Goal: Task Accomplishment & Management: Use online tool/utility

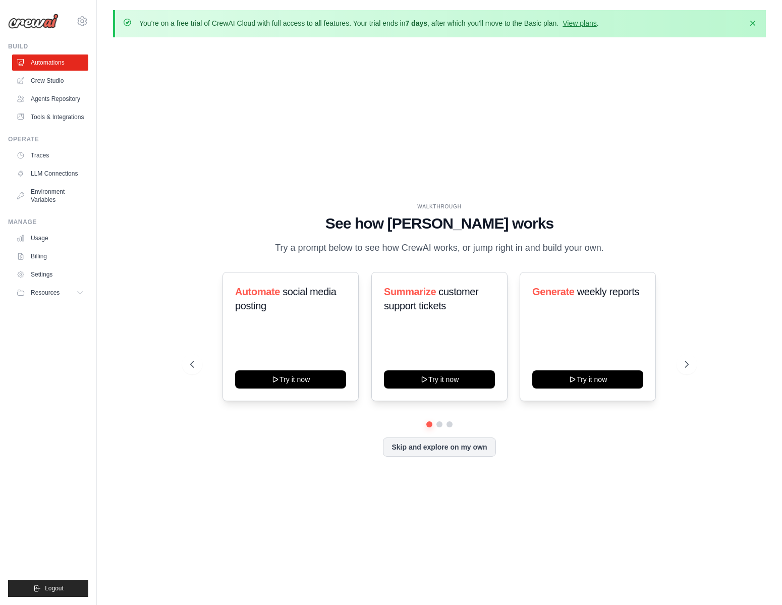
click at [163, 149] on div "WALKTHROUGH See how CrewAI works Try a prompt below to see how CrewAI works, or…" at bounding box center [439, 337] width 653 height 585
click at [685, 367] on icon at bounding box center [688, 364] width 10 height 10
click at [50, 84] on link "Crew Studio" at bounding box center [51, 81] width 76 height 16
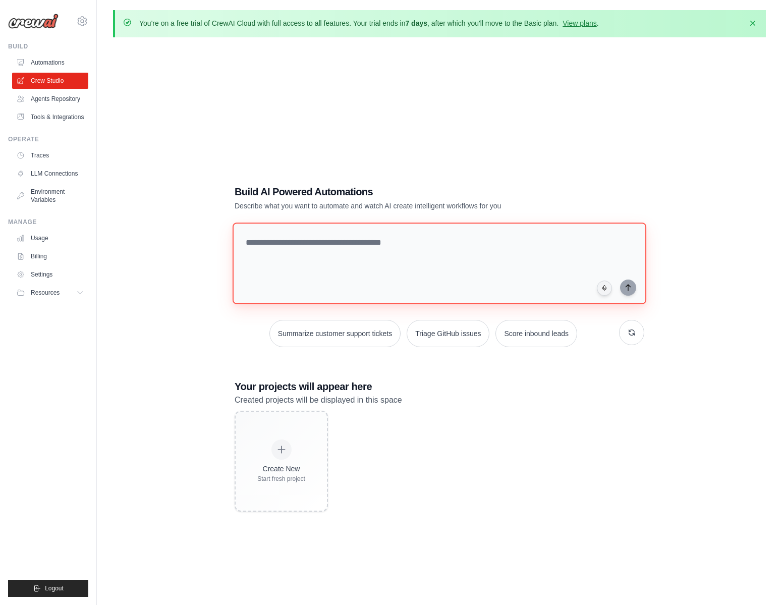
click at [349, 258] on textarea at bounding box center [440, 263] width 414 height 82
click at [393, 255] on textarea at bounding box center [440, 263] width 414 height 82
type textarea "*****"
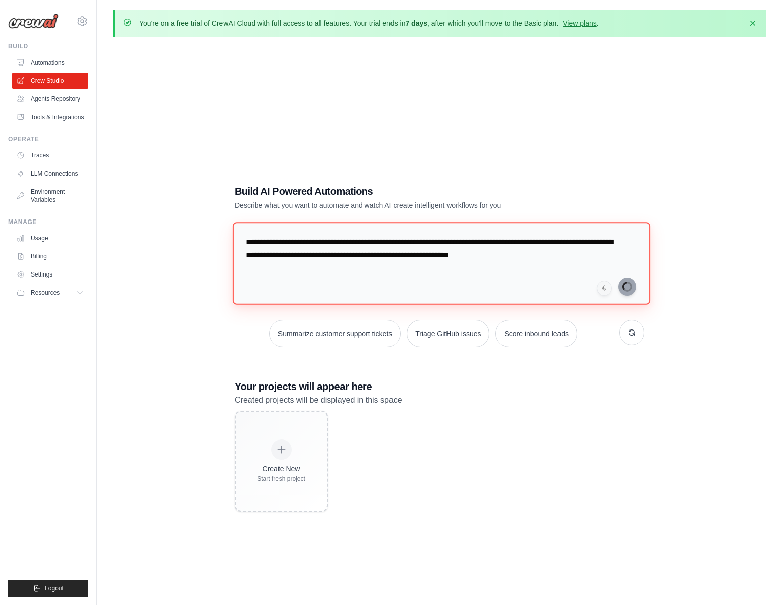
type textarea "**********"
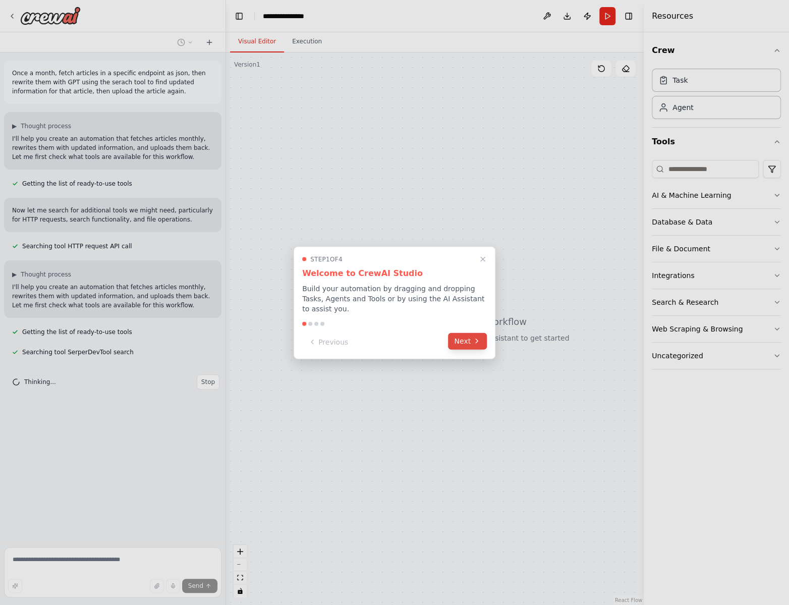
click at [474, 341] on icon at bounding box center [477, 341] width 8 height 8
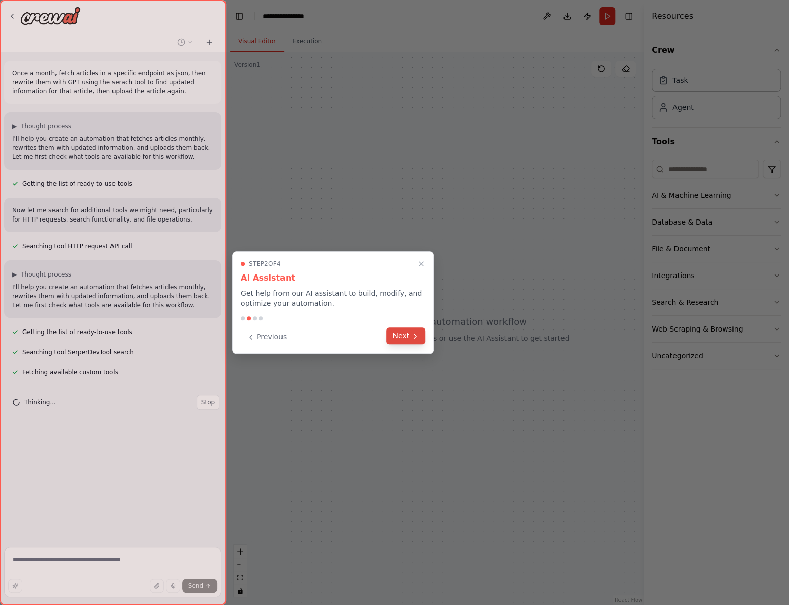
click at [410, 342] on button "Next" at bounding box center [405, 335] width 39 height 17
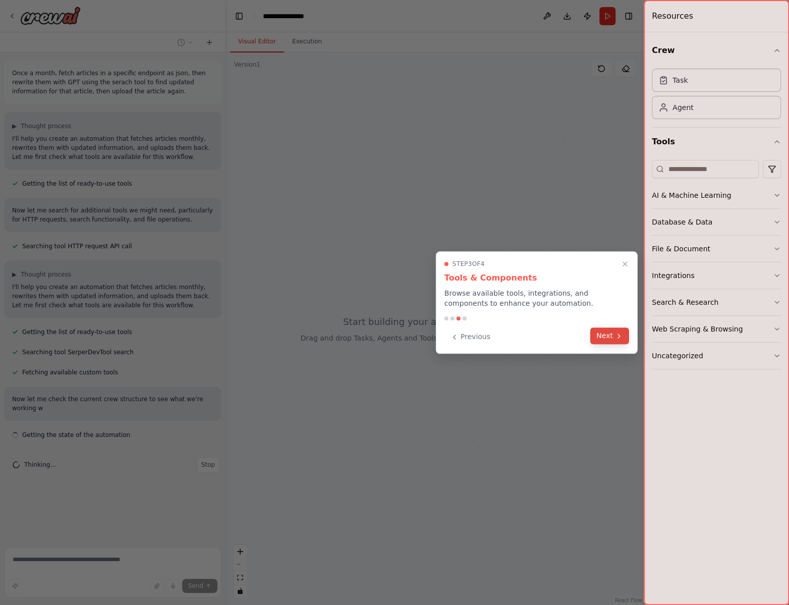
click at [599, 339] on button "Next" at bounding box center [609, 335] width 39 height 17
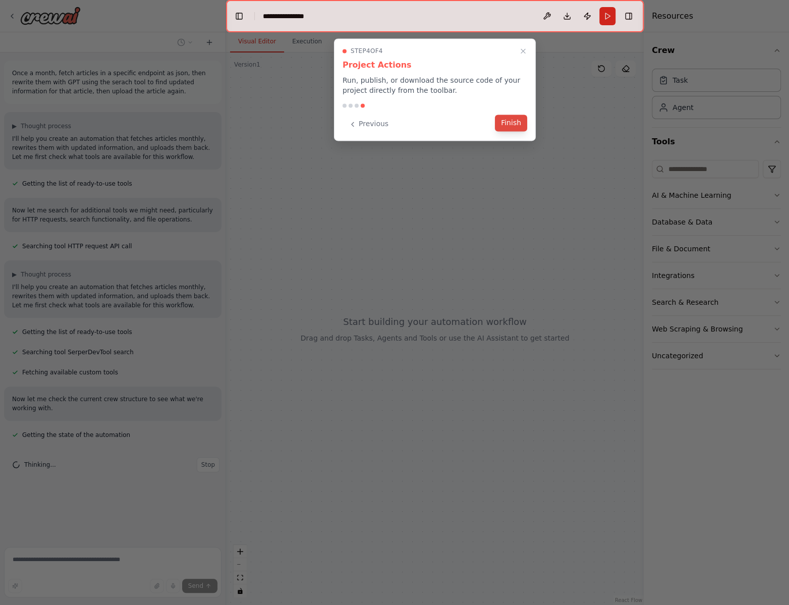
click at [515, 123] on button "Finish" at bounding box center [511, 123] width 32 height 17
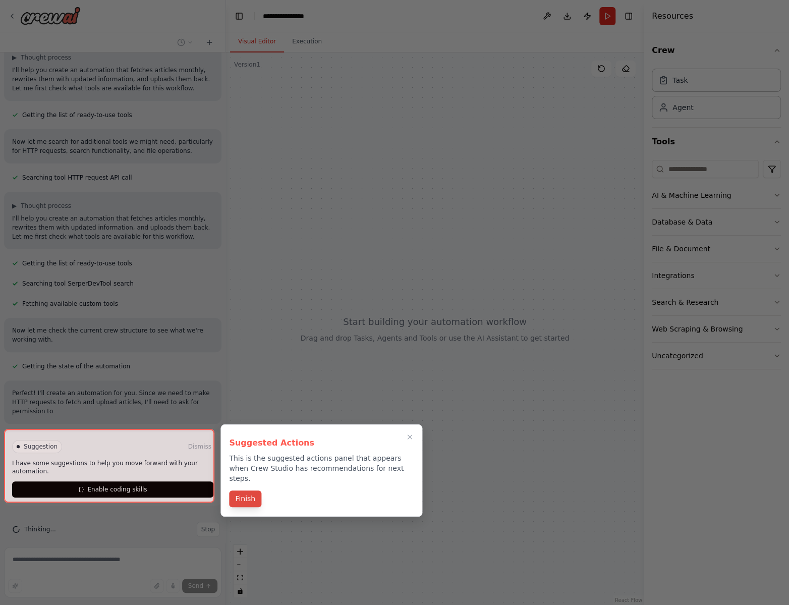
scroll to position [78, 0]
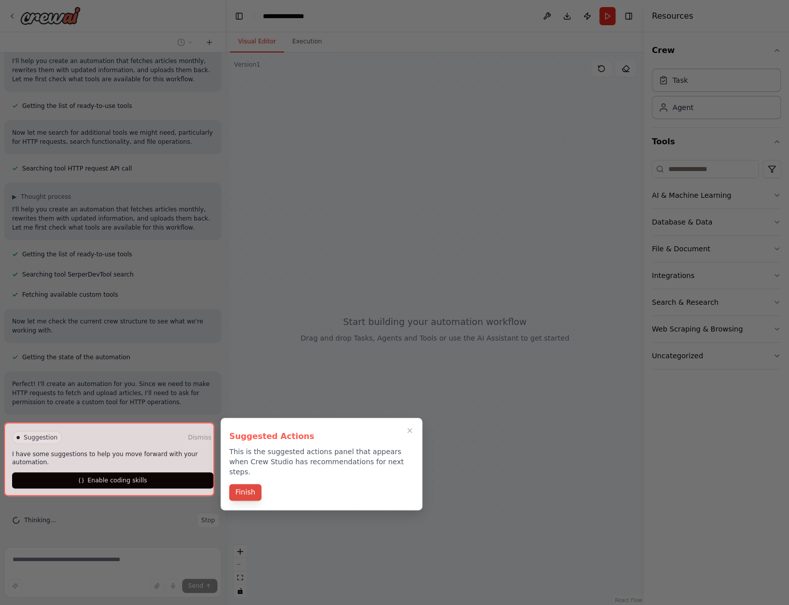
click at [244, 484] on button "Finish" at bounding box center [245, 492] width 32 height 17
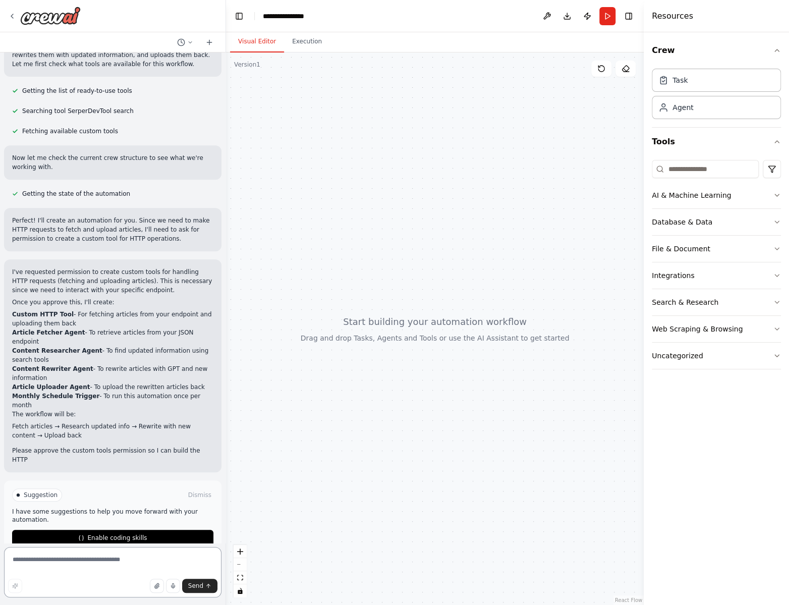
scroll to position [250, 0]
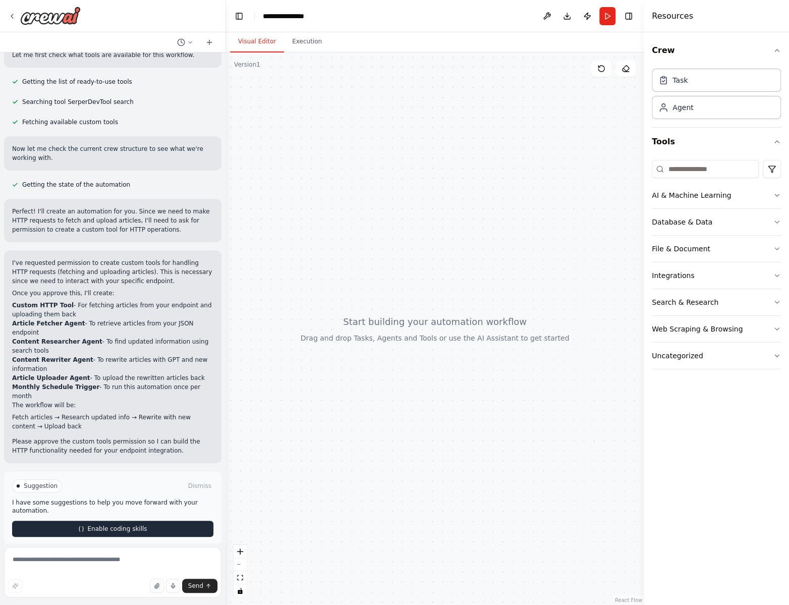
click at [108, 525] on span "Enable coding skills" at bounding box center [117, 529] width 60 height 8
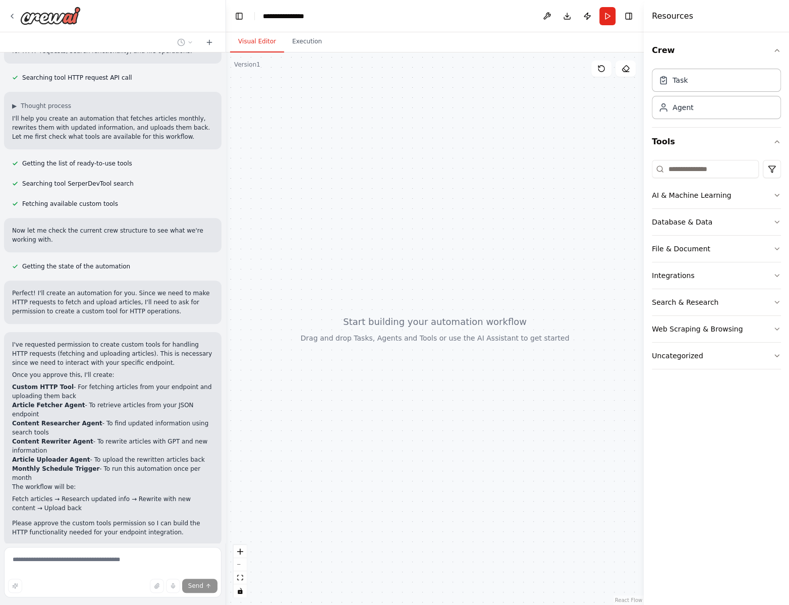
scroll to position [208, 0]
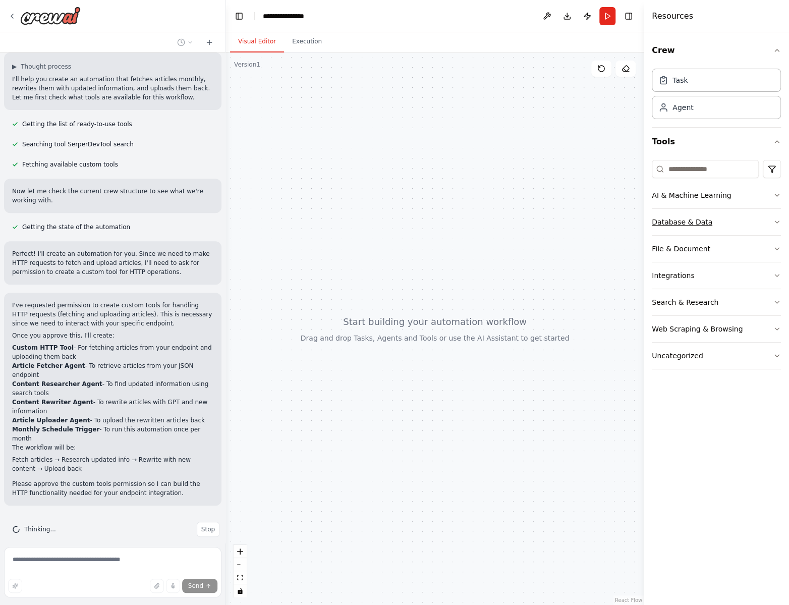
click at [761, 220] on button "Database & Data" at bounding box center [716, 222] width 129 height 26
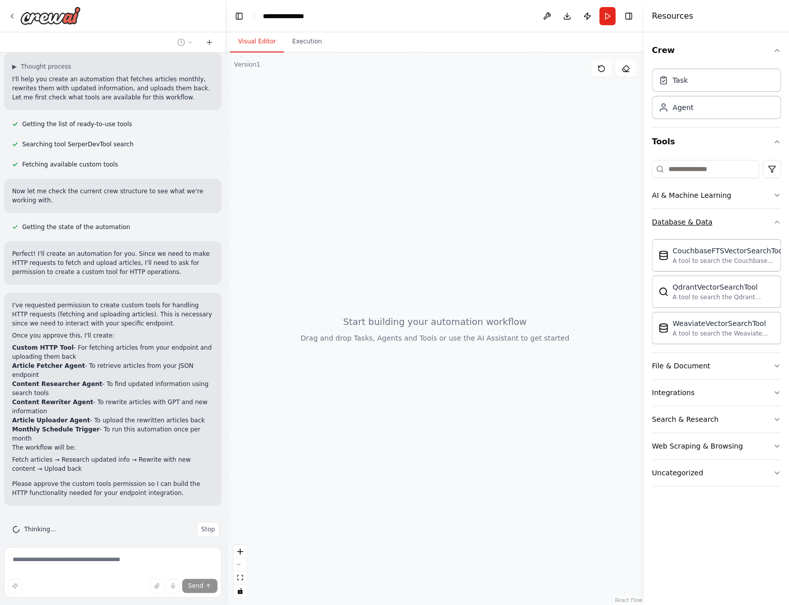
click at [748, 219] on button "Database & Data" at bounding box center [716, 222] width 129 height 26
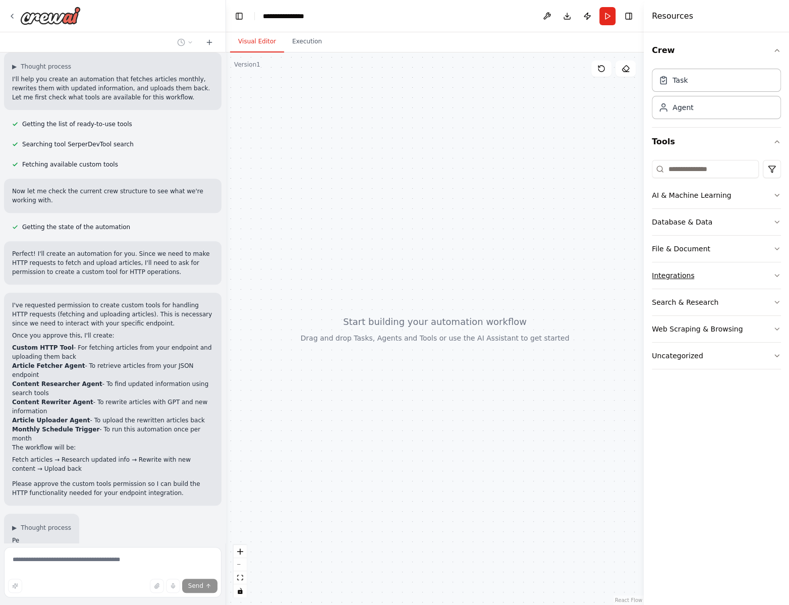
scroll to position [250, 0]
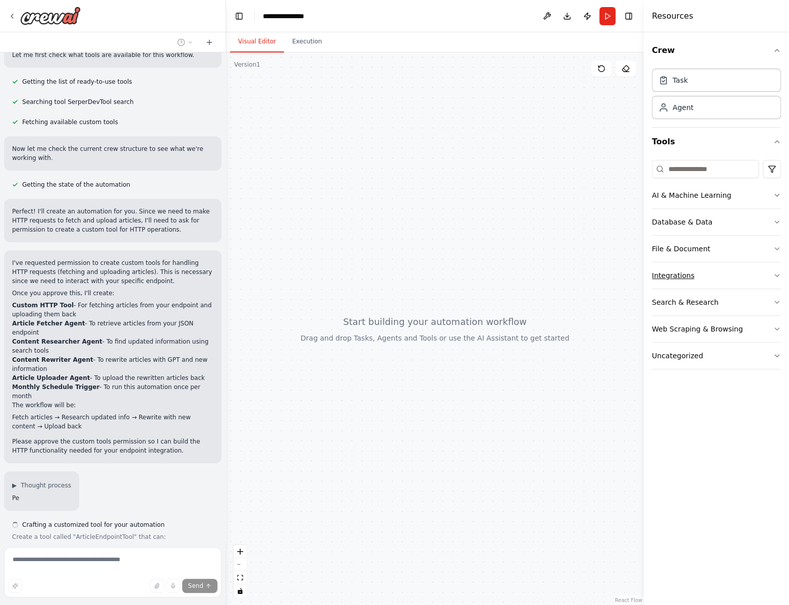
click at [739, 275] on button "Integrations" at bounding box center [716, 275] width 129 height 26
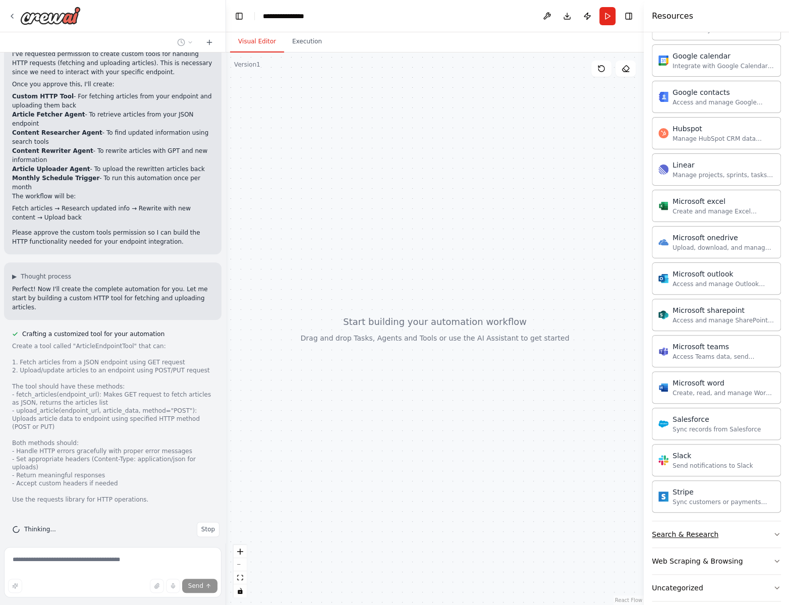
scroll to position [403, 0]
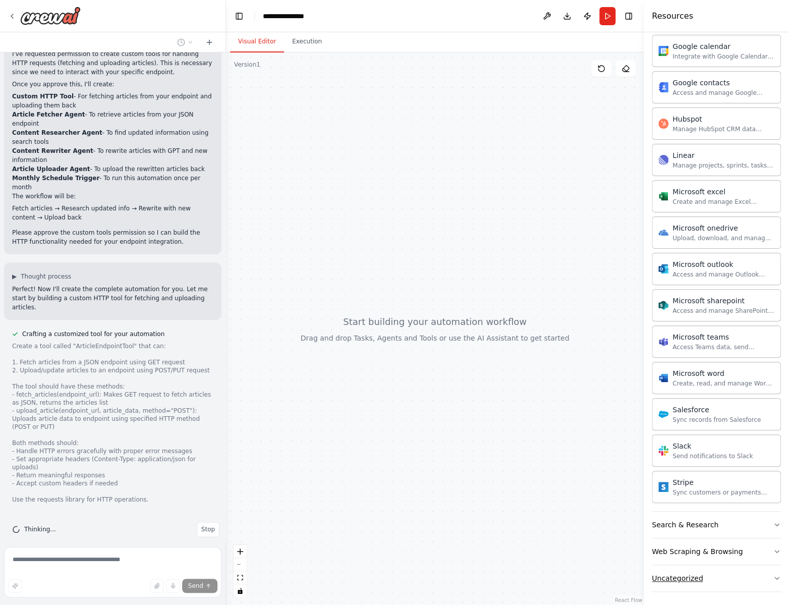
click at [749, 570] on button "Uncategorized" at bounding box center [716, 578] width 129 height 26
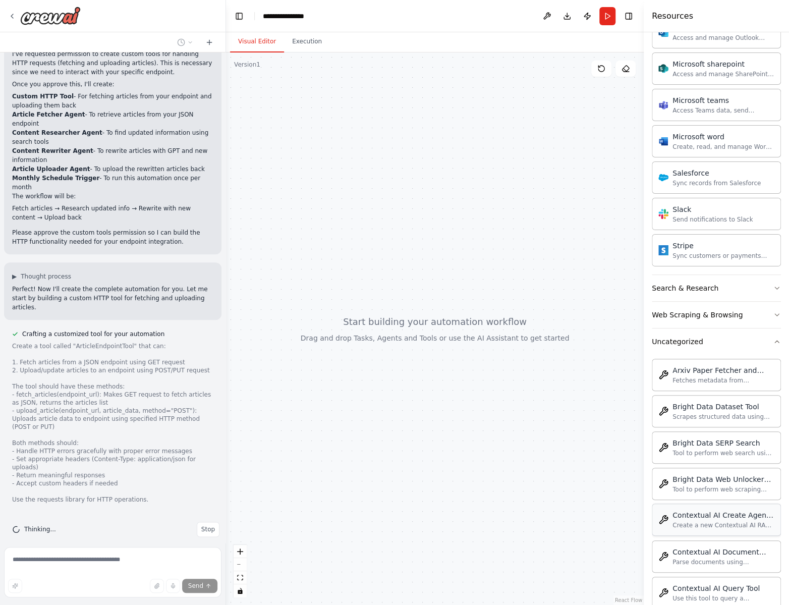
scroll to position [689, 0]
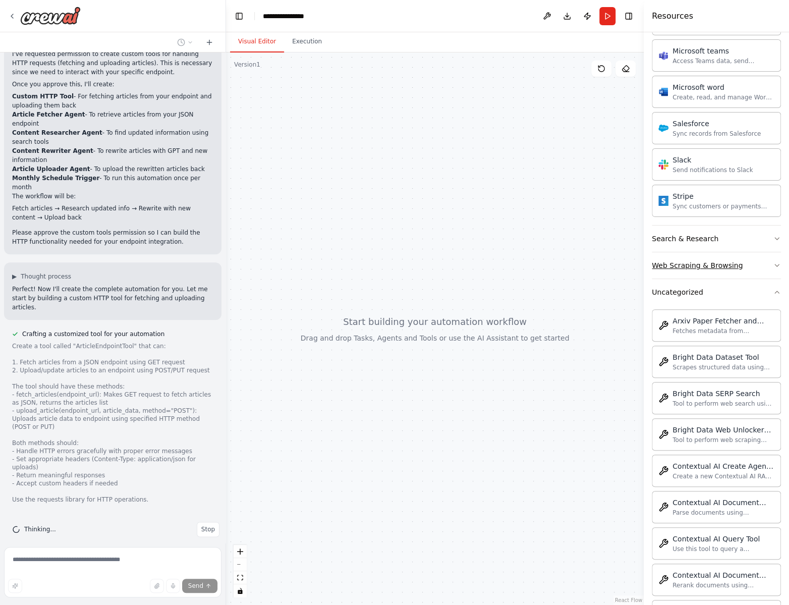
click at [763, 265] on button "Web Scraping & Browsing" at bounding box center [716, 265] width 129 height 26
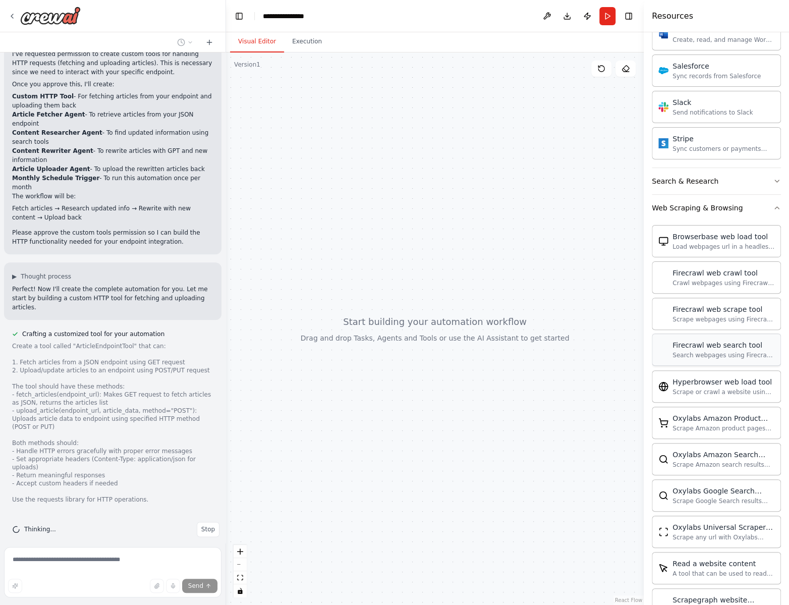
scroll to position [686, 0]
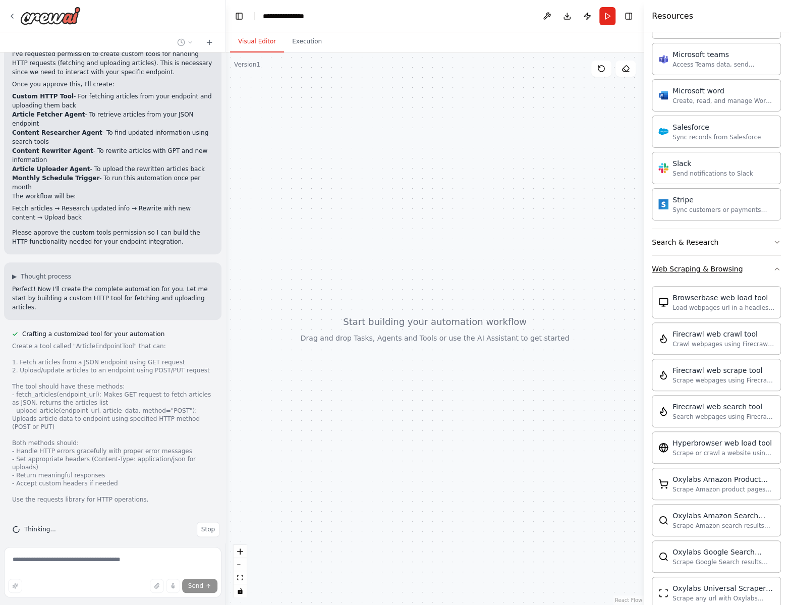
click at [773, 266] on icon "button" at bounding box center [777, 269] width 8 height 8
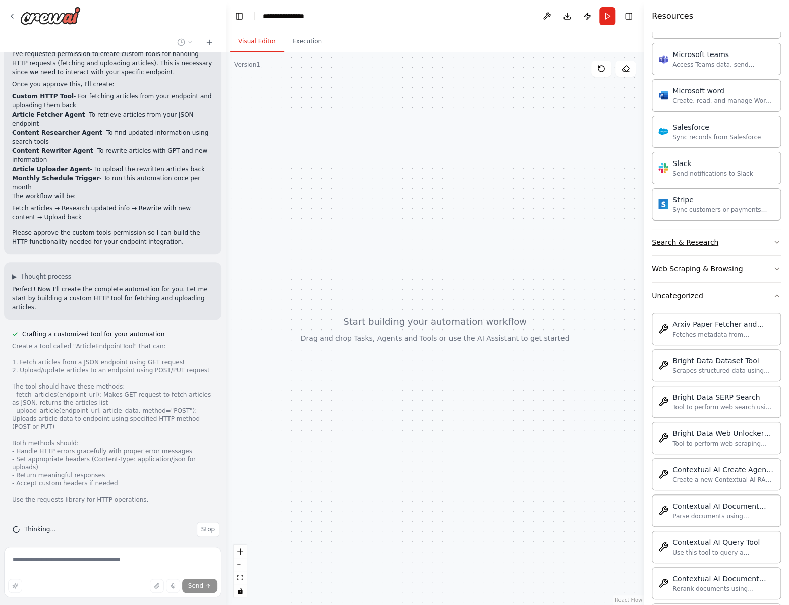
click at [761, 240] on button "Search & Research" at bounding box center [716, 242] width 129 height 26
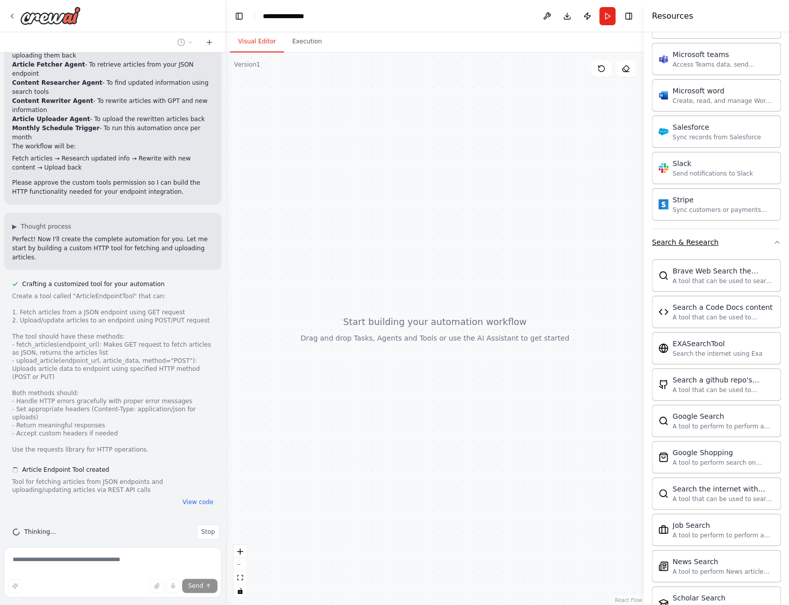
scroll to position [512, 0]
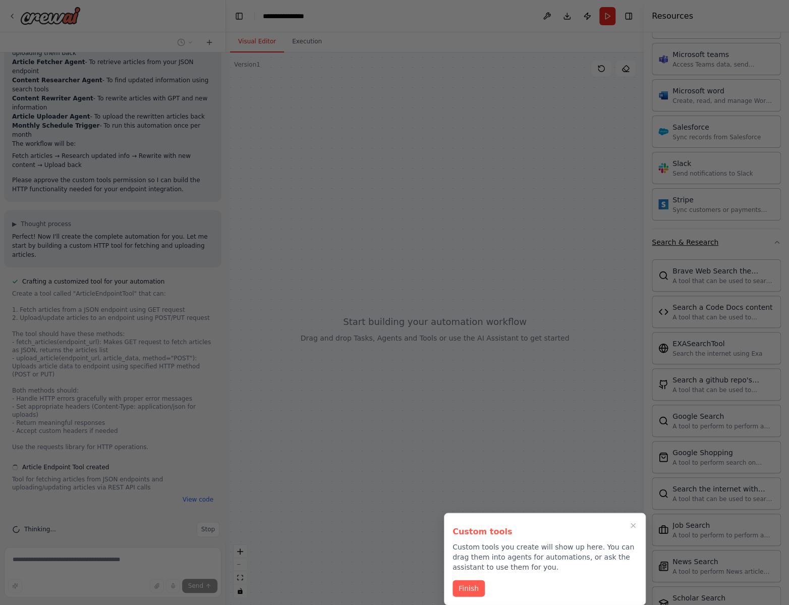
click at [761, 240] on div at bounding box center [394, 302] width 789 height 605
click at [528, 553] on p "Custom tools you create will show up here. You can drag them into agents for au…" at bounding box center [545, 556] width 185 height 30
click at [478, 590] on button "Finish" at bounding box center [469, 587] width 32 height 17
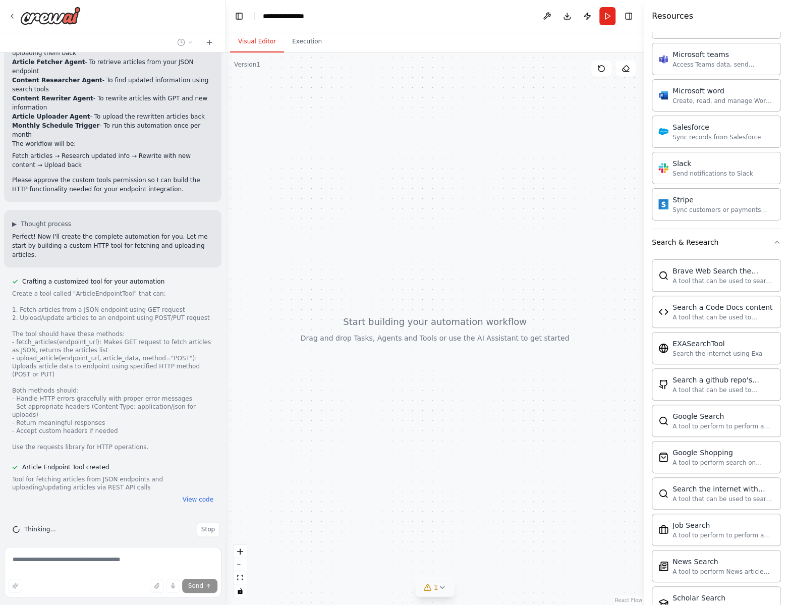
click at [441, 590] on icon at bounding box center [442, 587] width 8 height 8
click at [489, 562] on button at bounding box center [489, 561] width 17 height 12
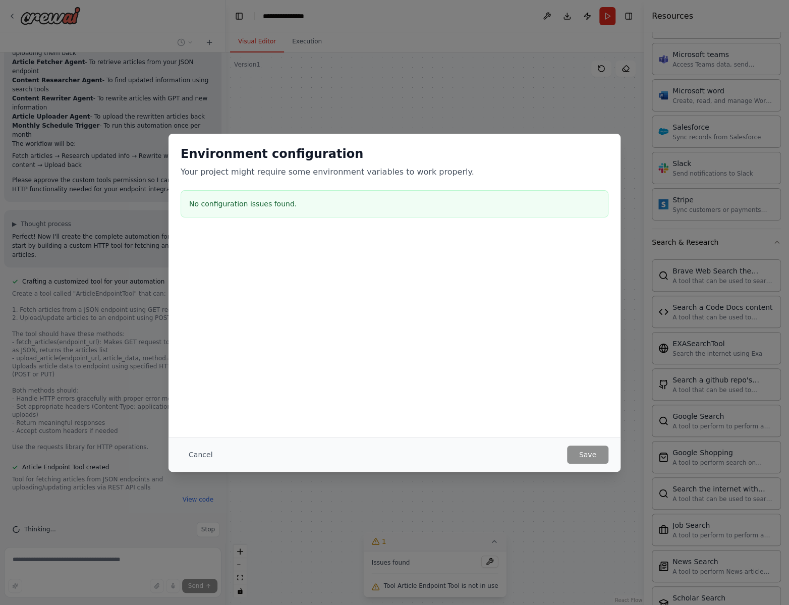
click at [203, 454] on button "Cancel" at bounding box center [201, 454] width 40 height 18
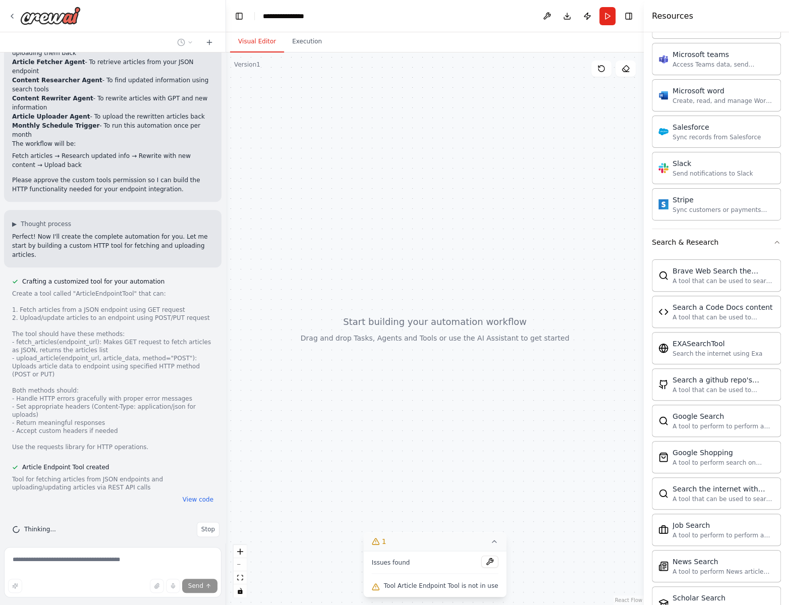
click at [436, 587] on span "Tool Article Endpoint Tool is not in use" at bounding box center [441, 586] width 115 height 8
click at [493, 541] on icon at bounding box center [494, 541] width 8 height 8
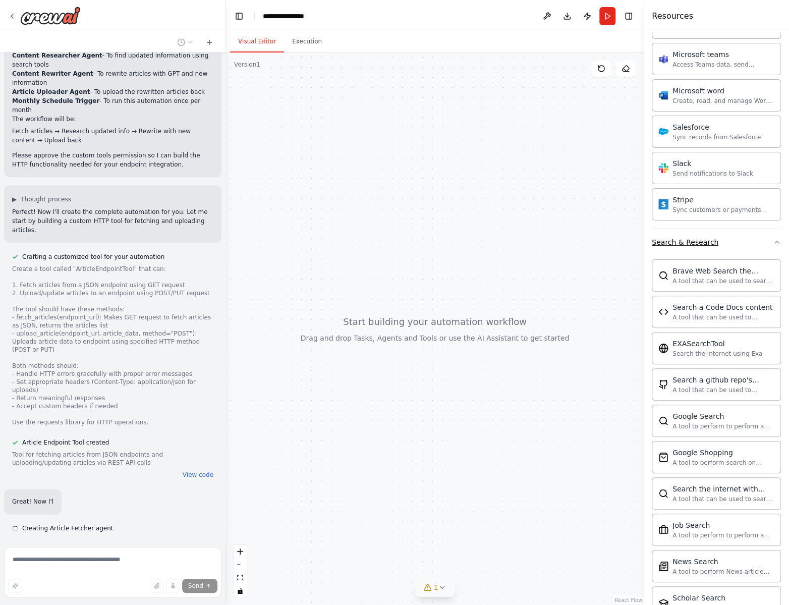
click at [768, 244] on button "Search & Research" at bounding box center [716, 242] width 129 height 26
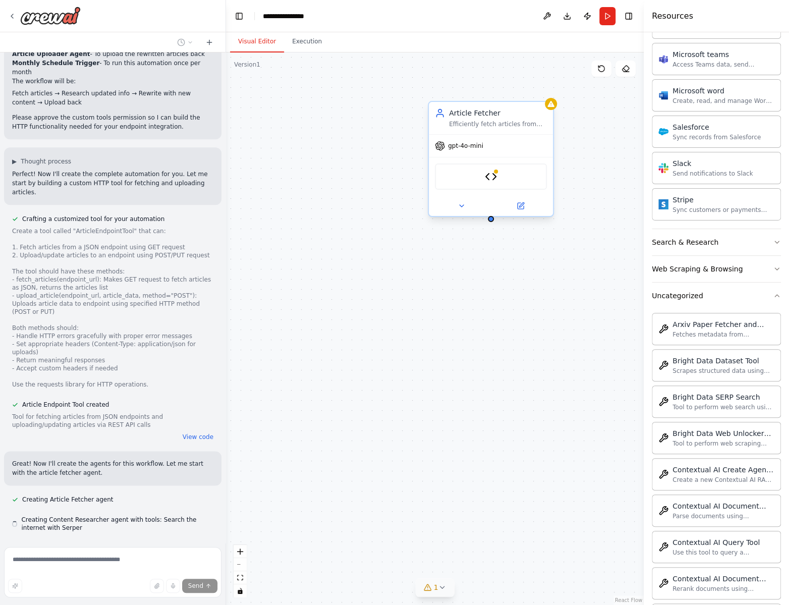
scroll to position [602, 0]
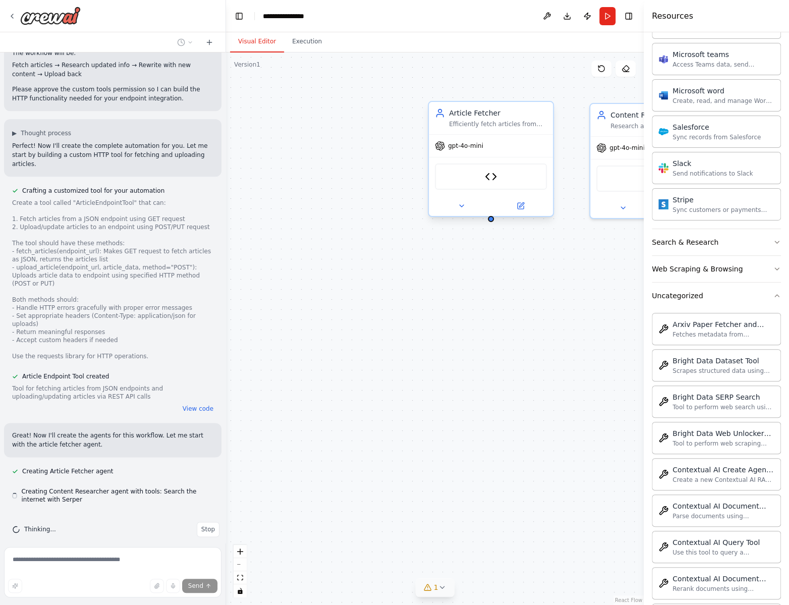
click at [469, 147] on span "gpt-4o-mini" at bounding box center [465, 146] width 35 height 8
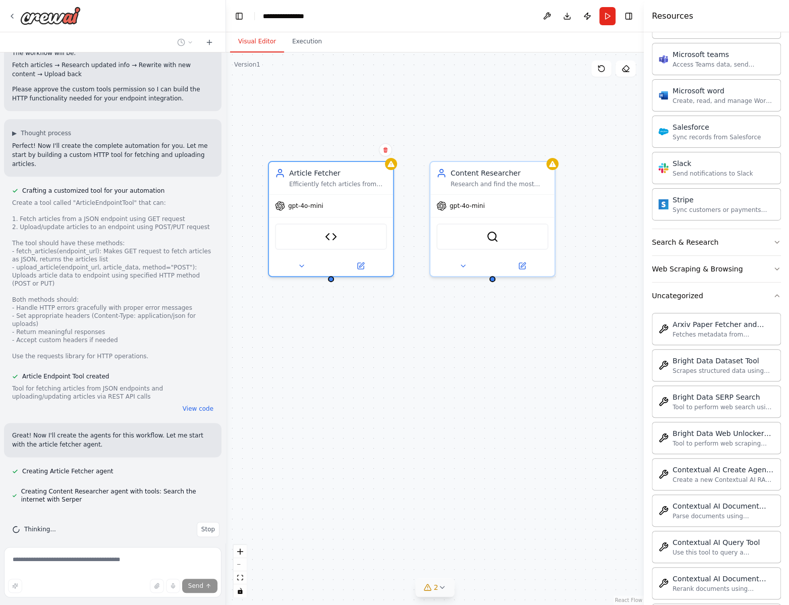
drag, startPoint x: 548, startPoint y: 401, endPoint x: 394, endPoint y: 455, distance: 164.2
click at [395, 464] on div "Article Fetcher Efficiently fetch articles from the specified JSON endpoint {en…" at bounding box center [435, 328] width 418 height 552
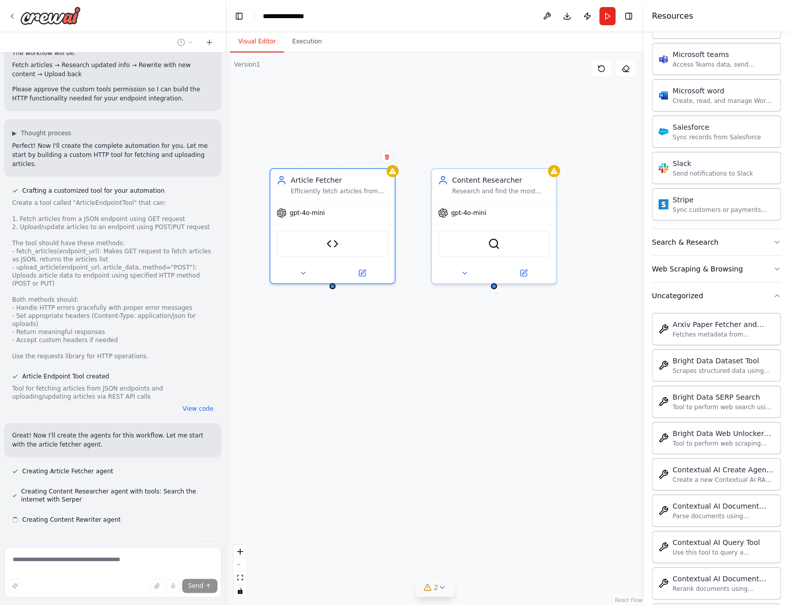
scroll to position [623, 0]
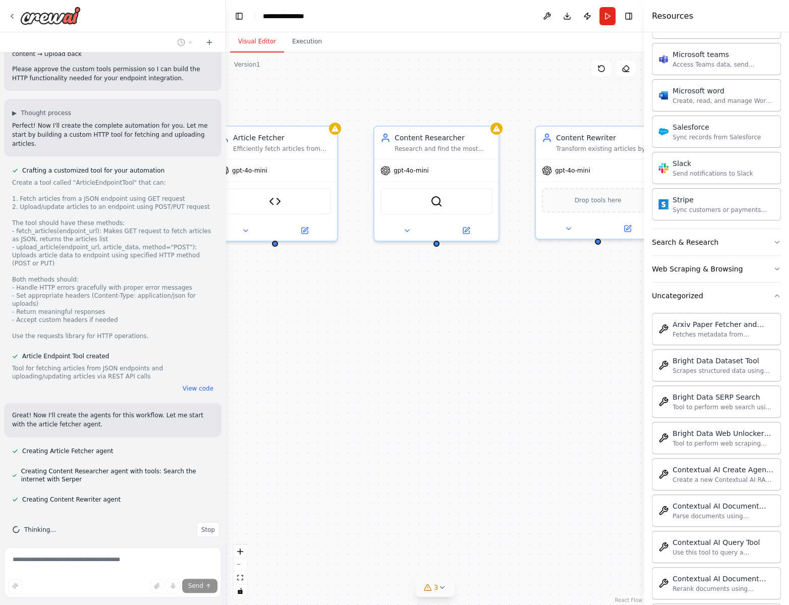
drag, startPoint x: 515, startPoint y: 396, endPoint x: 457, endPoint y: 350, distance: 73.6
click at [457, 350] on div "Article Fetcher Efficiently fetch articles from the specified JSON endpoint {en…" at bounding box center [435, 328] width 418 height 552
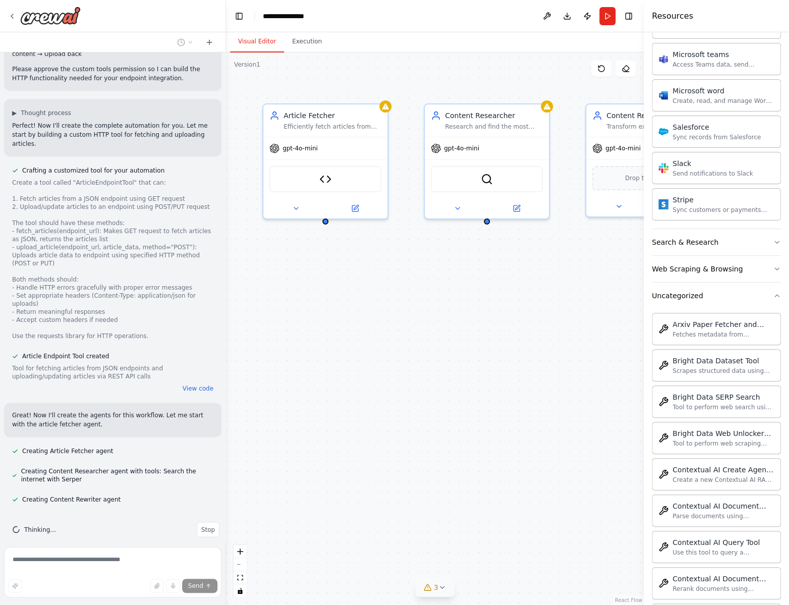
scroll to position [643, 0]
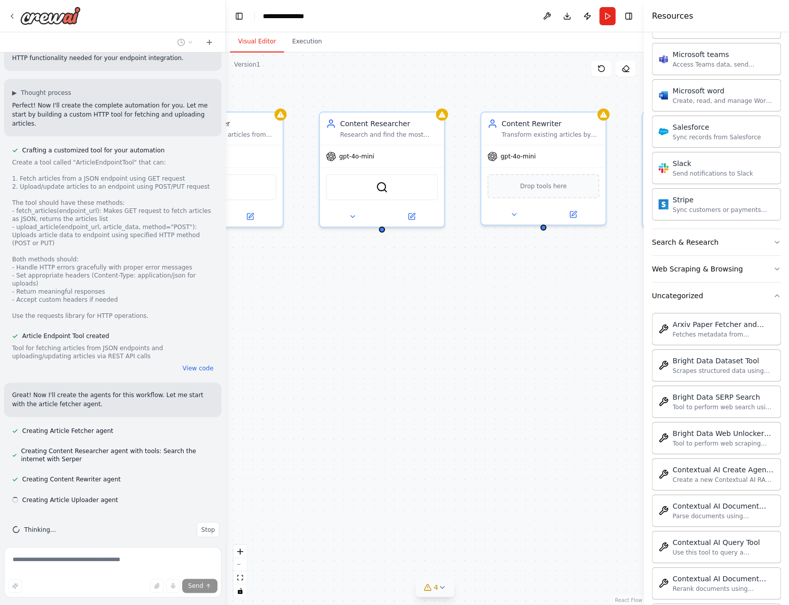
drag, startPoint x: 564, startPoint y: 399, endPoint x: 470, endPoint y: 389, distance: 94.4
click at [470, 389] on div "Article Fetcher Efficiently fetch articles from the specified JSON endpoint {en…" at bounding box center [435, 328] width 418 height 552
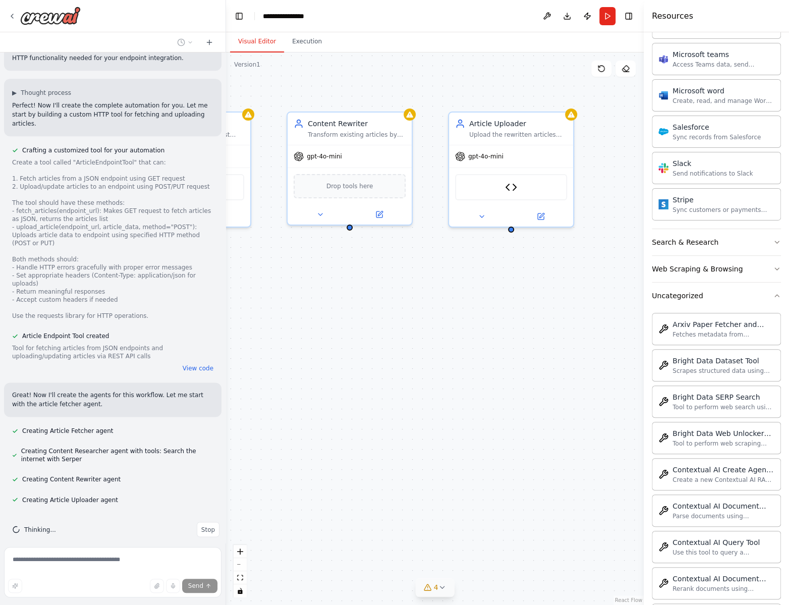
drag, startPoint x: 488, startPoint y: 397, endPoint x: 334, endPoint y: 396, distance: 154.4
click at [334, 396] on div "Article Fetcher Efficiently fetch articles from the specified JSON endpoint {en…" at bounding box center [435, 328] width 418 height 552
click at [512, 186] on img at bounding box center [511, 185] width 12 height 12
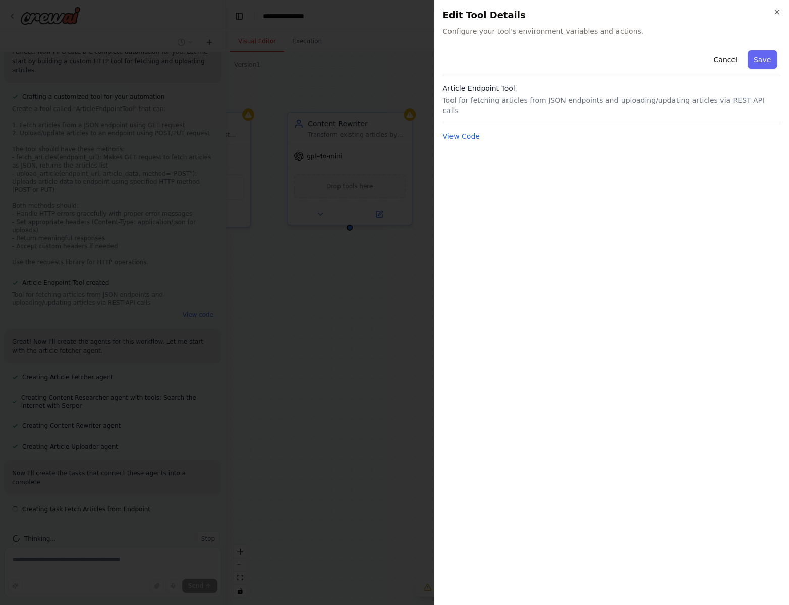
scroll to position [705, 0]
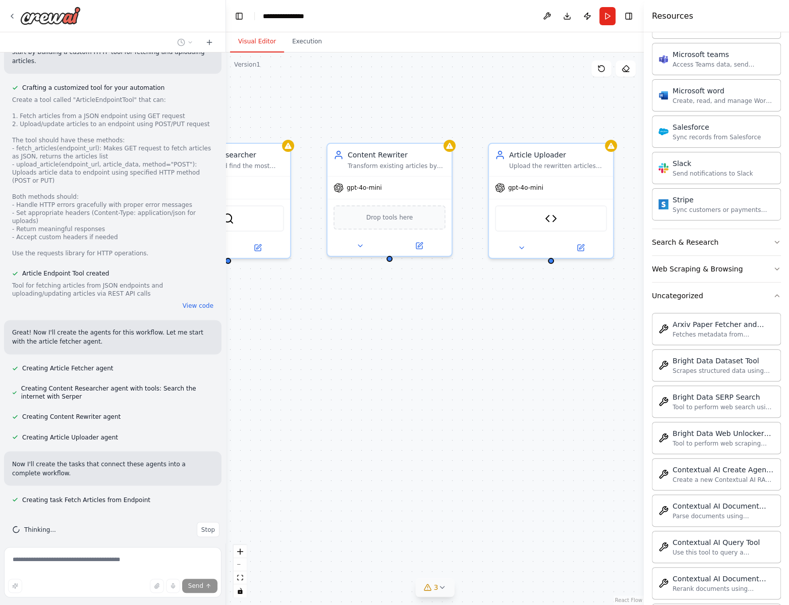
drag, startPoint x: 445, startPoint y: 403, endPoint x: 472, endPoint y: 431, distance: 39.6
click at [472, 431] on div ".deletable-edge-delete-btn { width: 20px; height: 20px; border: 0px solid #ffff…" at bounding box center [435, 328] width 418 height 552
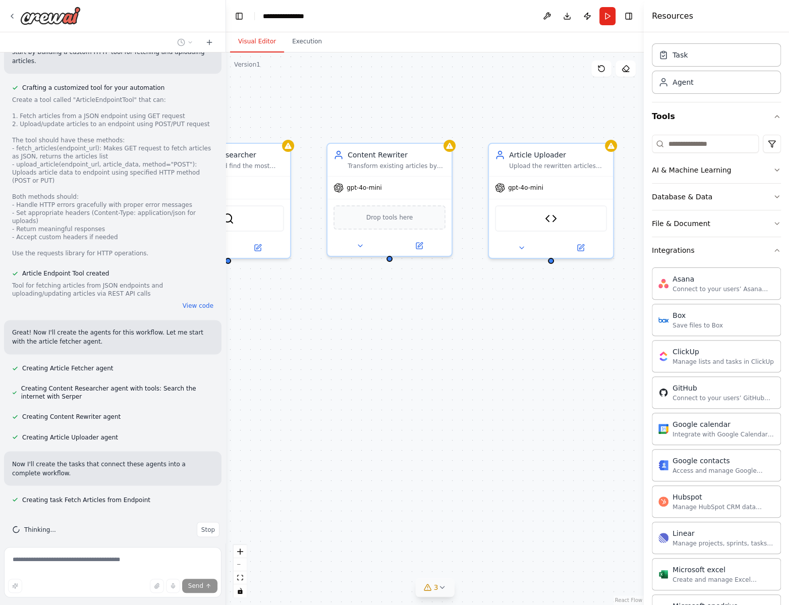
scroll to position [726, 0]
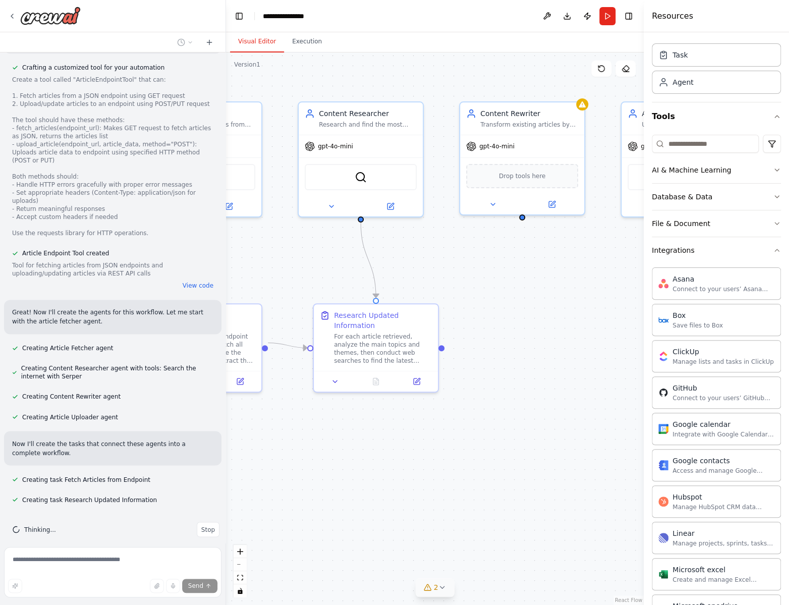
drag, startPoint x: 494, startPoint y: 415, endPoint x: 629, endPoint y: 346, distance: 151.2
click at [625, 351] on div ".deletable-edge-delete-btn { width: 20px; height: 20px; border: 0px solid #ffff…" at bounding box center [435, 328] width 418 height 552
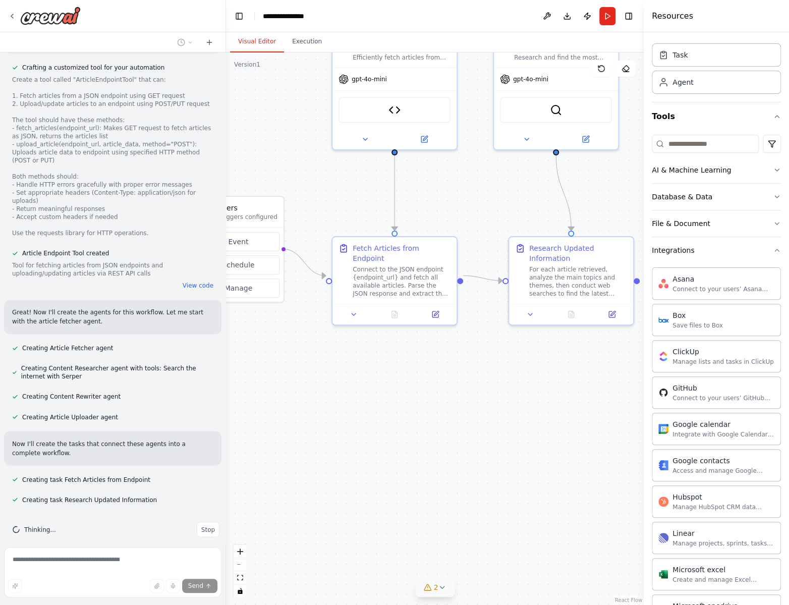
drag, startPoint x: 479, startPoint y: 425, endPoint x: 494, endPoint y: 421, distance: 15.3
click at [569, 411] on div ".deletable-edge-delete-btn { width: 20px; height: 20px; border: 0px solid #ffff…" at bounding box center [435, 328] width 418 height 552
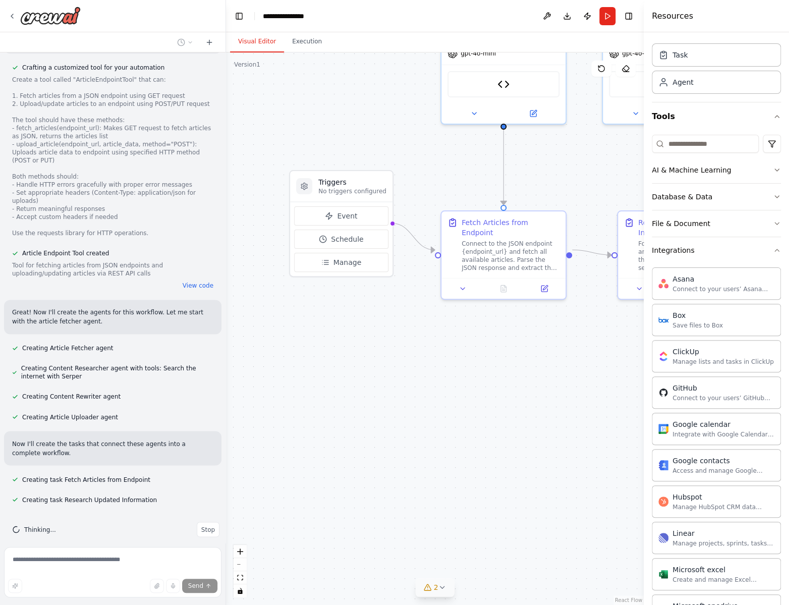
drag, startPoint x: 342, startPoint y: 423, endPoint x: 441, endPoint y: 397, distance: 102.9
click at [441, 397] on div ".deletable-edge-delete-btn { width: 20px; height: 20px; border: 0px solid #ffff…" at bounding box center [435, 328] width 418 height 552
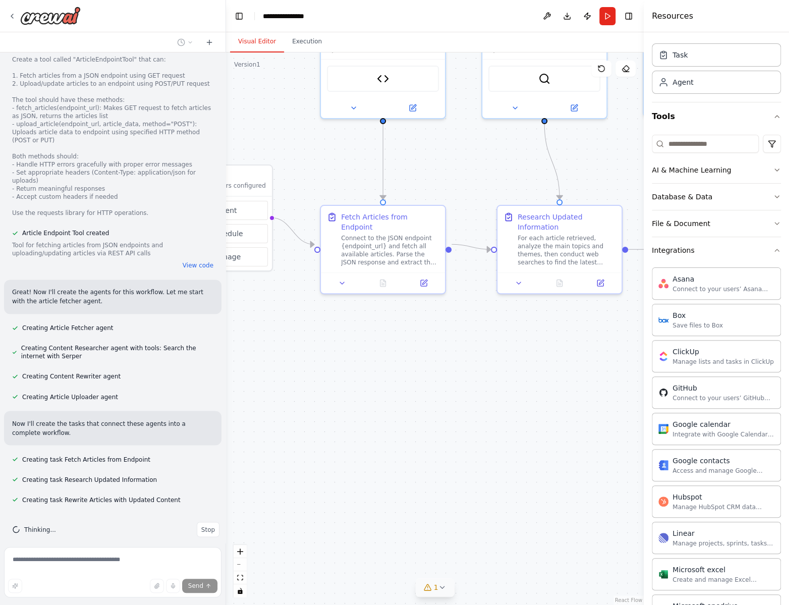
drag, startPoint x: 573, startPoint y: 372, endPoint x: 467, endPoint y: 367, distance: 106.6
click at [467, 367] on div ".deletable-edge-delete-btn { width: 20px; height: 20px; border: 0px solid #ffff…" at bounding box center [435, 328] width 418 height 552
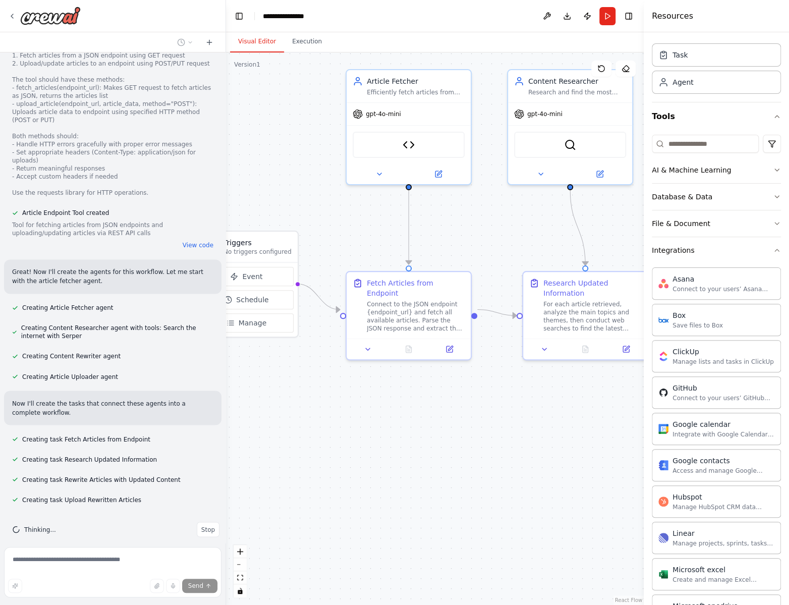
drag, startPoint x: 423, startPoint y: 428, endPoint x: 448, endPoint y: 491, distance: 67.3
click at [448, 491] on div ".deletable-edge-delete-btn { width: 20px; height: 20px; border: 0px solid #ffff…" at bounding box center [435, 328] width 418 height 552
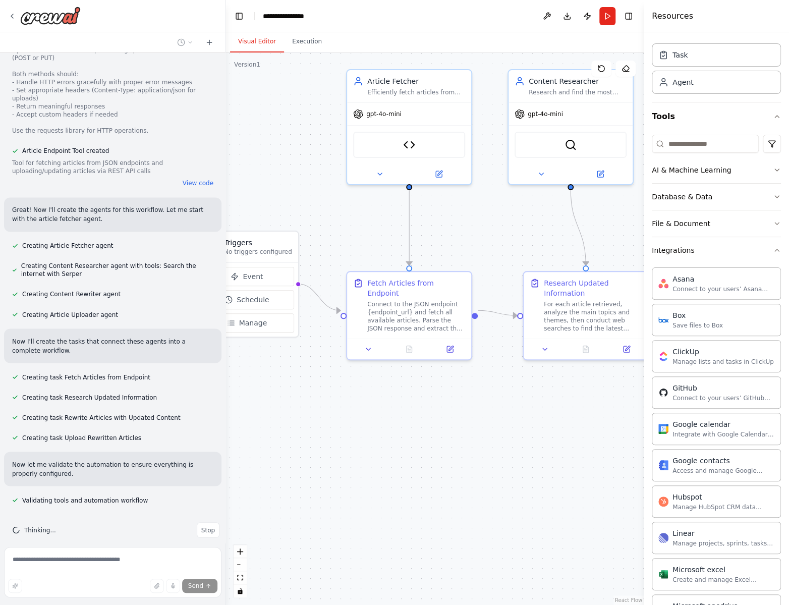
scroll to position [853, 0]
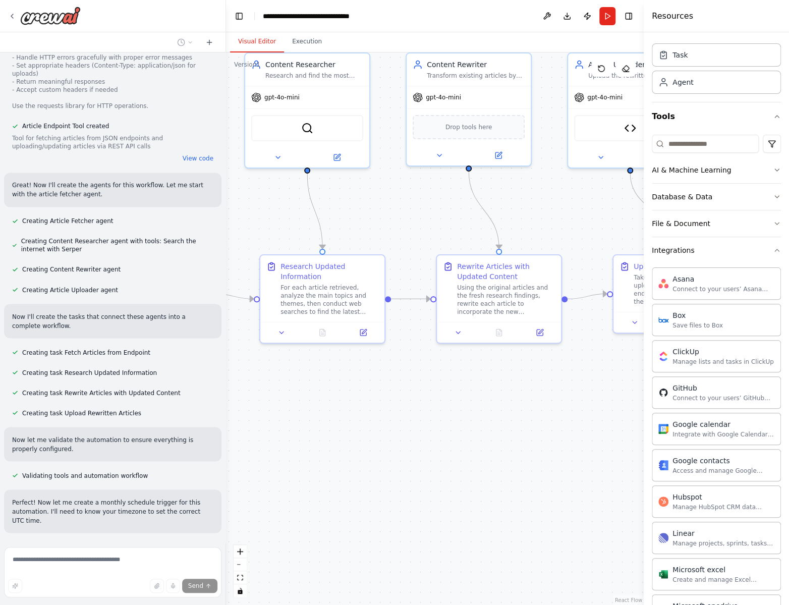
drag, startPoint x: 561, startPoint y: 445, endPoint x: 300, endPoint y: 433, distance: 260.6
click at [294, 433] on div ".deletable-edge-delete-btn { width: 20px; height: 20px; border: 0px solid #ffff…" at bounding box center [435, 328] width 418 height 552
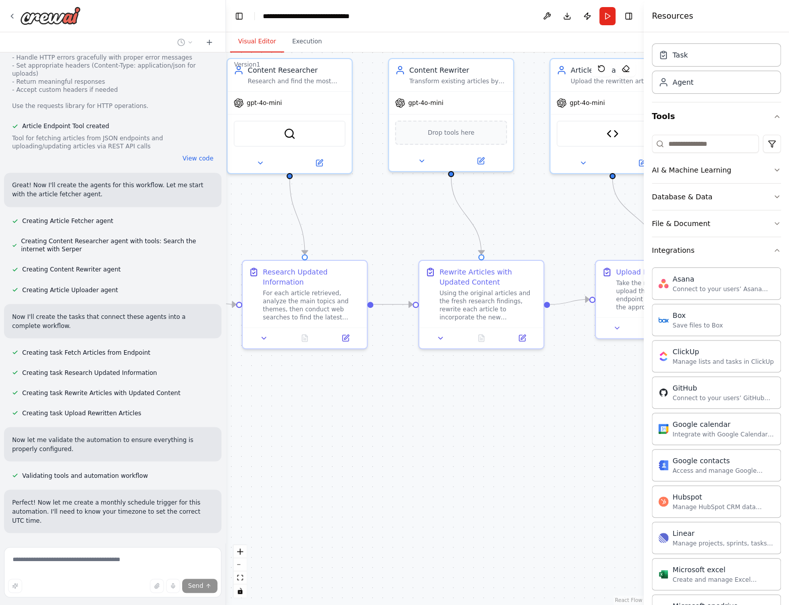
drag, startPoint x: 527, startPoint y: 428, endPoint x: 369, endPoint y: 424, distance: 158.0
click at [371, 424] on div ".deletable-edge-delete-btn { width: 20px; height: 20px; border: 0px solid #ffff…" at bounding box center [435, 328] width 418 height 552
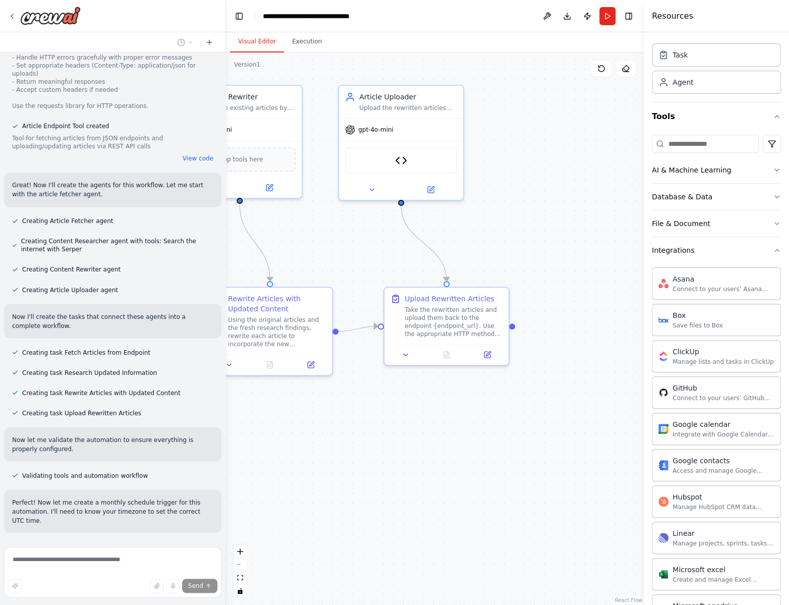
drag, startPoint x: 533, startPoint y: 425, endPoint x: 454, endPoint y: 466, distance: 88.9
click at [456, 465] on div ".deletable-edge-delete-btn { width: 20px; height: 20px; border: 0px solid #ffff…" at bounding box center [435, 328] width 418 height 552
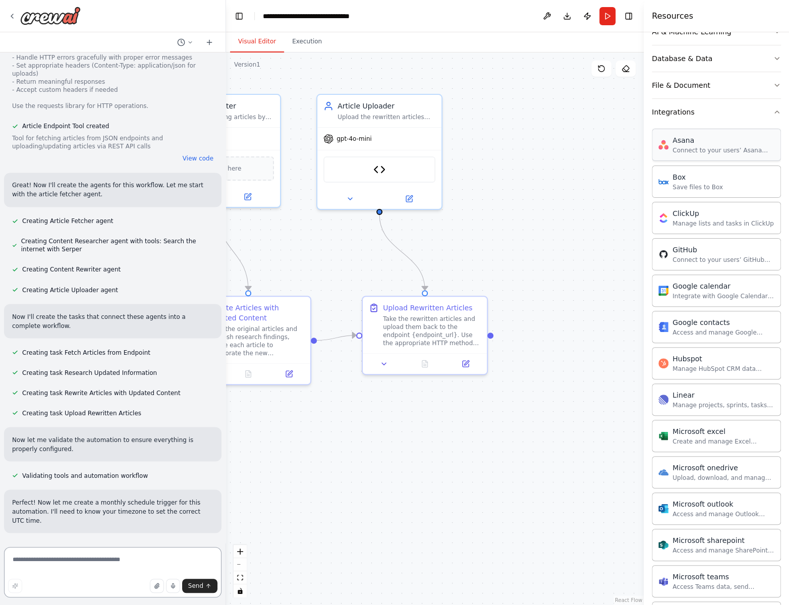
scroll to position [106, 0]
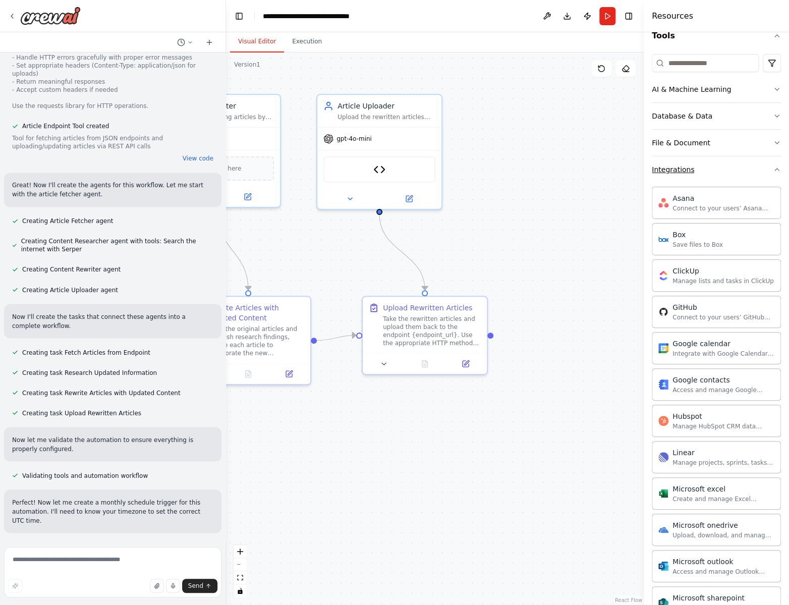
click at [758, 172] on button "Integrations" at bounding box center [716, 169] width 129 height 26
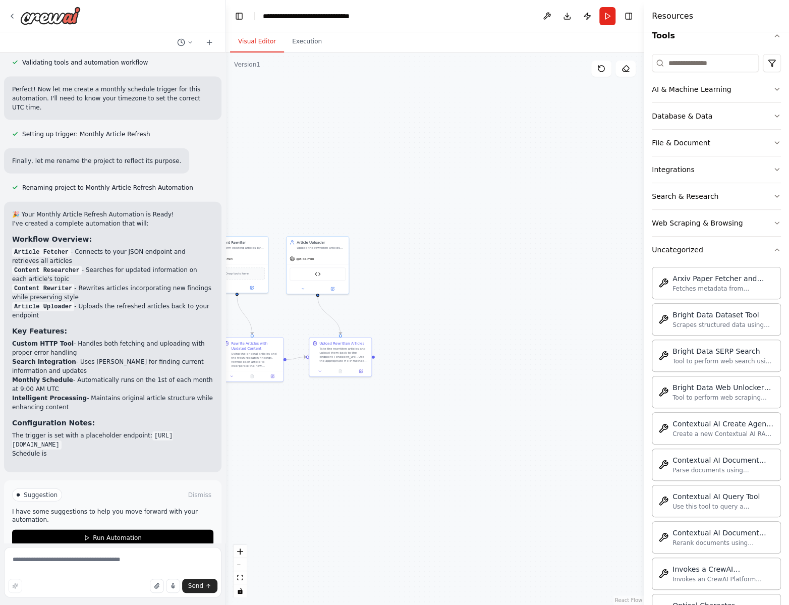
scroll to position [1274, 0]
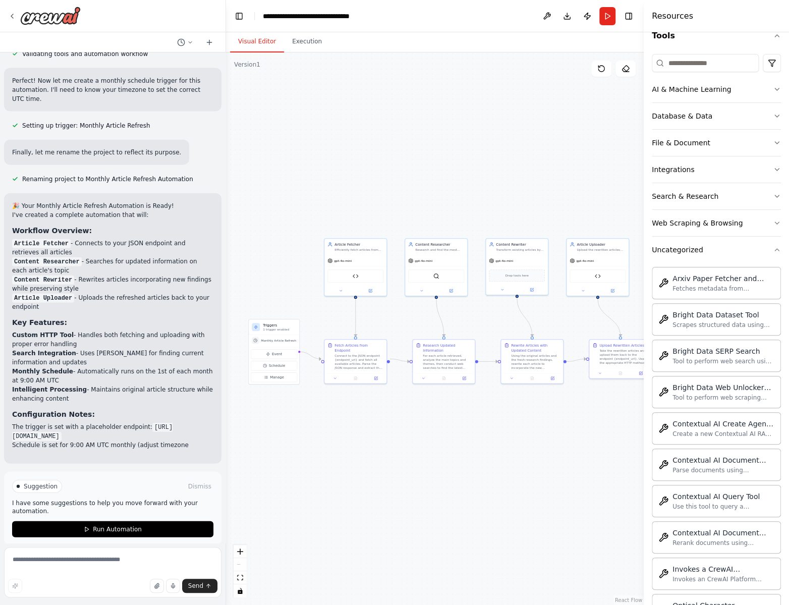
drag, startPoint x: 380, startPoint y: 480, endPoint x: 647, endPoint y: 467, distance: 267.2
click at [659, 478] on div "Once a month, fetch articles in a specific endpoint as json, then rewrite them …" at bounding box center [394, 302] width 789 height 605
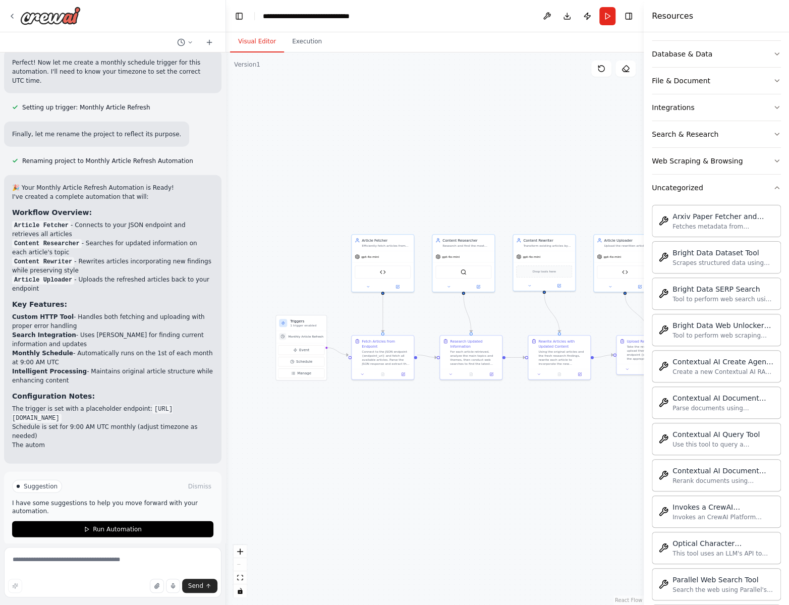
scroll to position [183, 0]
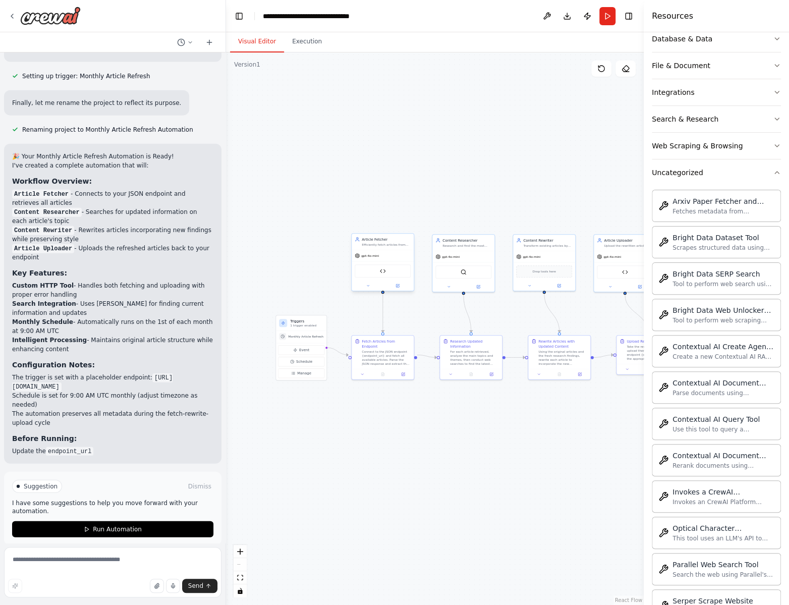
click at [386, 241] on div "Article Fetcher" at bounding box center [386, 239] width 49 height 5
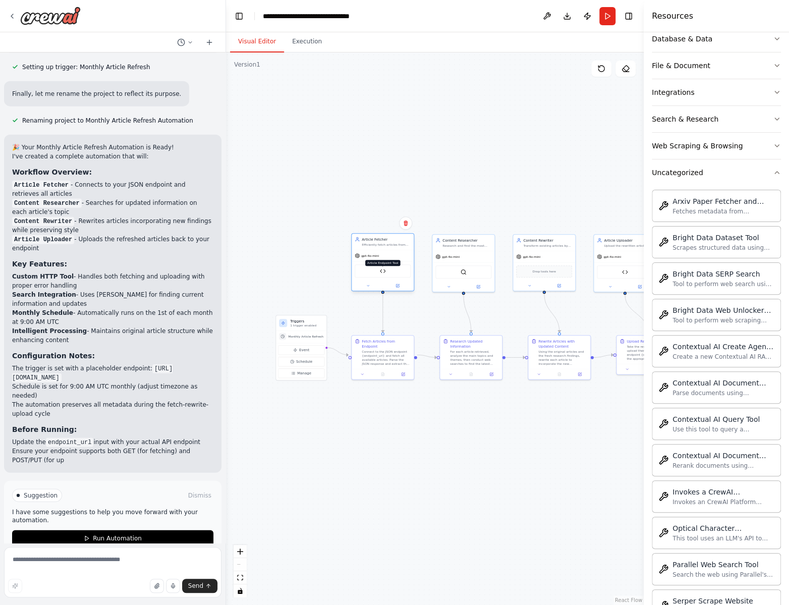
click at [384, 271] on img at bounding box center [383, 271] width 6 height 6
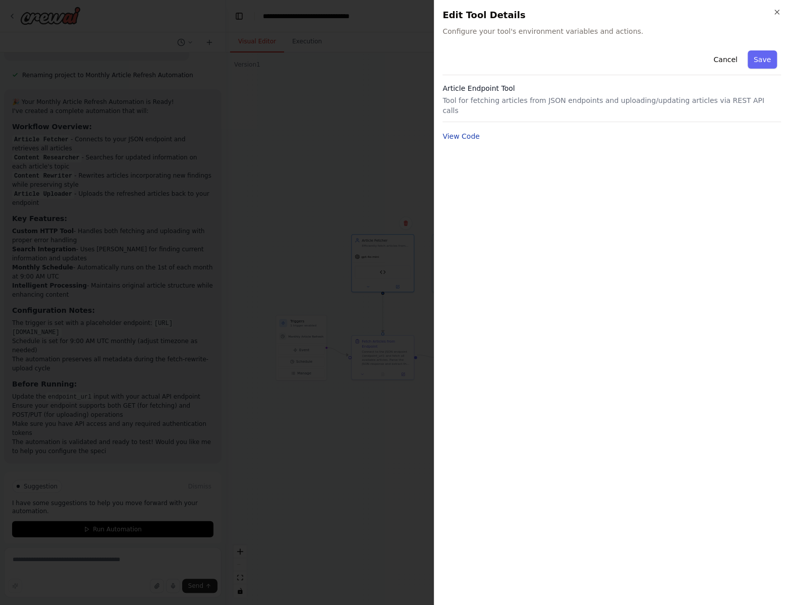
click at [458, 131] on button "View Code" at bounding box center [460, 136] width 37 height 10
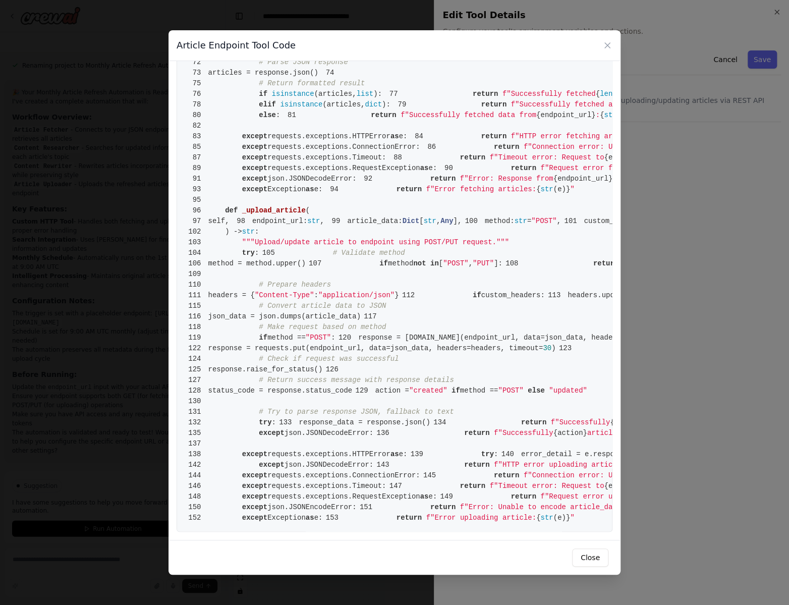
scroll to position [1183, 0]
click at [588, 559] on button "Close" at bounding box center [590, 557] width 36 height 18
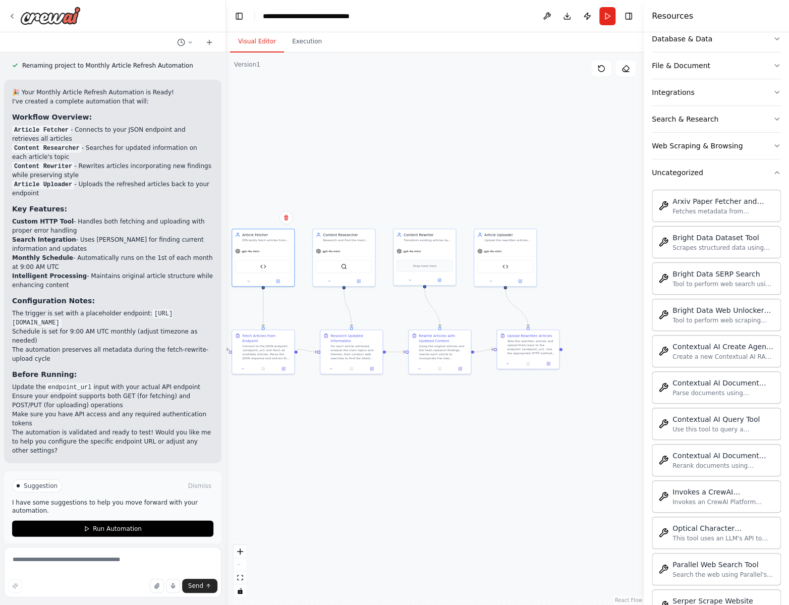
drag, startPoint x: 474, startPoint y: 471, endPoint x: 424, endPoint y: 480, distance: 51.3
click at [424, 480] on div ".deletable-edge-delete-btn { width: 20px; height: 20px; border: 0px solid #ffff…" at bounding box center [435, 328] width 418 height 552
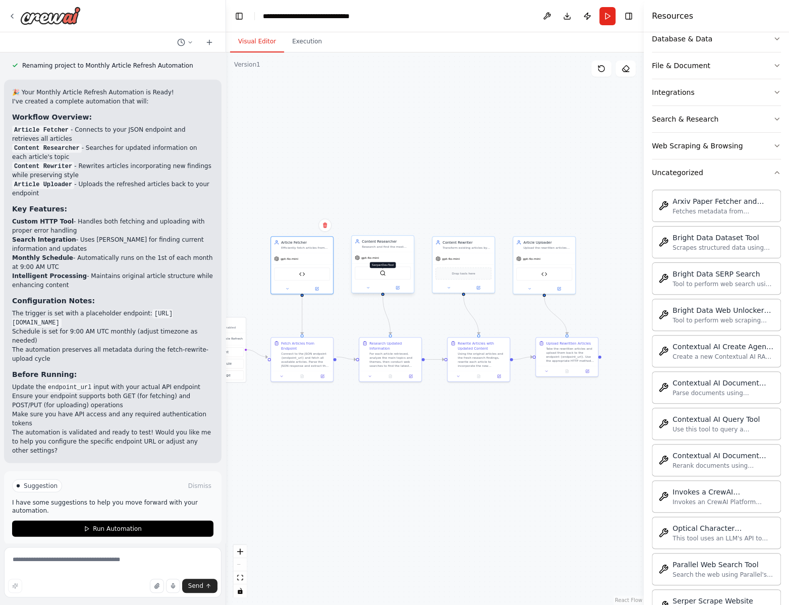
click at [381, 274] on img at bounding box center [383, 273] width 6 height 6
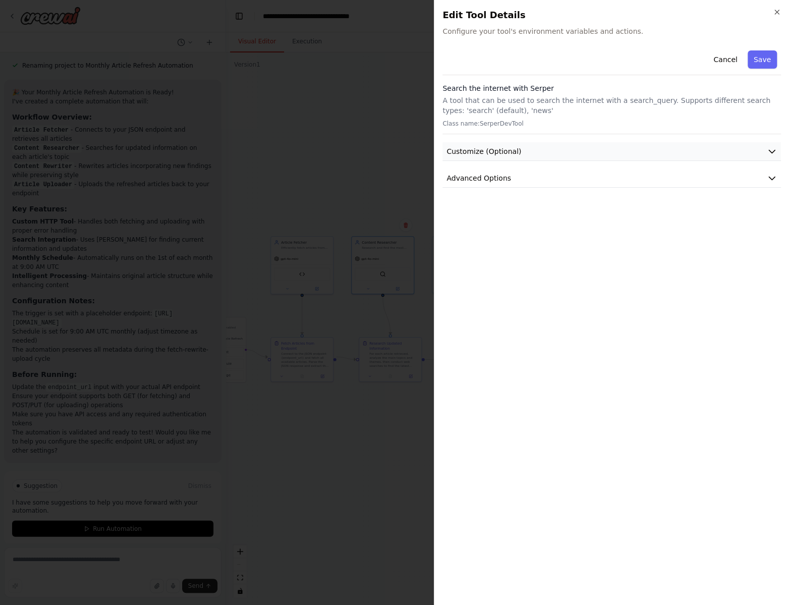
click at [556, 154] on button "Customize (Optional)" at bounding box center [611, 151] width 339 height 19
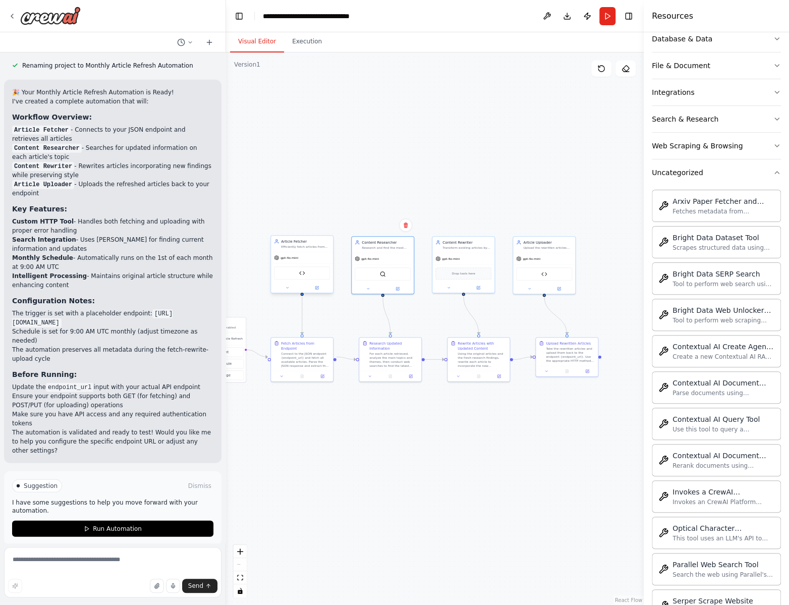
click at [296, 272] on div "Article Endpoint Tool" at bounding box center [302, 272] width 56 height 13
click at [317, 286] on icon at bounding box center [317, 287] width 3 height 3
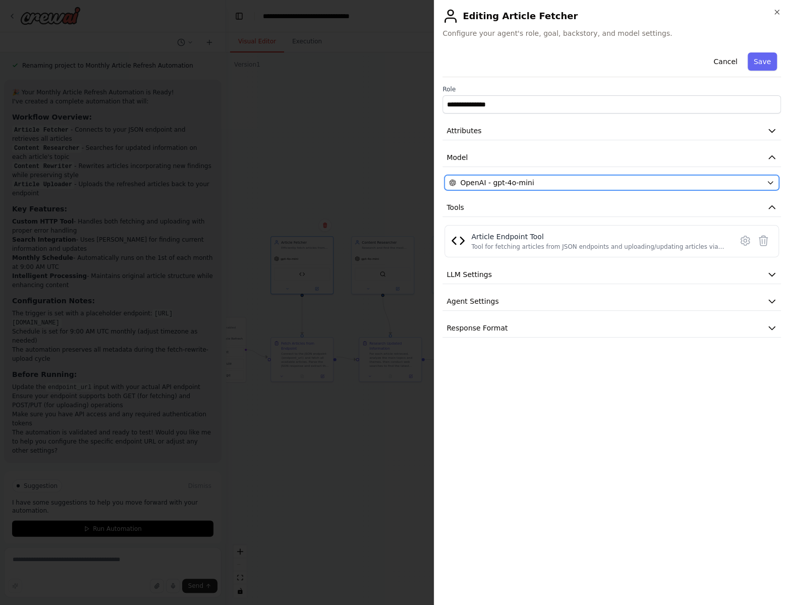
click at [576, 189] on button "OpenAI - gpt-4o-mini" at bounding box center [611, 182] width 334 height 15
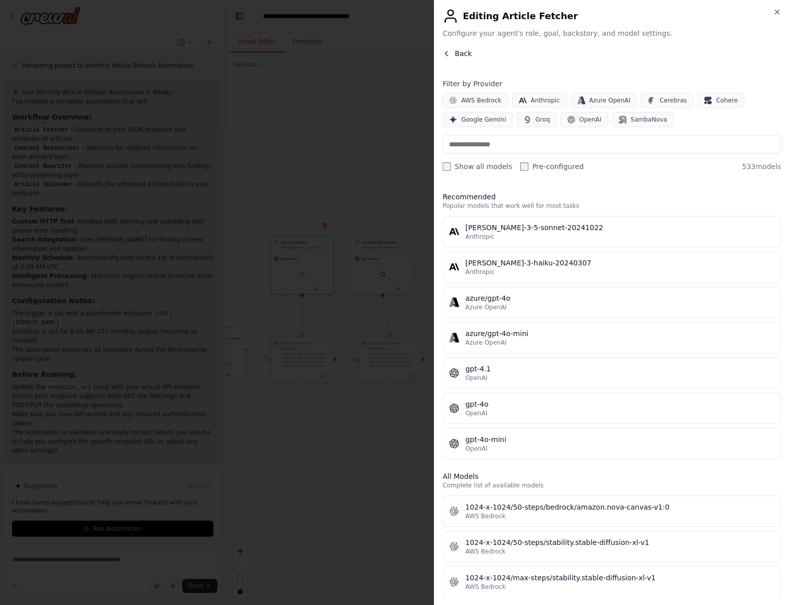
click at [456, 51] on span "Back" at bounding box center [463, 53] width 17 height 10
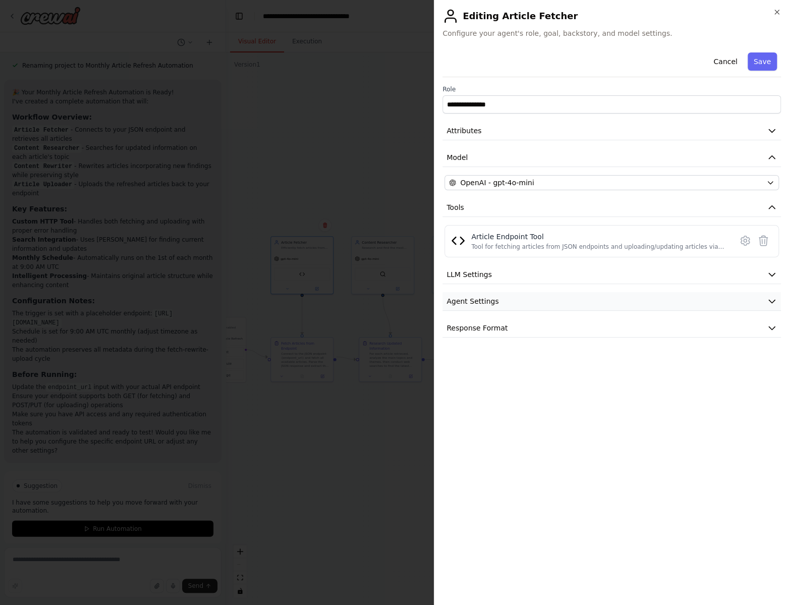
click at [612, 302] on button "Agent Settings" at bounding box center [611, 301] width 339 height 19
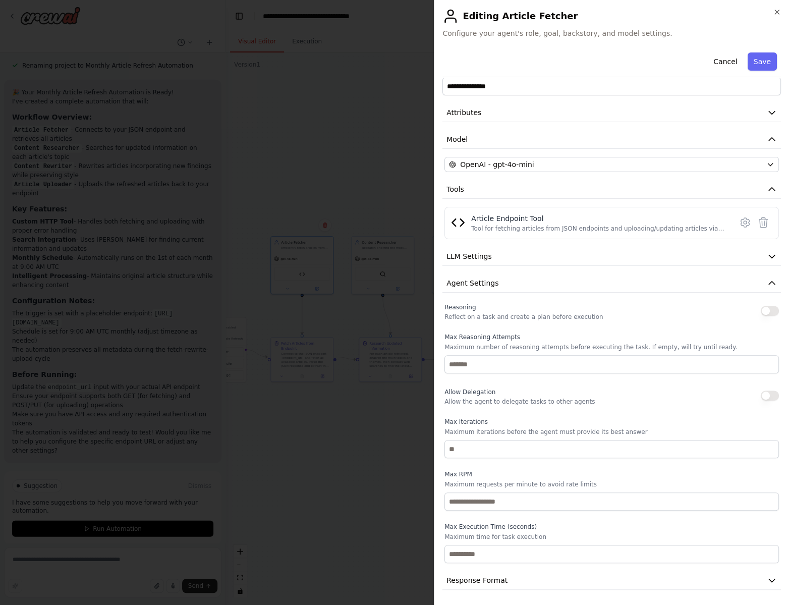
scroll to position [0, 0]
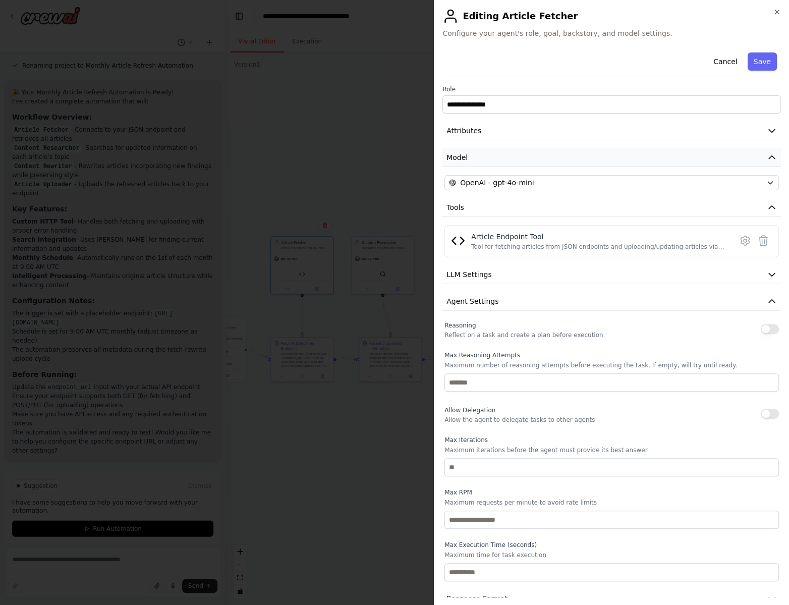
click at [555, 153] on button "Model" at bounding box center [611, 157] width 339 height 19
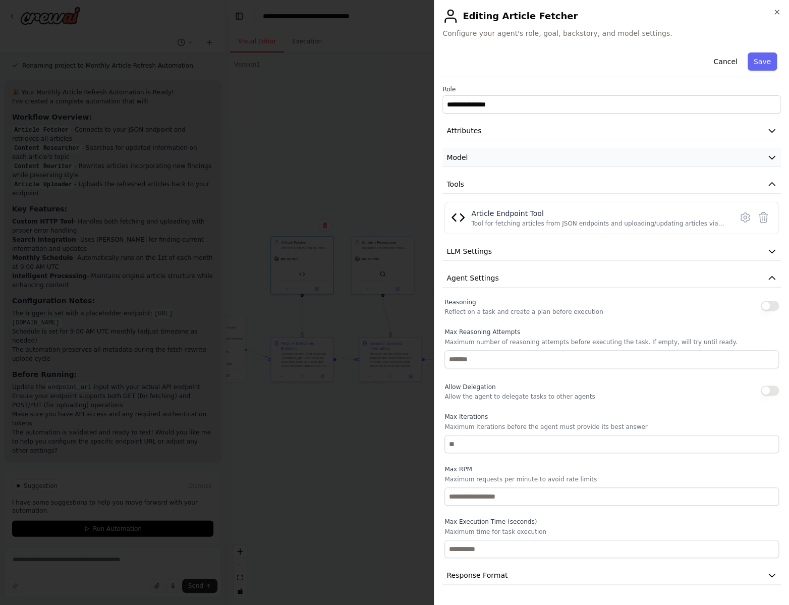
click at [555, 153] on button "Model" at bounding box center [611, 157] width 339 height 19
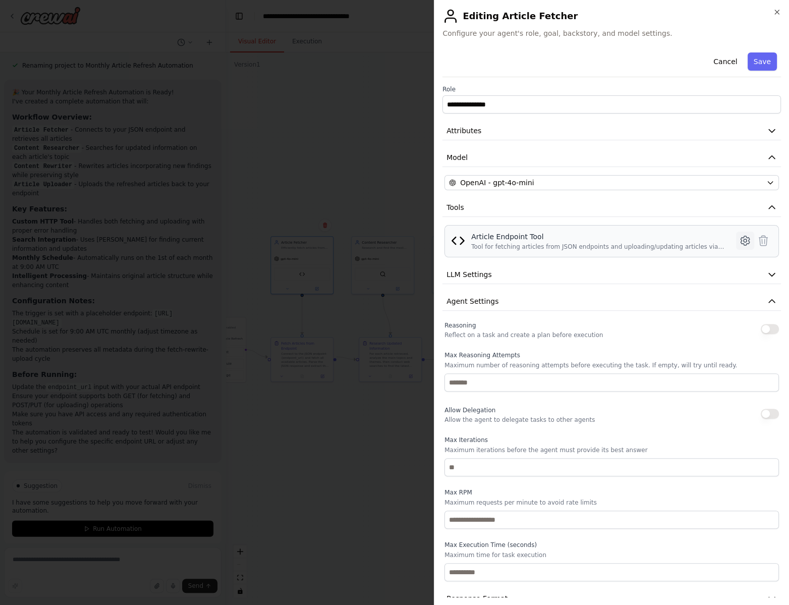
click at [744, 240] on icon at bounding box center [745, 240] width 3 height 3
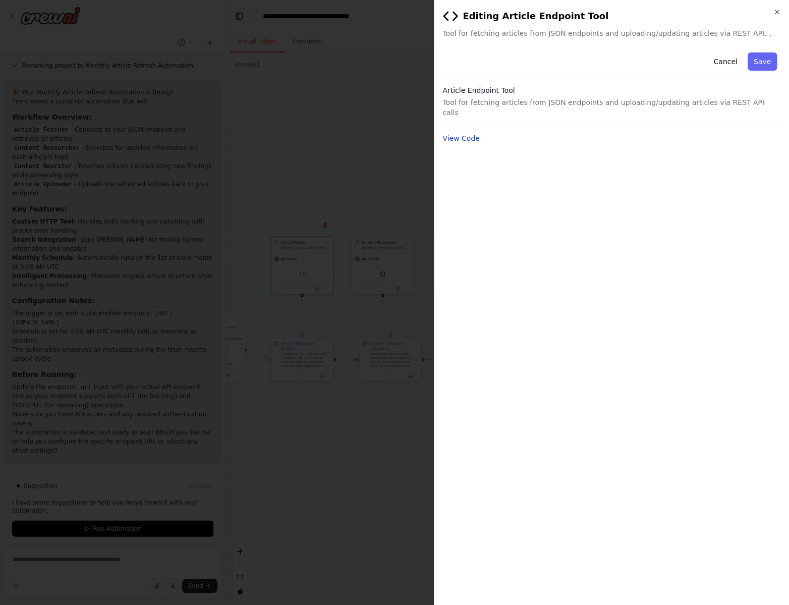
click at [453, 133] on button "View Code" at bounding box center [460, 138] width 37 height 10
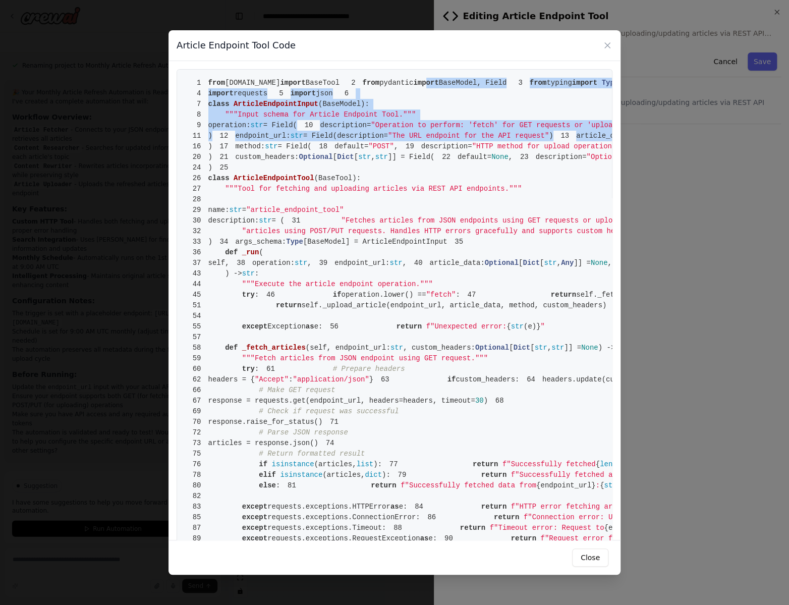
drag, startPoint x: 280, startPoint y: 98, endPoint x: 370, endPoint y: 223, distance: 153.9
click at [363, 214] on pre "1 from crewai.tools import BaseTool 2 from pydantic import BaseModel, Field 3 f…" at bounding box center [395, 485] width 436 height 833
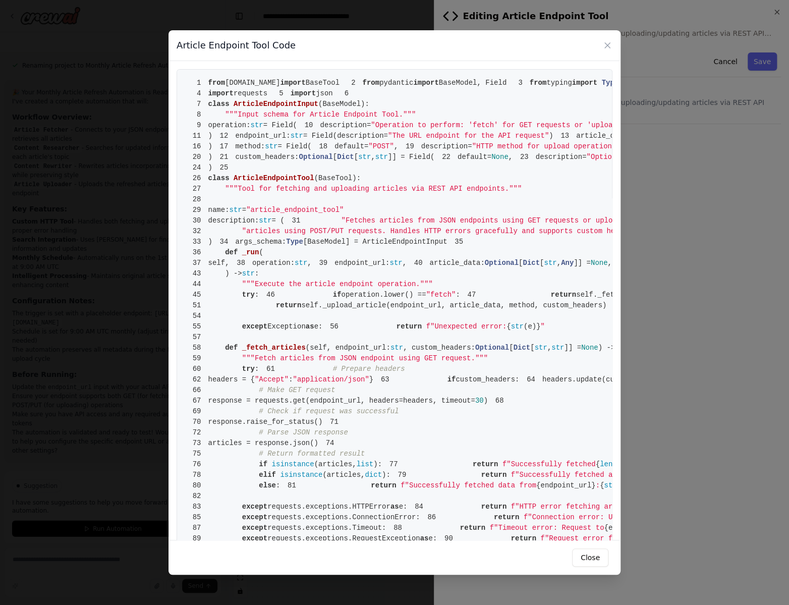
click at [402, 262] on pre "1 from crewai.tools import BaseTool 2 from pydantic import BaseModel, Field 3 f…" at bounding box center [395, 485] width 436 height 833
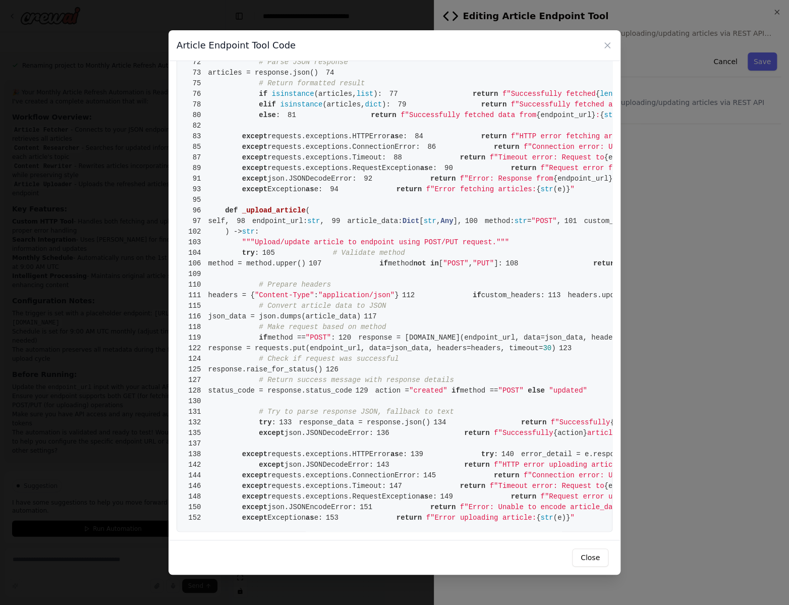
scroll to position [1183, 0]
click at [590, 562] on button "Close" at bounding box center [590, 557] width 36 height 18
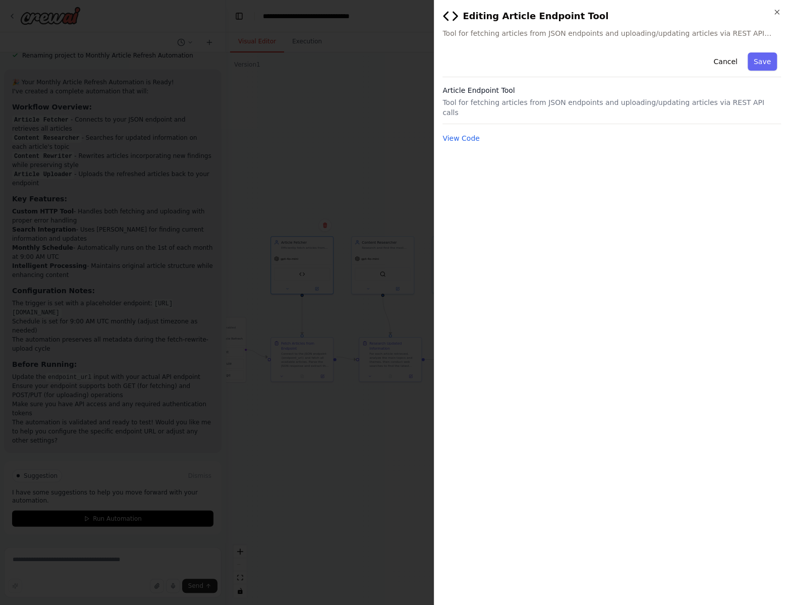
scroll to position [1302, 0]
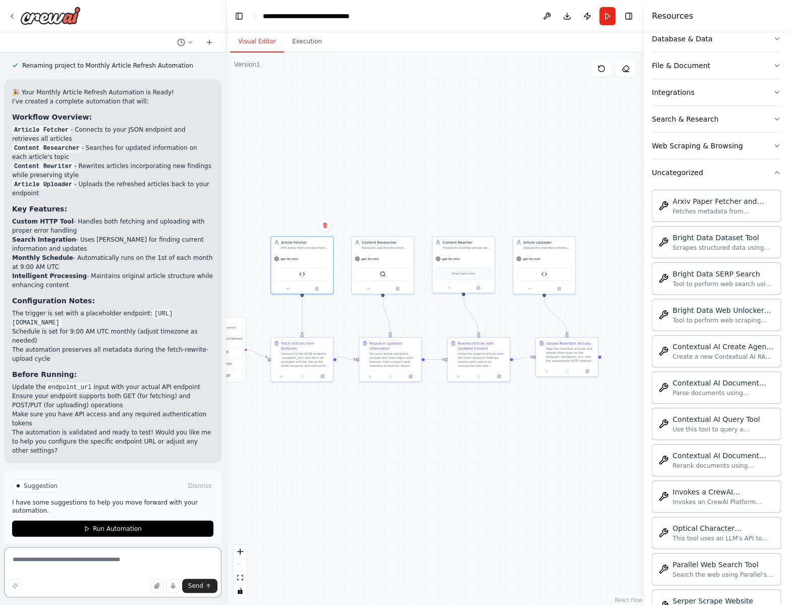
drag, startPoint x: 119, startPoint y: 565, endPoint x: 164, endPoint y: 499, distance: 79.4
click at [119, 565] on textarea at bounding box center [112, 572] width 217 height 50
paste textarea "**********"
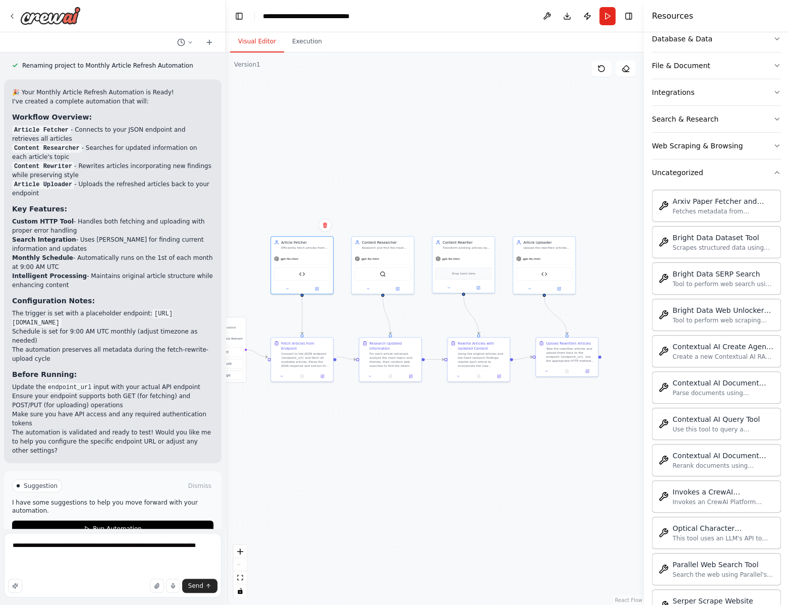
click at [560, 420] on div ".deletable-edge-delete-btn { width: 20px; height: 20px; border: 0px solid #ffff…" at bounding box center [435, 328] width 418 height 552
click at [574, 365] on div "Take the rewritten articles and upload them back to the endpoint {endpoint_url}…" at bounding box center [572, 359] width 49 height 16
click at [561, 362] on div "Upload Rewritten Articles Take the rewritten articles and upload them back to t…" at bounding box center [569, 351] width 62 height 28
click at [77, 568] on textarea "**********" at bounding box center [112, 565] width 217 height 65
click at [125, 571] on textarea "**********" at bounding box center [112, 565] width 217 height 65
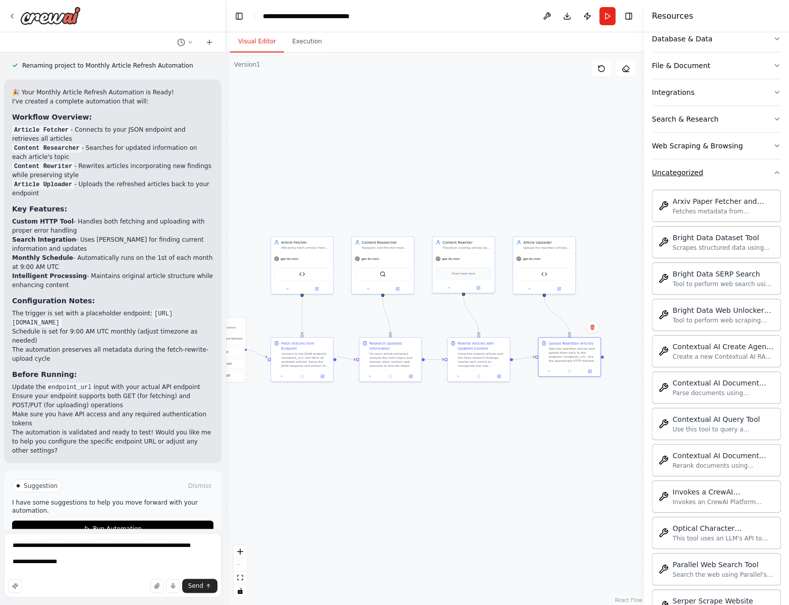
click at [773, 174] on icon "button" at bounding box center [777, 173] width 8 height 8
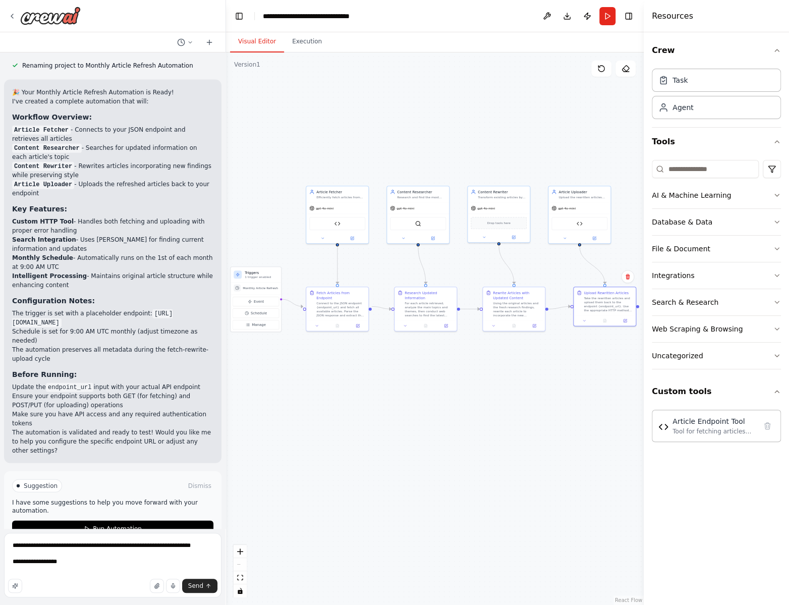
drag, startPoint x: 355, startPoint y: 161, endPoint x: 390, endPoint y: 110, distance: 61.7
click at [390, 110] on div ".deletable-edge-delete-btn { width: 20px; height: 20px; border: 0px solid #ffff…" at bounding box center [435, 328] width 418 height 552
click at [99, 566] on textarea "**********" at bounding box center [112, 565] width 217 height 65
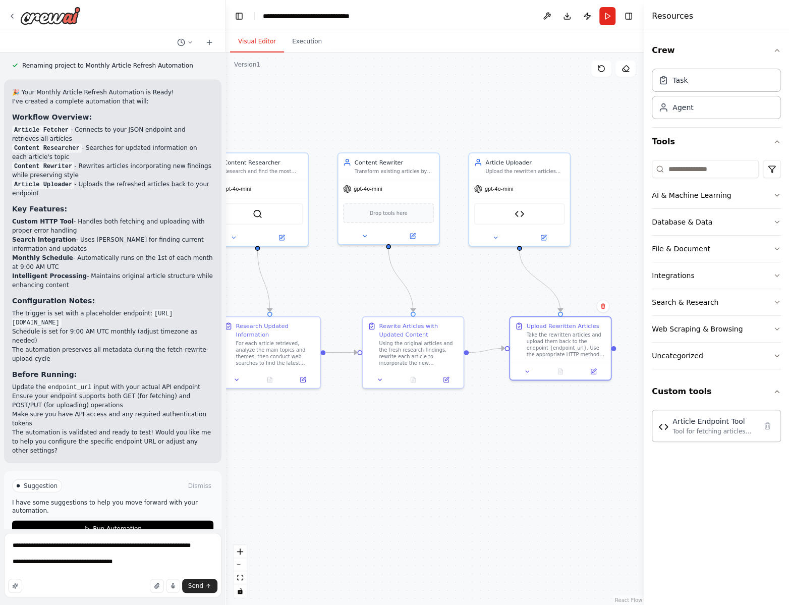
drag, startPoint x: 534, startPoint y: 404, endPoint x: 509, endPoint y: 450, distance: 52.6
click at [520, 443] on div ".deletable-edge-delete-btn { width: 20px; height: 20px; border: 0px solid #ffff…" at bounding box center [435, 328] width 418 height 552
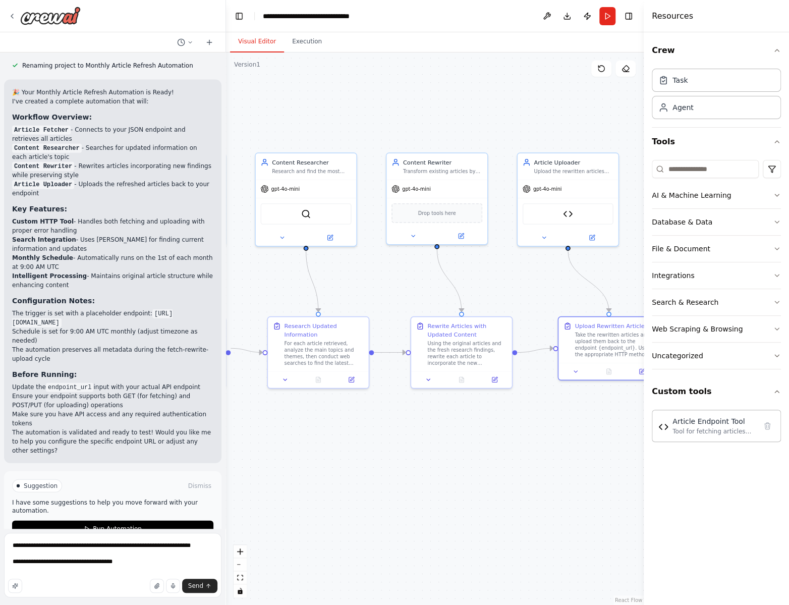
drag, startPoint x: 334, startPoint y: 283, endPoint x: 365, endPoint y: 279, distance: 31.0
click at [365, 279] on div ".deletable-edge-delete-btn { width: 20px; height: 20px; border: 0px solid #ffff…" at bounding box center [435, 328] width 418 height 552
click at [437, 215] on div "Drop tools here" at bounding box center [437, 212] width 91 height 20
click at [300, 184] on div "gpt-4o-mini" at bounding box center [306, 187] width 101 height 18
click at [774, 194] on icon "button" at bounding box center [777, 195] width 8 height 8
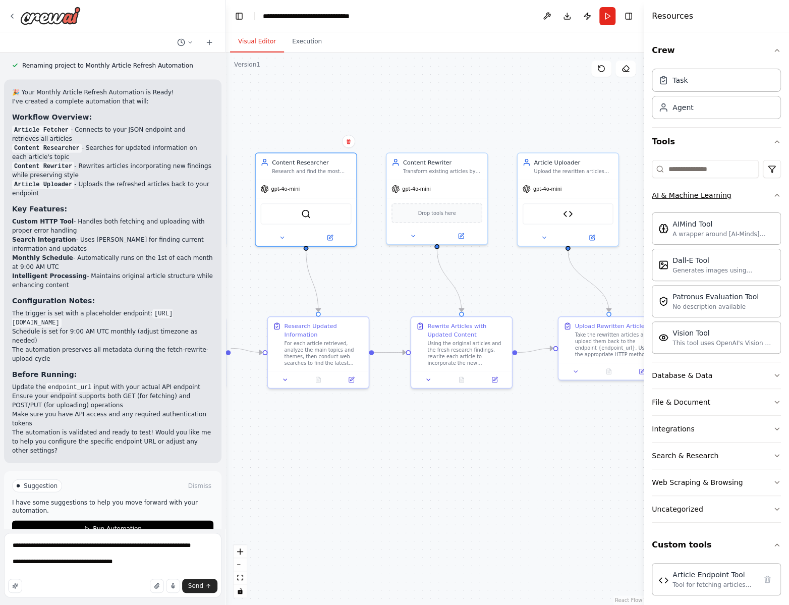
click at [774, 194] on div "Crew Task Agent Tools AI & Machine Learning AIMind Tool A wrapper around [AI-Mi…" at bounding box center [716, 318] width 145 height 573
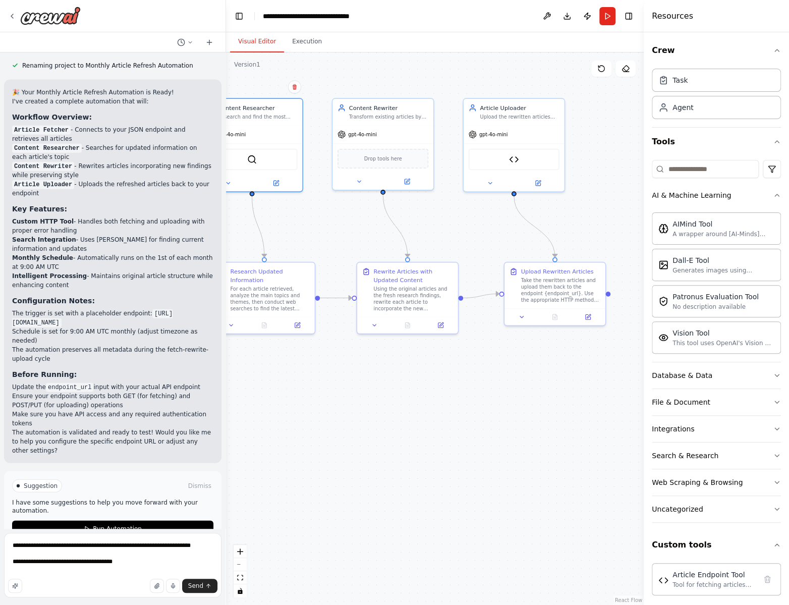
drag, startPoint x: 397, startPoint y: 297, endPoint x: 343, endPoint y: 243, distance: 76.7
click at [343, 243] on div ".deletable-edge-delete-btn { width: 20px; height: 20px; border: 0px solid #ffff…" at bounding box center [435, 328] width 418 height 552
click at [135, 573] on textarea "**********" at bounding box center [112, 565] width 217 height 65
click at [134, 567] on textarea "**********" at bounding box center [112, 565] width 217 height 65
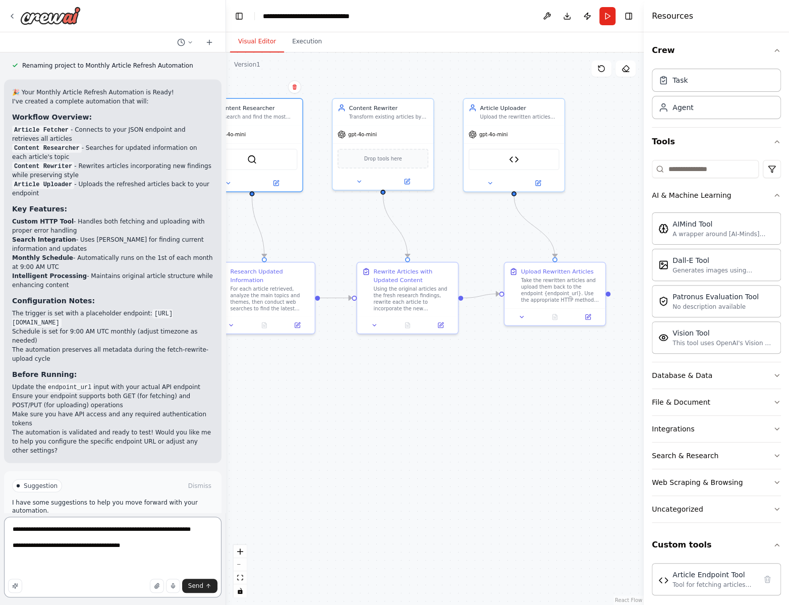
drag, startPoint x: 35, startPoint y: 567, endPoint x: 43, endPoint y: 567, distance: 8.1
click at [35, 567] on textarea "**********" at bounding box center [112, 557] width 217 height 81
paste textarea "**********"
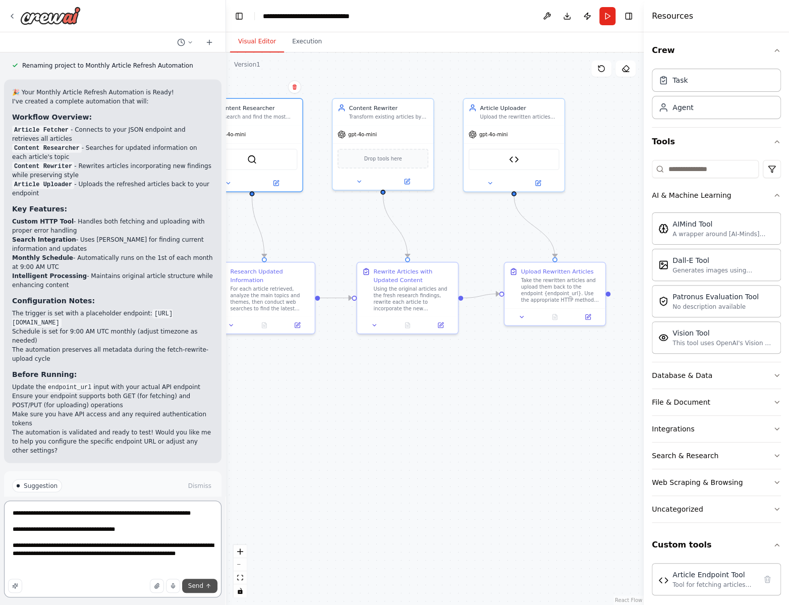
type textarea "**********"
click at [191, 585] on span "Send" at bounding box center [195, 586] width 15 height 8
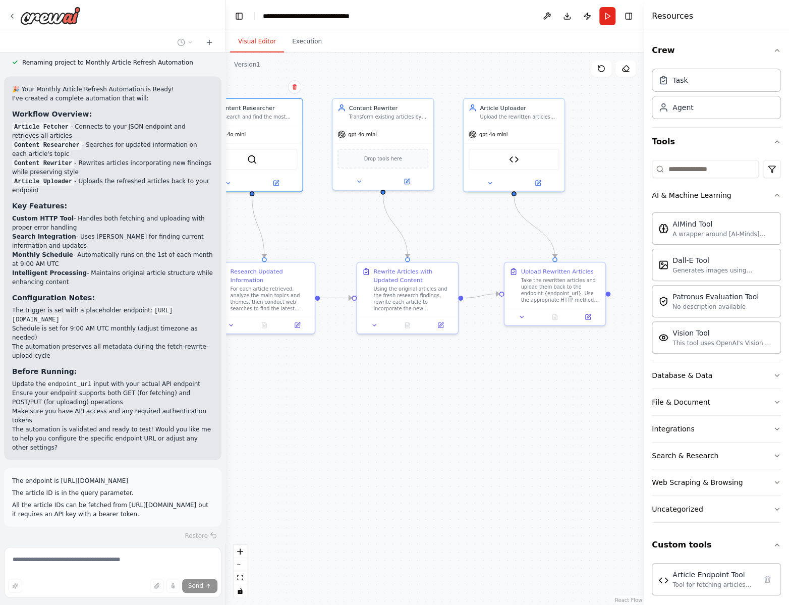
scroll to position [1321, 0]
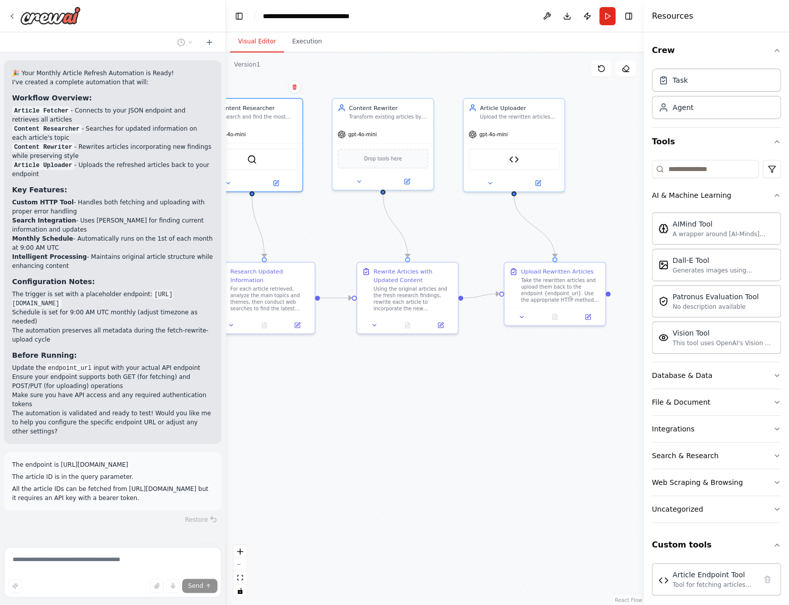
drag, startPoint x: 106, startPoint y: 499, endPoint x: 13, endPoint y: 451, distance: 105.2
click at [4, 452] on div "The endpoint is https://guidetoiceland.is/api/v1/content/article?id=921 The art…" at bounding box center [112, 481] width 217 height 59
click at [16, 460] on p "The endpoint is https://guidetoiceland.is/api/v1/content/article?id=921" at bounding box center [112, 464] width 201 height 9
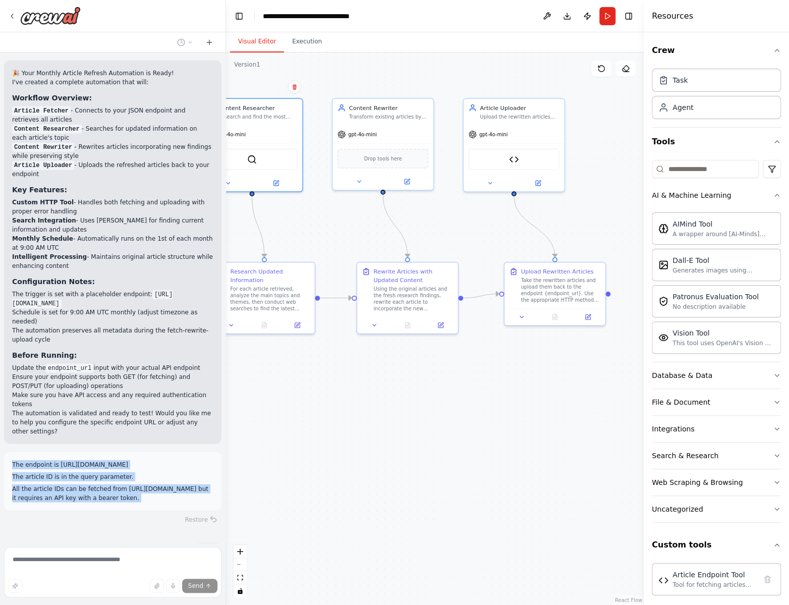
drag, startPoint x: 16, startPoint y: 453, endPoint x: 155, endPoint y: 511, distance: 150.2
click at [153, 503] on div "The endpoint is https://guidetoiceland.is/api/v1/content/article?id=921 The art…" at bounding box center [112, 481] width 201 height 42
click at [154, 503] on p "All the article IDs can be fetched from https://guidetoiceland.is/api/v1/conten…" at bounding box center [112, 493] width 201 height 18
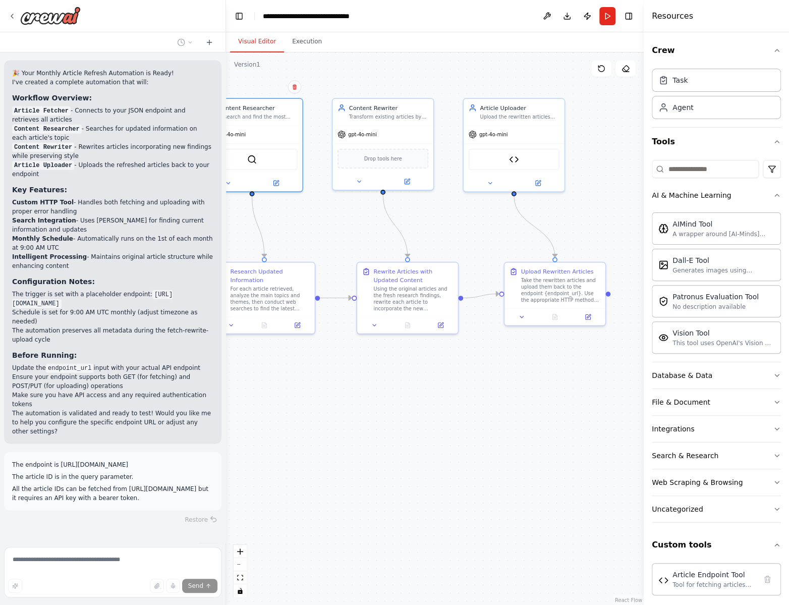
drag, startPoint x: 161, startPoint y: 510, endPoint x: 11, endPoint y: 452, distance: 160.7
click at [11, 452] on div "The endpoint is https://guidetoiceland.is/api/v1/content/article?id=921 The art…" at bounding box center [112, 481] width 217 height 59
click at [14, 460] on p "The endpoint is https://guidetoiceland.is/api/v1/content/article?id=921" at bounding box center [112, 464] width 201 height 9
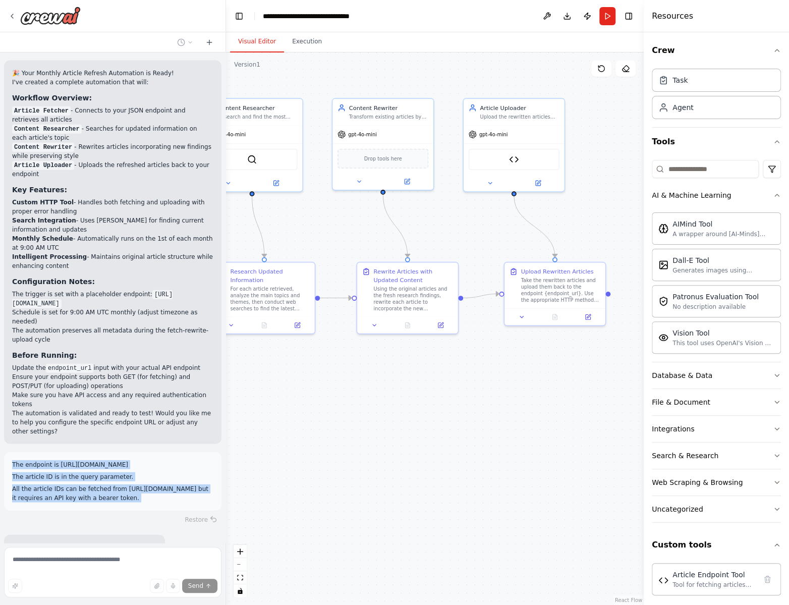
drag, startPoint x: 14, startPoint y: 452, endPoint x: 167, endPoint y: 506, distance: 162.6
click at [166, 503] on div "The endpoint is https://guidetoiceland.is/api/v1/content/article?id=921 The art…" at bounding box center [112, 481] width 201 height 42
click at [164, 503] on p "All the article IDs can be fetched from https://guidetoiceland.is/api/v1/conten…" at bounding box center [112, 493] width 201 height 18
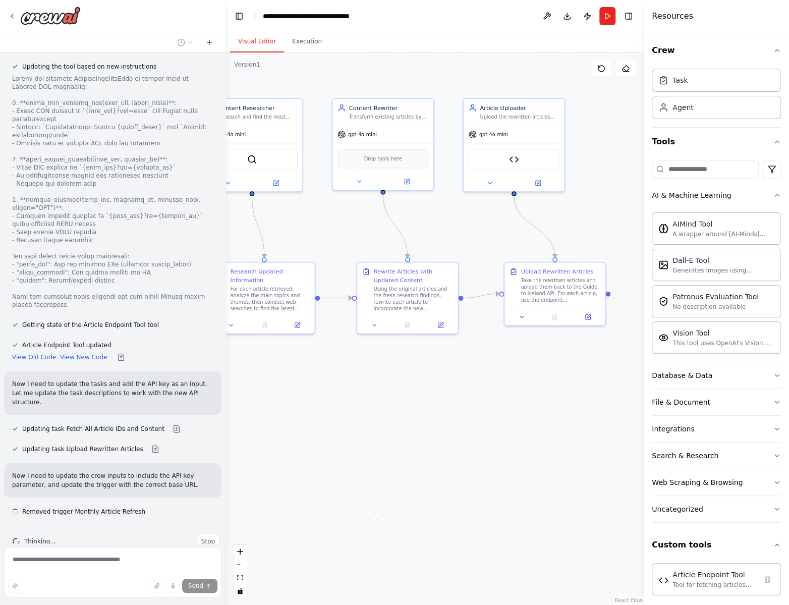
scroll to position [1952, 0]
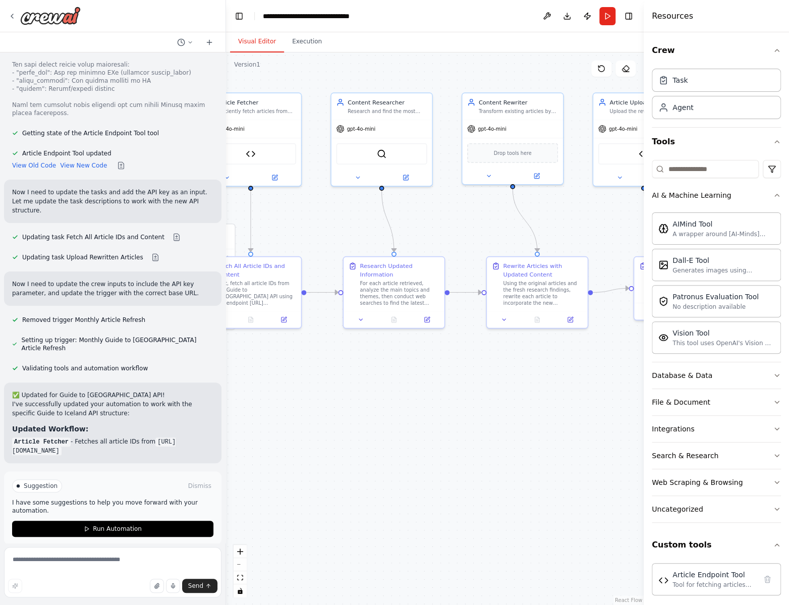
drag, startPoint x: 400, startPoint y: 444, endPoint x: 521, endPoint y: 442, distance: 121.6
click at [521, 442] on div ".deletable-edge-delete-btn { width: 20px; height: 20px; border: 0px solid #ffff…" at bounding box center [435, 328] width 418 height 552
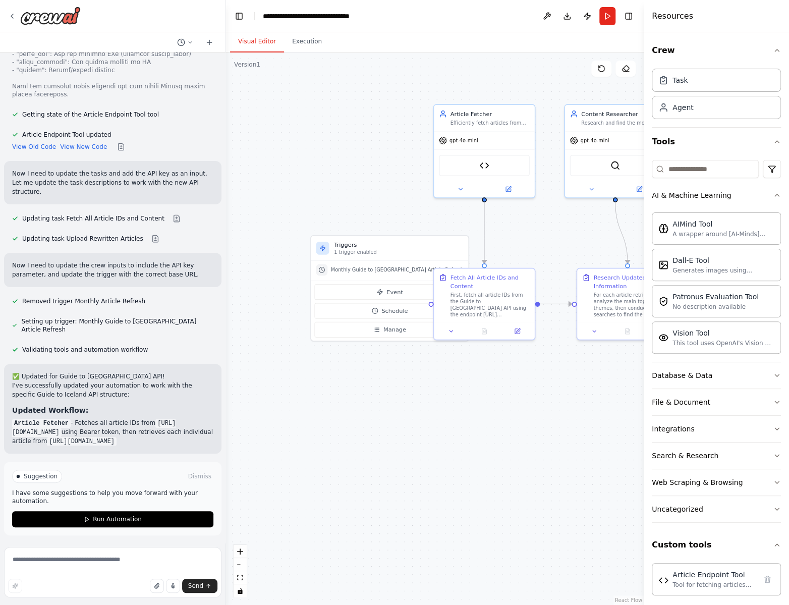
drag, startPoint x: 351, startPoint y: 407, endPoint x: 550, endPoint y: 418, distance: 199.1
click at [550, 418] on div ".deletable-edge-delete-btn { width: 20px; height: 20px; border: 0px solid #ffff…" at bounding box center [435, 328] width 418 height 552
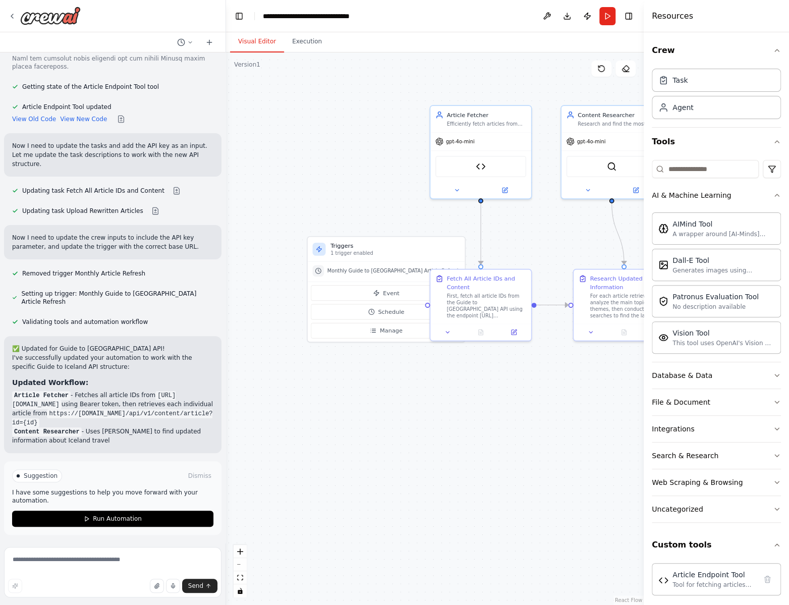
drag, startPoint x: 598, startPoint y: 454, endPoint x: 583, endPoint y: 444, distance: 18.2
click at [591, 456] on div ".deletable-edge-delete-btn { width: 20px; height: 20px; border: 0px solid #ffff…" at bounding box center [435, 328] width 418 height 552
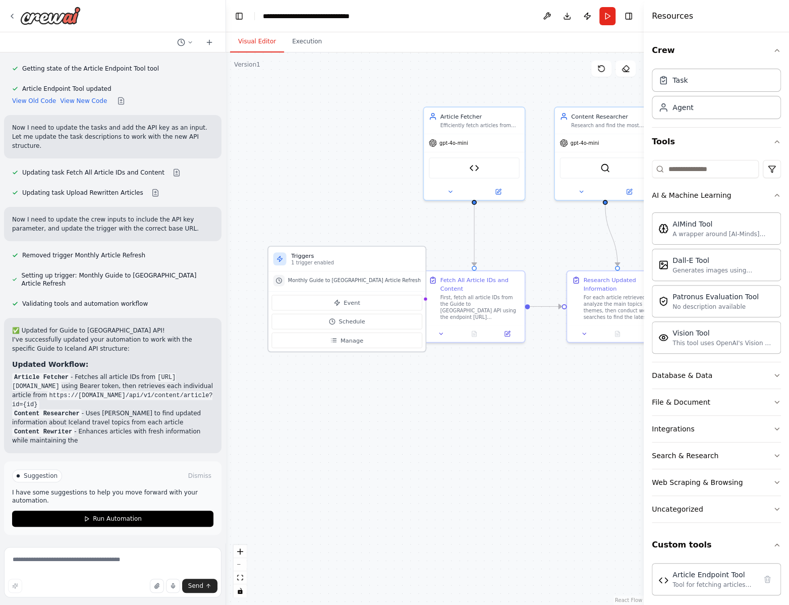
drag, startPoint x: 385, startPoint y: 258, endPoint x: 345, endPoint y: 269, distance: 41.5
click at [345, 269] on div "Triggers 1 trigger enabled" at bounding box center [346, 259] width 157 height 25
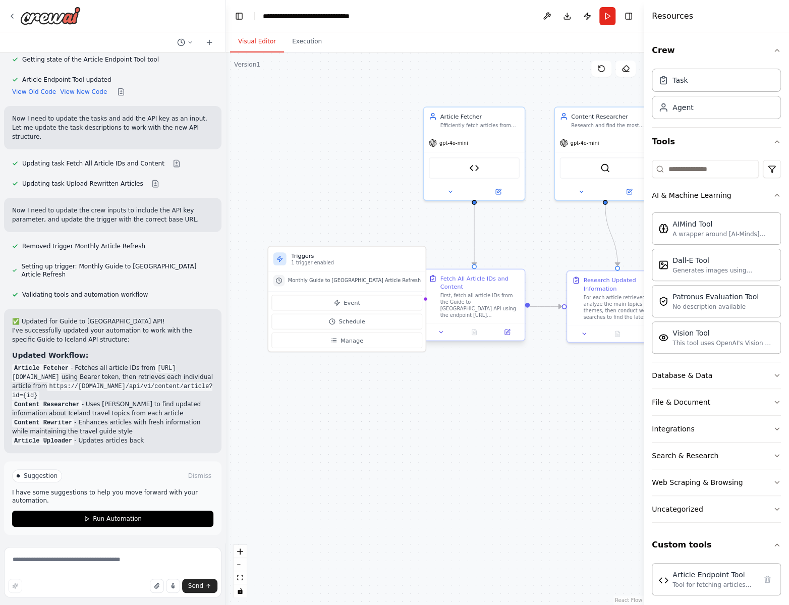
click at [485, 308] on div "First, fetch all article IDs from the Guide to Iceland API using the endpoint h…" at bounding box center [479, 306] width 79 height 26
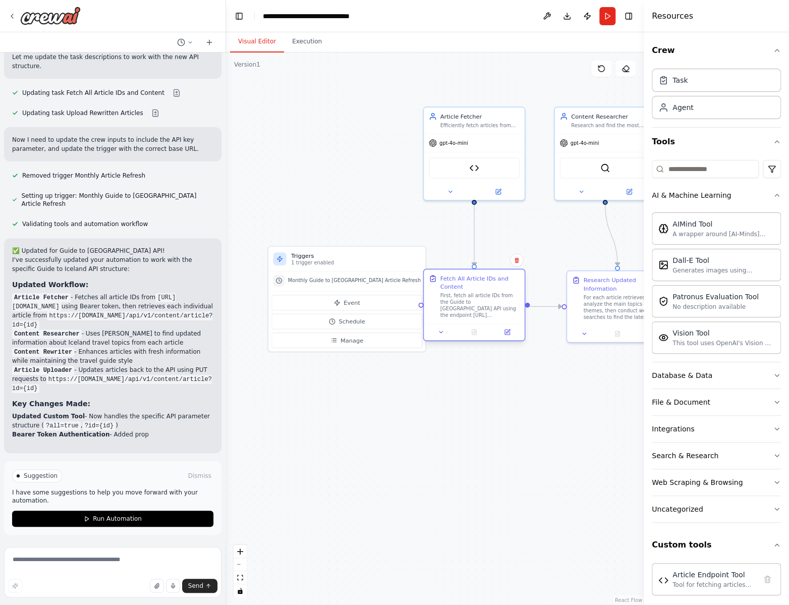
click at [487, 294] on div "First, fetch all article IDs from the Guide to Iceland API using the endpoint h…" at bounding box center [479, 306] width 79 height 26
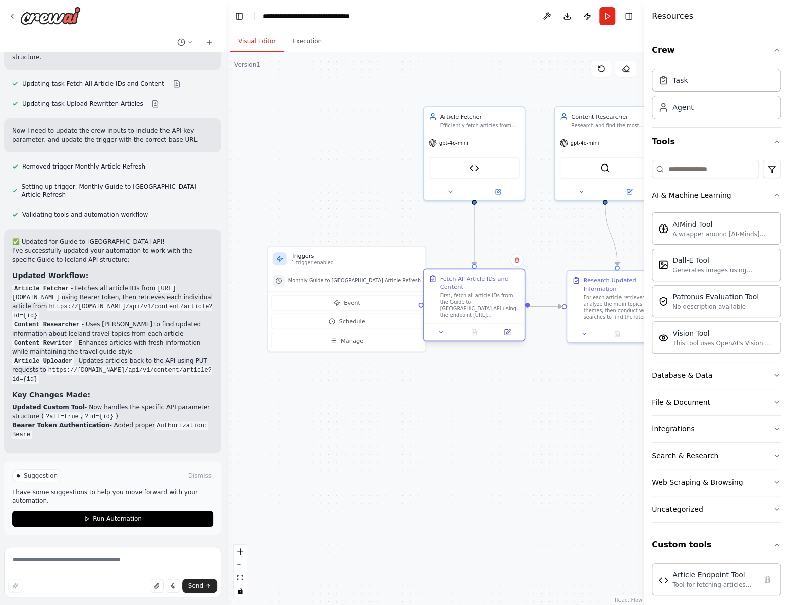
click at [487, 294] on div "First, fetch all article IDs from the Guide to Iceland API using the endpoint h…" at bounding box center [479, 306] width 79 height 26
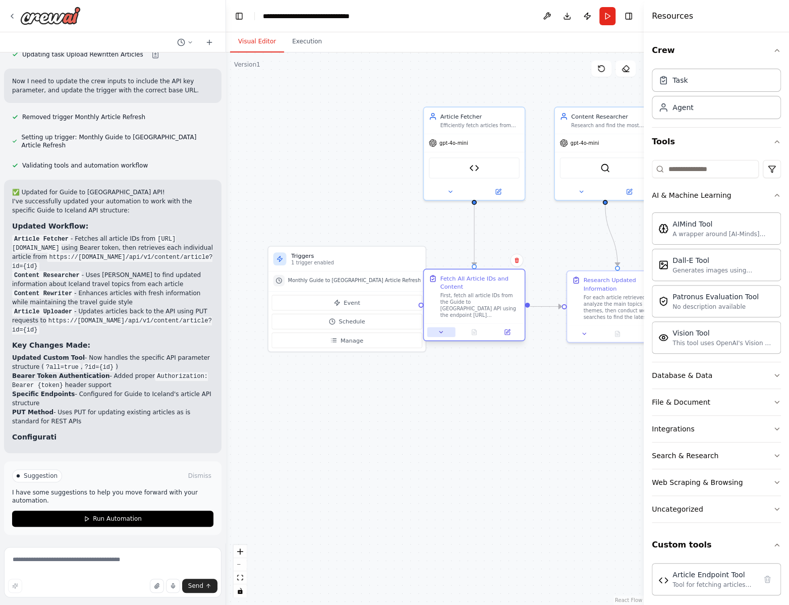
click at [436, 331] on button at bounding box center [441, 332] width 28 height 10
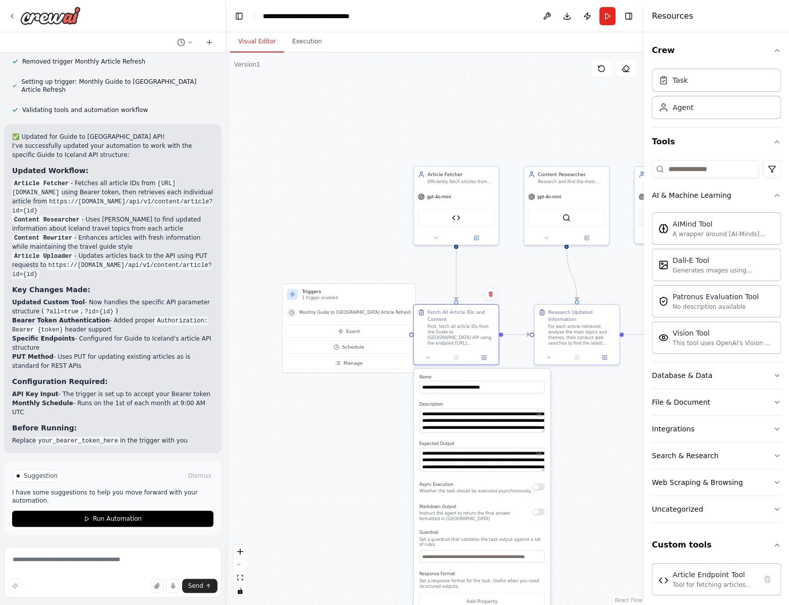
click at [619, 416] on div "Once a month, fetch articles in a specific endpoint as json, then rewrite them …" at bounding box center [394, 302] width 789 height 605
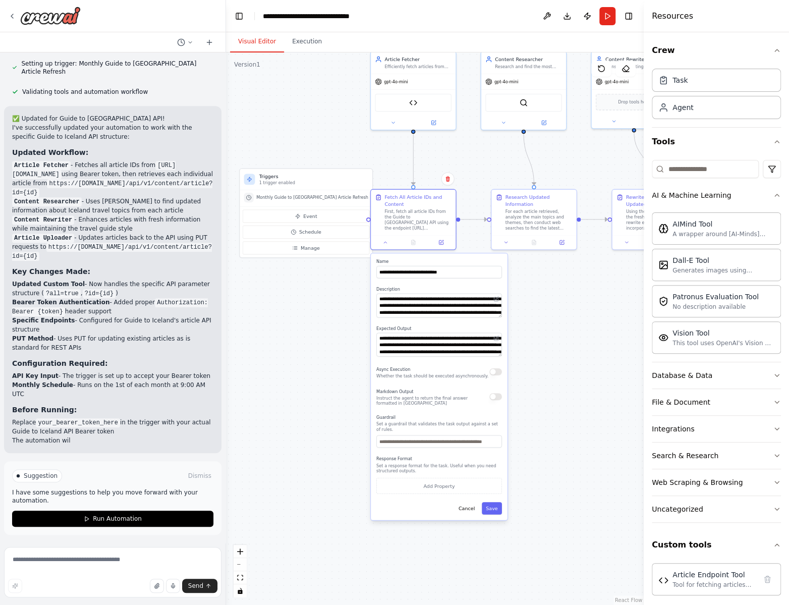
drag, startPoint x: 615, startPoint y: 485, endPoint x: 572, endPoint y: 374, distance: 118.7
click at [572, 373] on div ".deletable-edge-delete-btn { width: 20px; height: 20px; border: 0px solid #ffff…" at bounding box center [435, 328] width 418 height 552
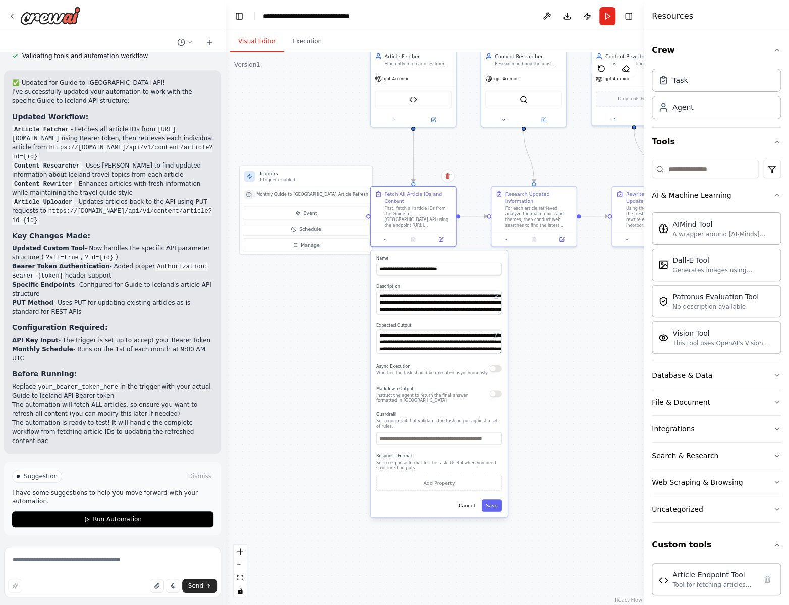
scroll to position [2445, 0]
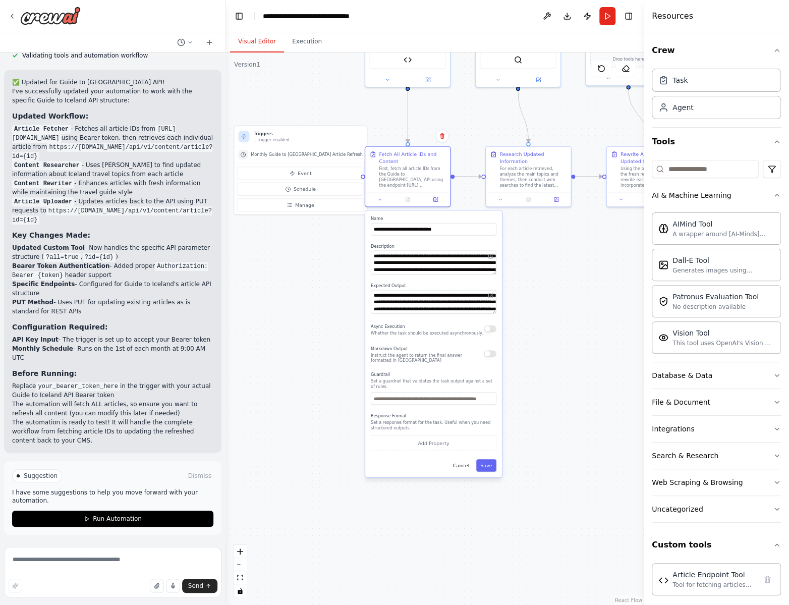
drag, startPoint x: 609, startPoint y: 465, endPoint x: 608, endPoint y: 427, distance: 37.8
click at [608, 427] on div ".deletable-edge-delete-btn { width: 20px; height: 20px; border: 0px solid #ffff…" at bounding box center [435, 328] width 418 height 552
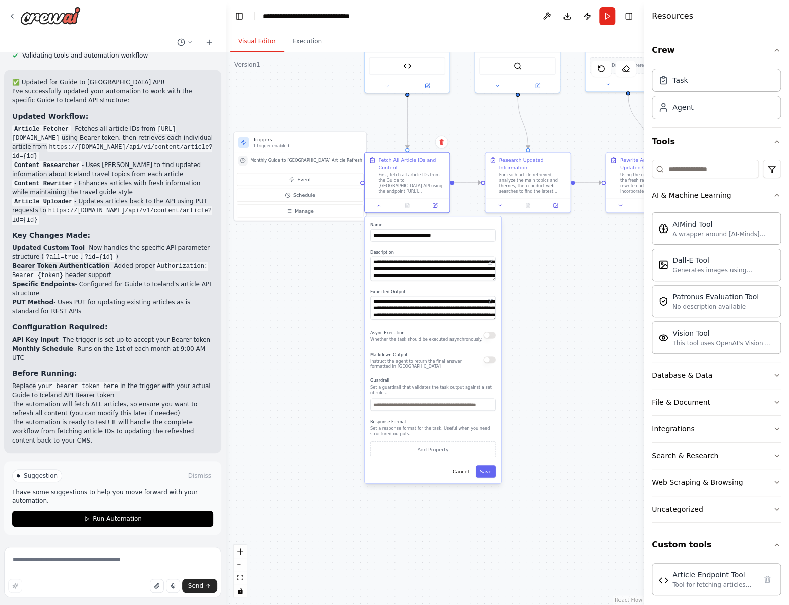
drag, startPoint x: 579, startPoint y: 365, endPoint x: 555, endPoint y: 421, distance: 61.3
click at [555, 421] on div ".deletable-edge-delete-btn { width: 20px; height: 20px; border: 0px solid #ffff…" at bounding box center [435, 328] width 418 height 552
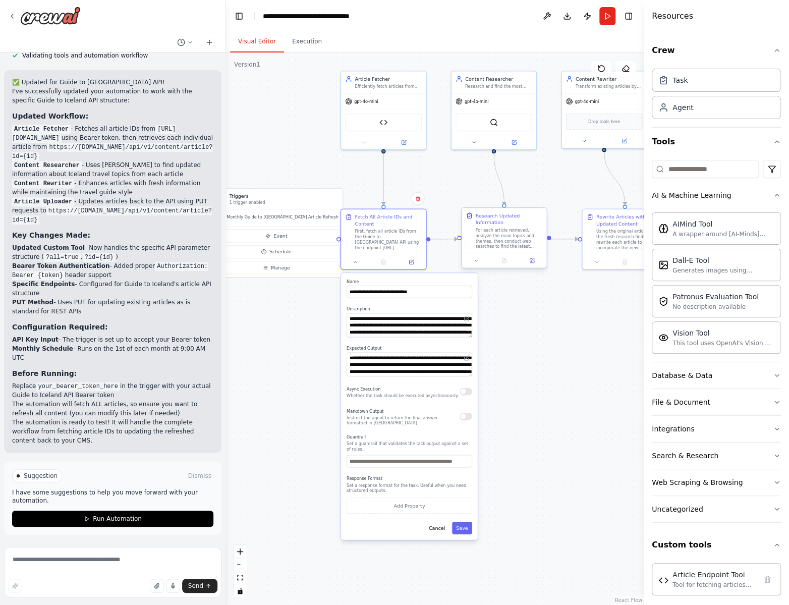
click at [504, 242] on div "For each article retrieved, analyze the main topics and themes, then conduct we…" at bounding box center [509, 238] width 67 height 22
click at [470, 257] on button at bounding box center [477, 260] width 24 height 8
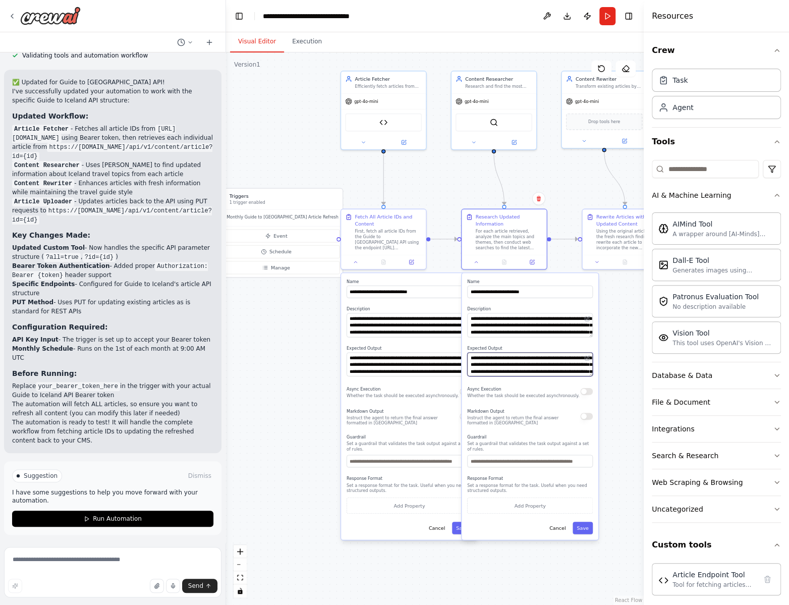
click at [525, 357] on textarea "**********" at bounding box center [530, 364] width 126 height 24
drag, startPoint x: 506, startPoint y: 356, endPoint x: 562, endPoint y: 367, distance: 56.6
click at [562, 367] on textarea "**********" at bounding box center [530, 364] width 126 height 24
drag, startPoint x: 514, startPoint y: 363, endPoint x: 547, endPoint y: 368, distance: 33.8
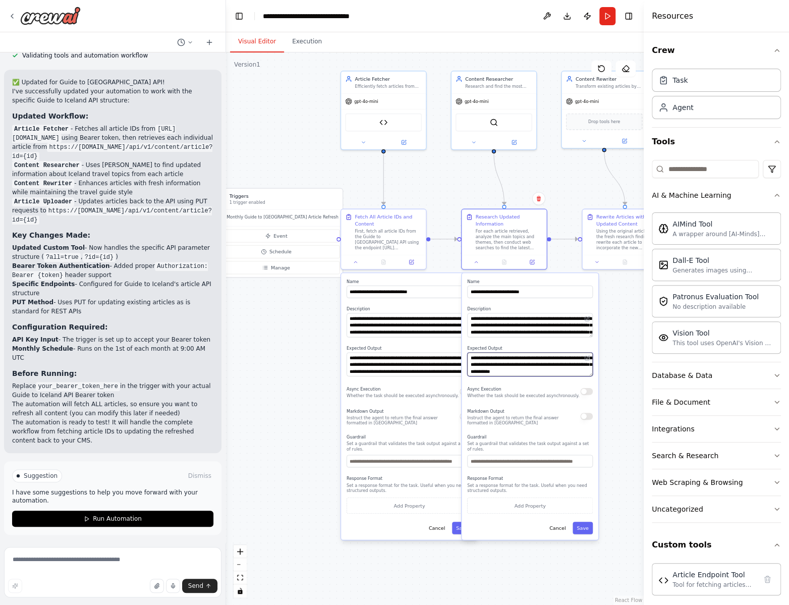
click at [547, 368] on textarea "**********" at bounding box center [530, 364] width 126 height 24
click at [537, 361] on textarea "**********" at bounding box center [530, 364] width 126 height 24
click at [496, 229] on div "For each article retrieved, analyze the main topics and themes, then conduct we…" at bounding box center [509, 238] width 67 height 22
click at [477, 261] on icon at bounding box center [477, 261] width 6 height 6
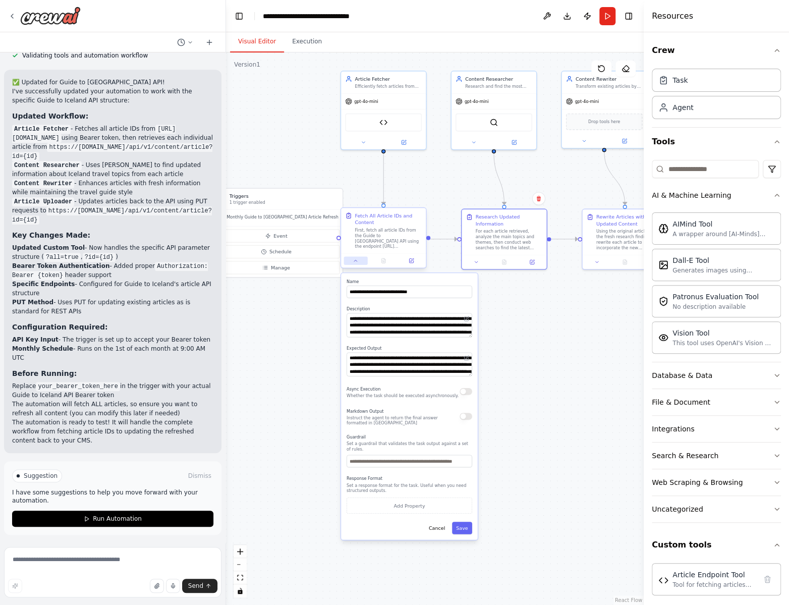
click at [349, 261] on button at bounding box center [356, 260] width 24 height 8
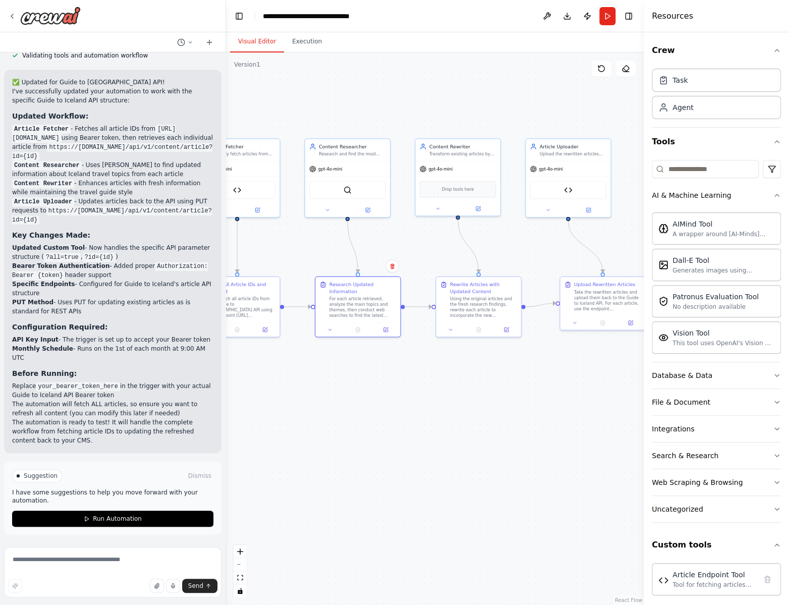
drag, startPoint x: 462, startPoint y: 205, endPoint x: 309, endPoint y: 272, distance: 167.2
click at [309, 272] on div ".deletable-edge-delete-btn { width: 20px; height: 20px; border: 0px solid #ffff…" at bounding box center [435, 328] width 418 height 552
click at [445, 328] on icon at bounding box center [444, 327] width 6 height 6
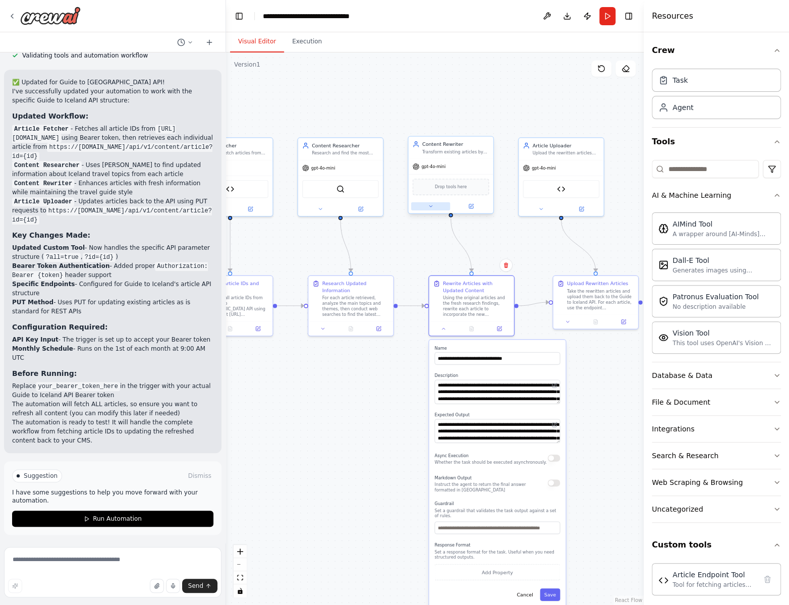
click at [429, 208] on icon at bounding box center [431, 206] width 6 height 6
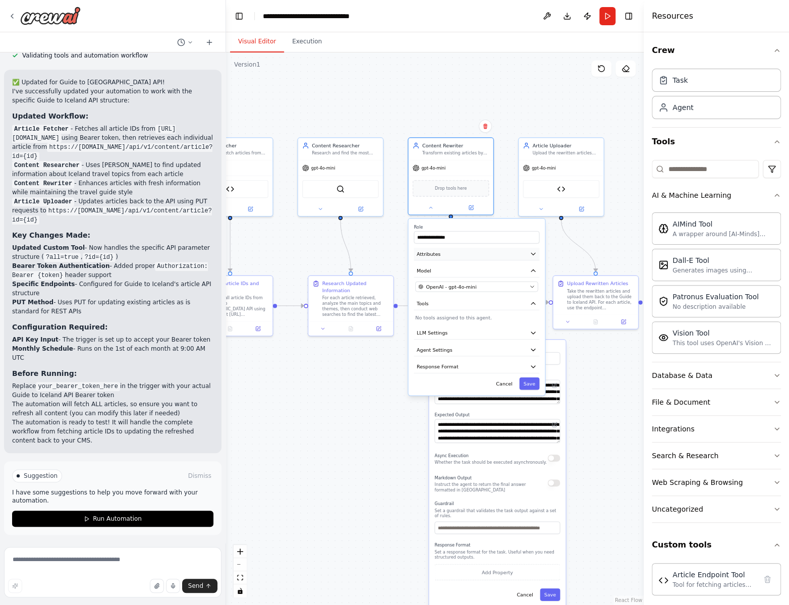
click at [538, 255] on button "Attributes" at bounding box center [477, 254] width 126 height 13
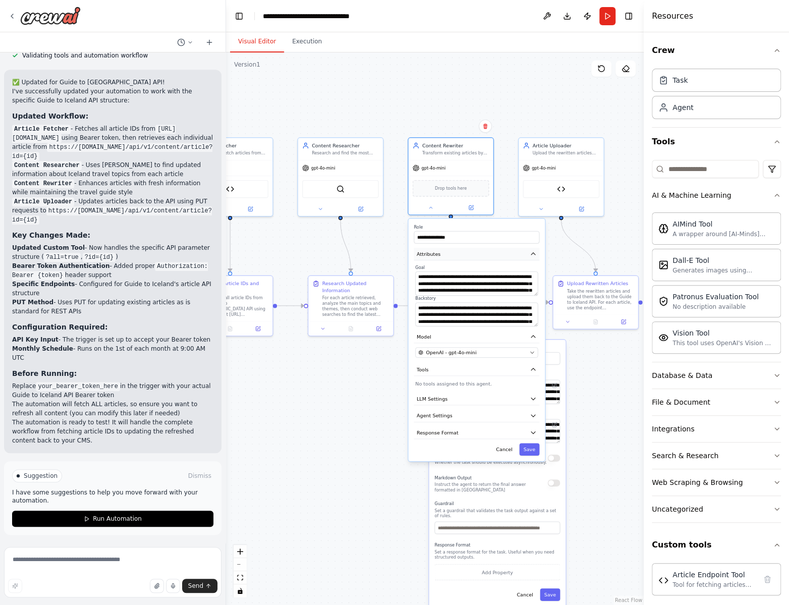
click at [534, 253] on icon "button" at bounding box center [533, 254] width 4 height 2
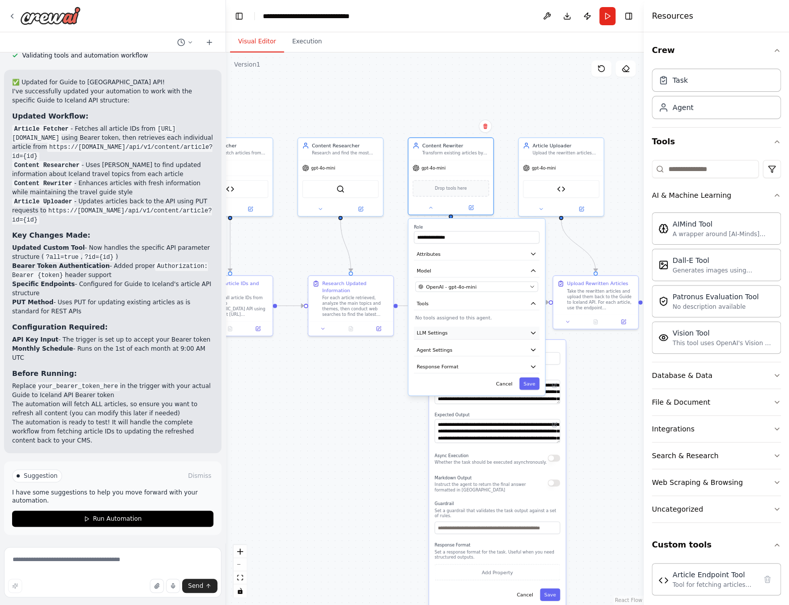
click at [536, 334] on icon "button" at bounding box center [533, 332] width 7 height 7
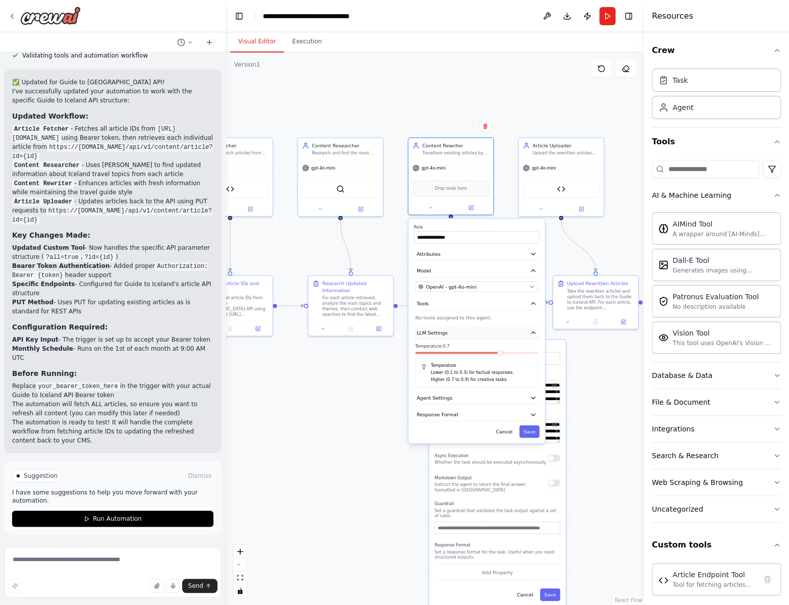
click at [536, 334] on icon "button" at bounding box center [533, 332] width 7 height 7
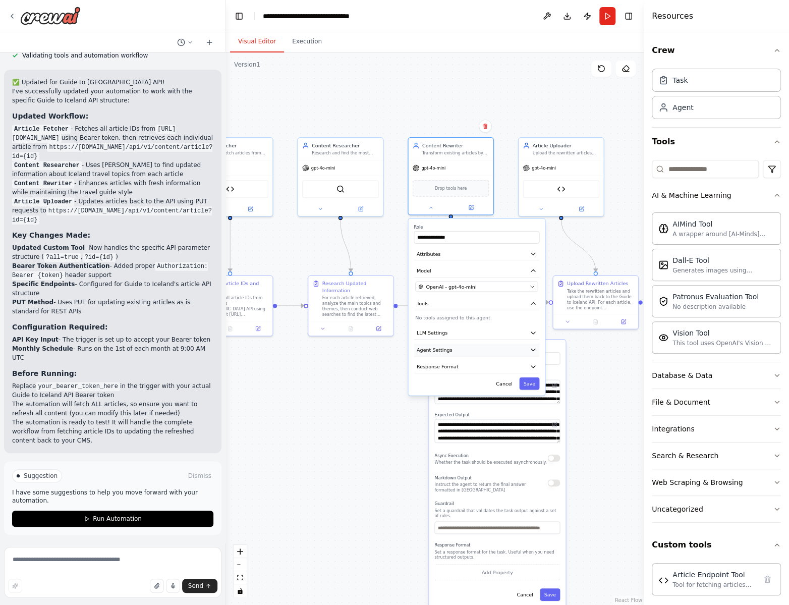
click at [536, 348] on icon "button" at bounding box center [533, 349] width 7 height 7
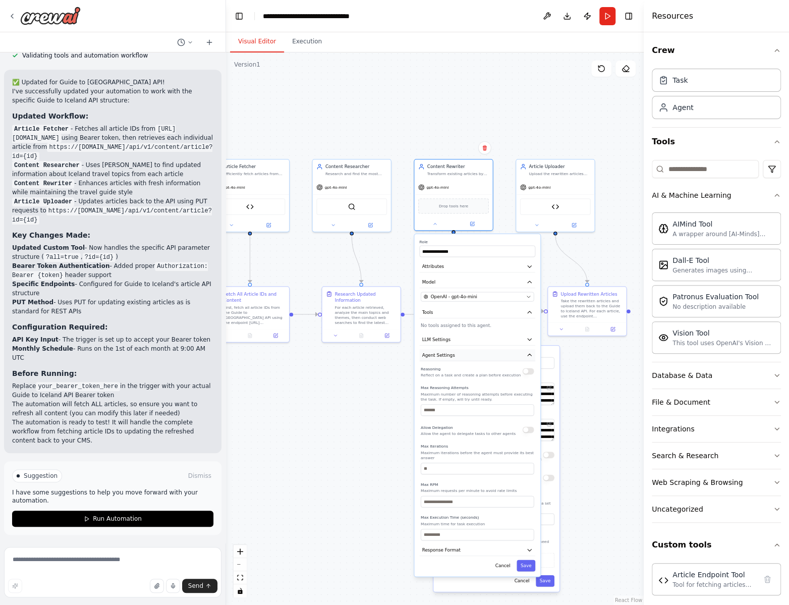
click at [529, 354] on icon "button" at bounding box center [530, 355] width 4 height 2
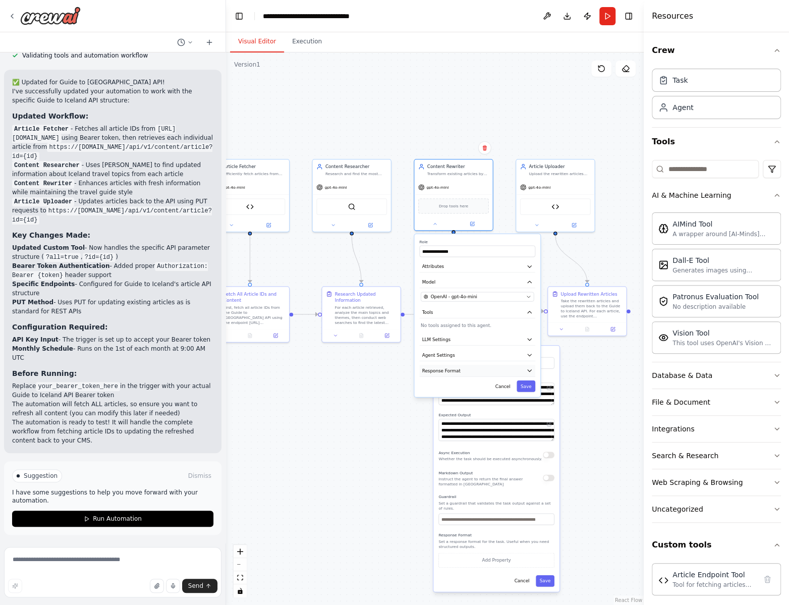
click at [526, 371] on icon "button" at bounding box center [529, 370] width 7 height 7
click at [527, 370] on icon "button" at bounding box center [529, 370] width 7 height 7
click at [449, 327] on div "**********" at bounding box center [477, 315] width 126 height 163
click at [773, 192] on icon "button" at bounding box center [777, 195] width 8 height 8
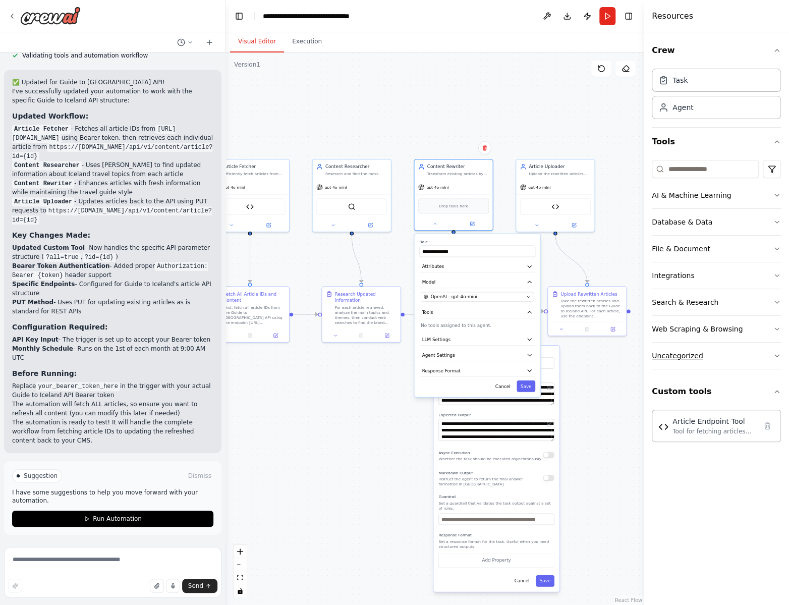
click at [777, 356] on icon "button" at bounding box center [777, 356] width 4 height 2
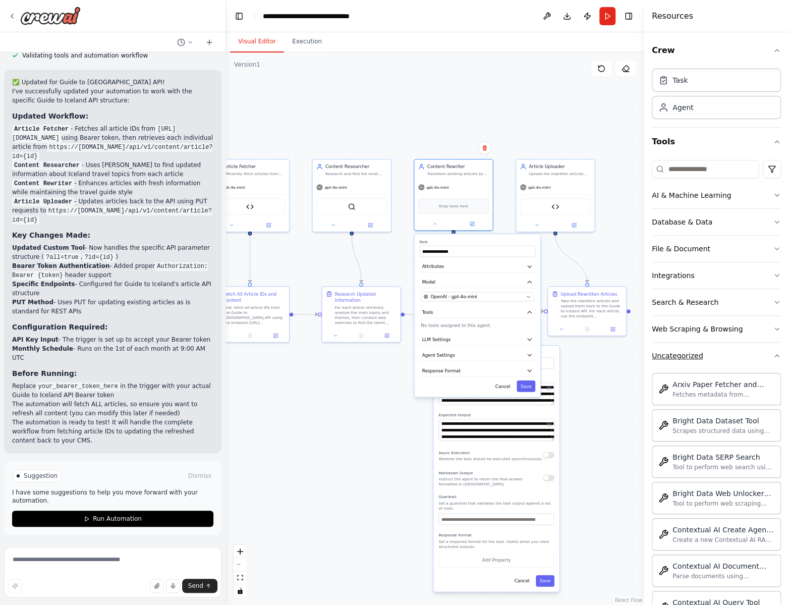
click at [777, 356] on div "Crew Task Agent Tools AI & Machine Learning Database & Data File & Document Int…" at bounding box center [716, 318] width 145 height 573
click at [775, 329] on icon "button" at bounding box center [777, 329] width 4 height 2
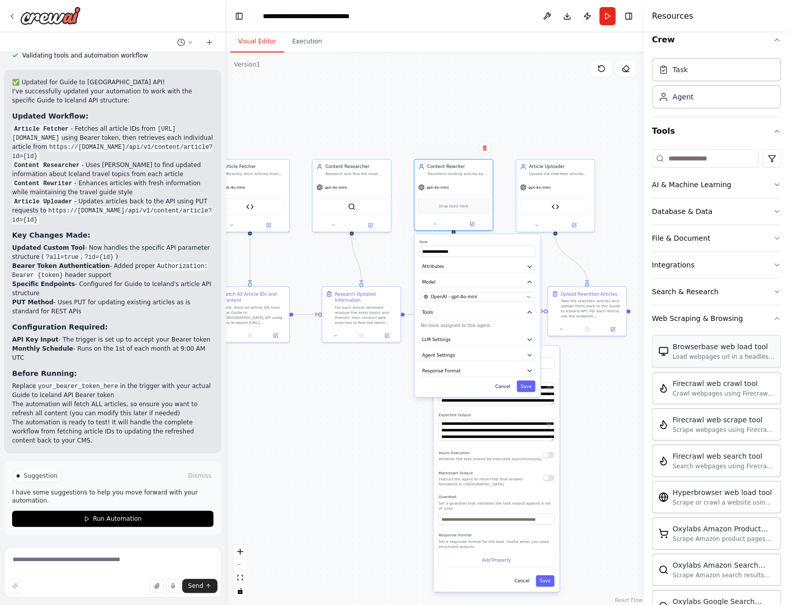
scroll to position [0, 0]
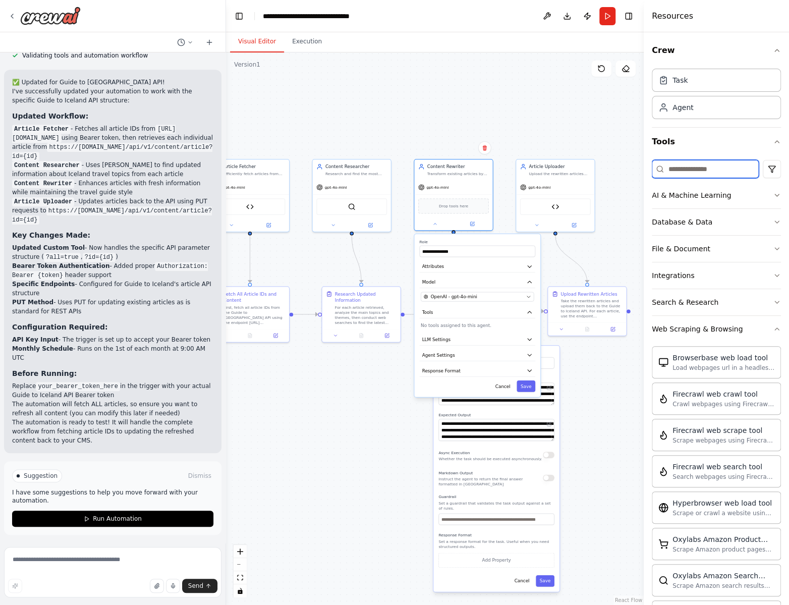
click at [701, 165] on input at bounding box center [705, 169] width 107 height 18
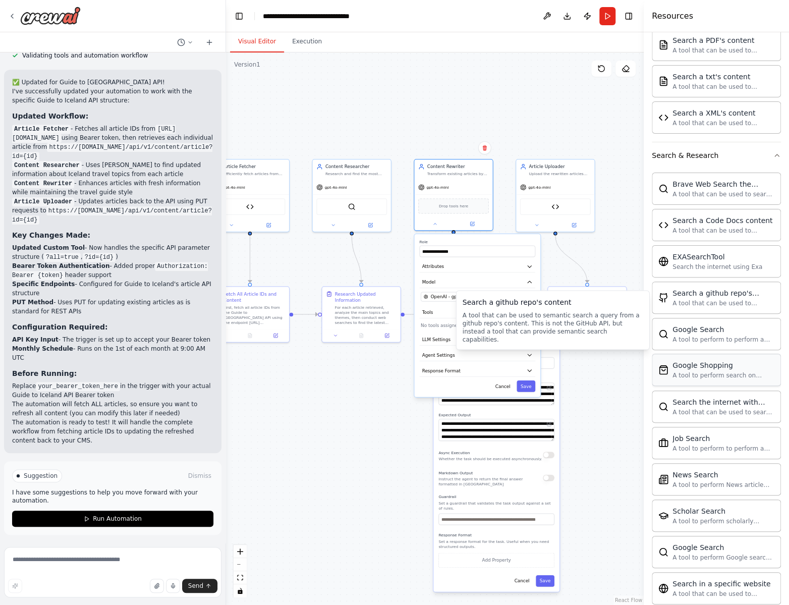
scroll to position [448, 0]
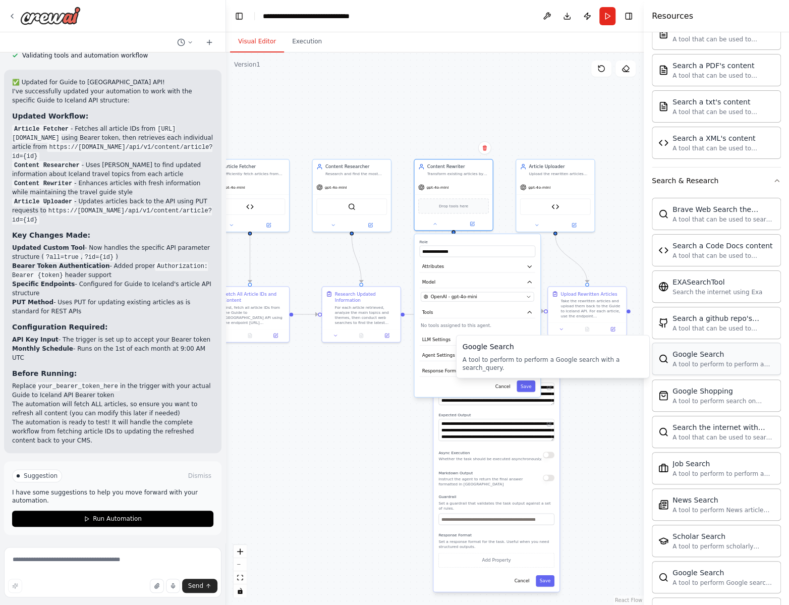
type input "******"
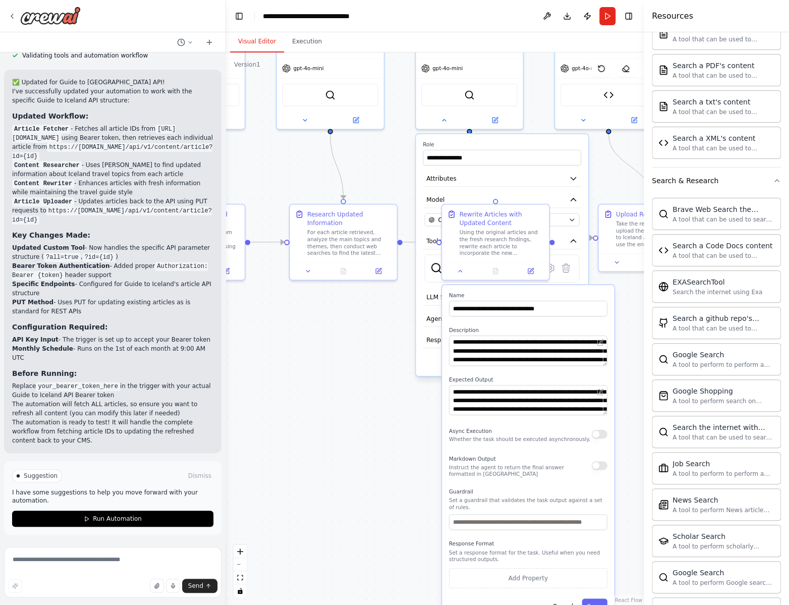
click at [337, 430] on div ".deletable-edge-delete-btn { width: 20px; height: 20px; border: 0px solid #ffff…" at bounding box center [435, 328] width 418 height 552
click at [468, 269] on button at bounding box center [461, 269] width 30 height 11
drag, startPoint x: 387, startPoint y: 367, endPoint x: 407, endPoint y: 326, distance: 45.6
click at [387, 365] on div ".deletable-edge-delete-btn { width: 20px; height: 20px; border: 0px solid #ffff…" at bounding box center [435, 328] width 418 height 552
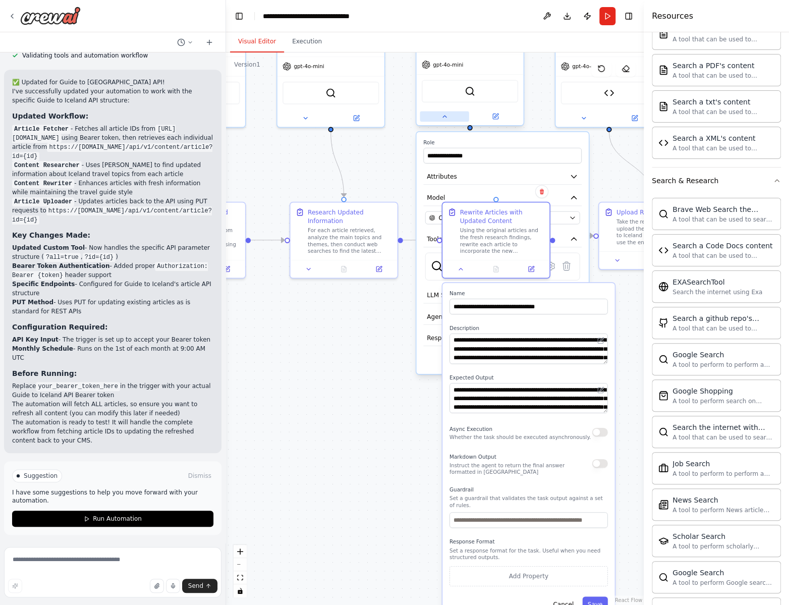
click at [442, 119] on icon at bounding box center [444, 116] width 7 height 7
click at [461, 270] on icon at bounding box center [461, 267] width 7 height 7
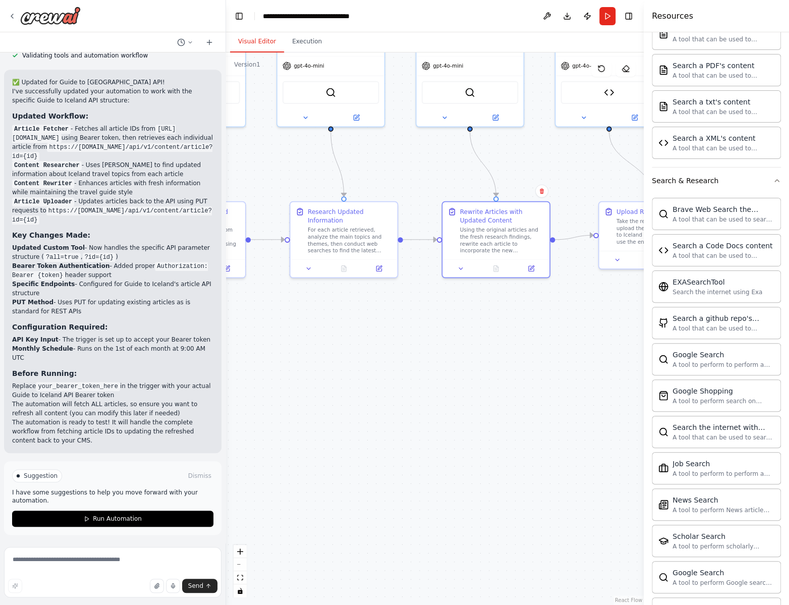
click at [428, 324] on div ".deletable-edge-delete-btn { width: 20px; height: 20px; border: 0px solid #ffff…" at bounding box center [435, 328] width 418 height 552
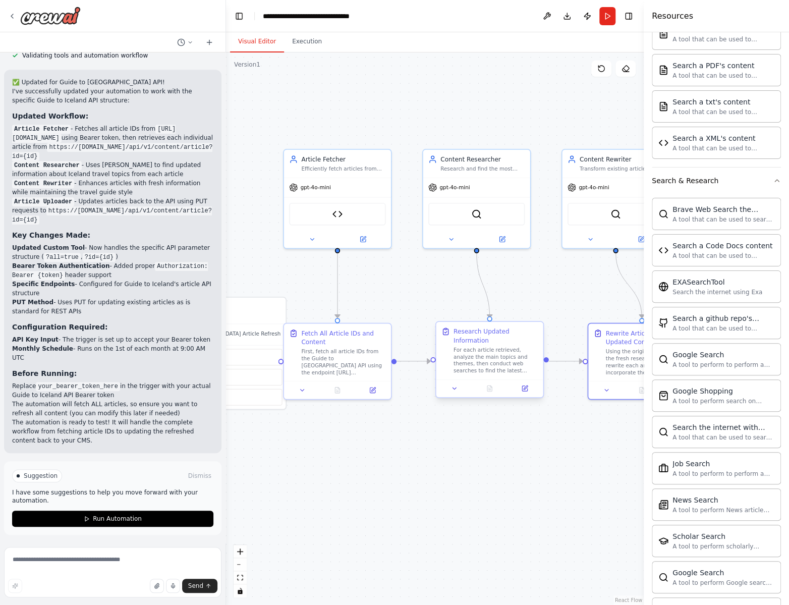
drag, startPoint x: 413, startPoint y: 352, endPoint x: 499, endPoint y: 341, distance: 86.5
click at [543, 470] on div ".deletable-edge-delete-btn { width: 20px; height: 20px; border: 0px solid #ffff…" at bounding box center [435, 328] width 418 height 552
click at [454, 389] on icon at bounding box center [452, 387] width 7 height 7
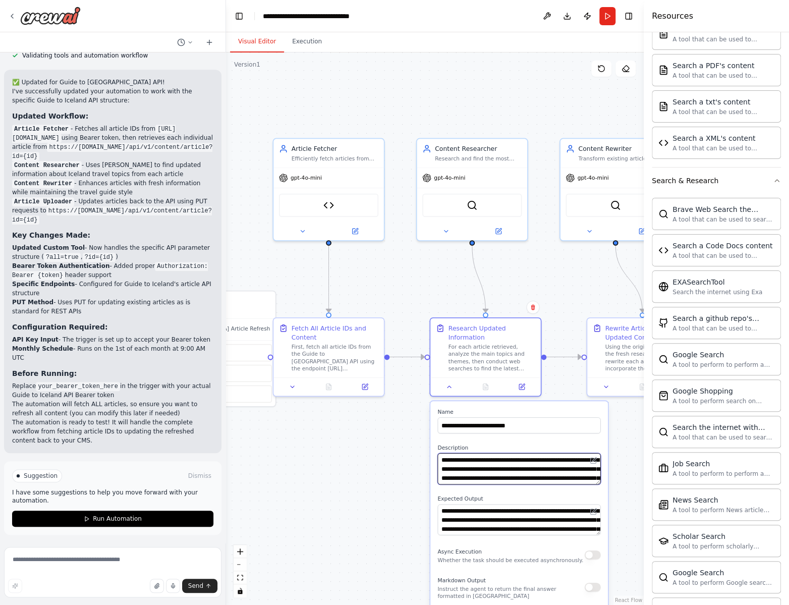
click at [540, 468] on textarea "**********" at bounding box center [518, 468] width 163 height 31
click at [374, 527] on div ".deletable-edge-delete-btn { width: 20px; height: 20px; border: 0px solid #ffff…" at bounding box center [435, 328] width 418 height 552
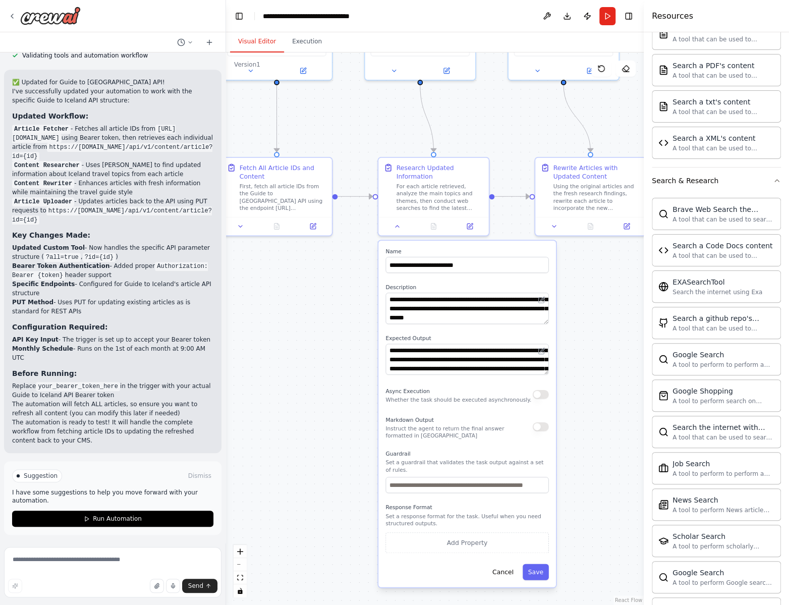
drag, startPoint x: 401, startPoint y: 535, endPoint x: 349, endPoint y: 377, distance: 166.9
click at [349, 377] on div ".deletable-edge-delete-btn { width: 20px; height: 20px; border: 0px solid #ffff…" at bounding box center [435, 328] width 418 height 552
drag, startPoint x: 461, startPoint y: 484, endPoint x: 493, endPoint y: 479, distance: 32.2
click at [556, 487] on div ".deletable-edge-delete-btn { width: 20px; height: 20px; border: 0px solid #ffff…" at bounding box center [435, 328] width 418 height 552
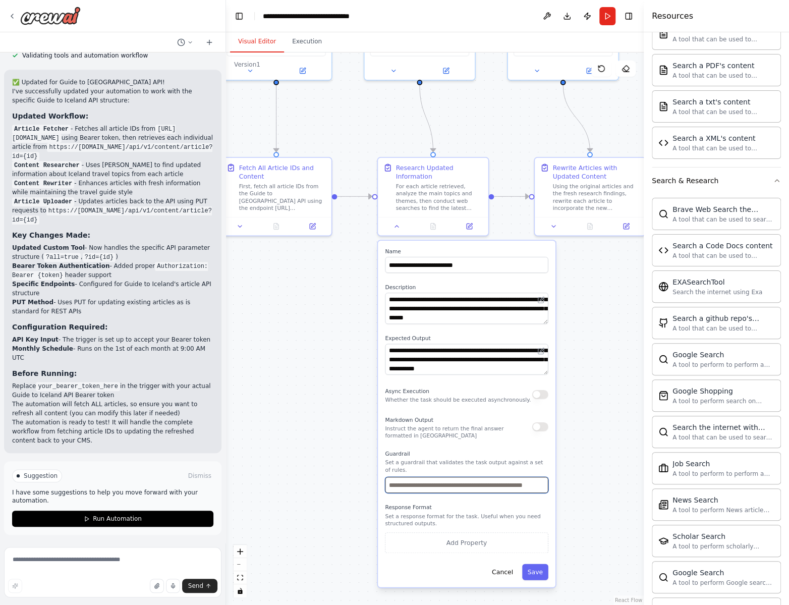
drag, startPoint x: 442, startPoint y: 484, endPoint x: 491, endPoint y: 485, distance: 49.5
click at [528, 490] on input "text" at bounding box center [466, 485] width 163 height 16
click at [479, 486] on input "text" at bounding box center [466, 485] width 163 height 16
click at [300, 452] on div ".deletable-edge-delete-btn { width: 20px; height: 20px; border: 0px solid #ffff…" at bounding box center [435, 328] width 418 height 552
click at [394, 225] on icon at bounding box center [397, 224] width 7 height 7
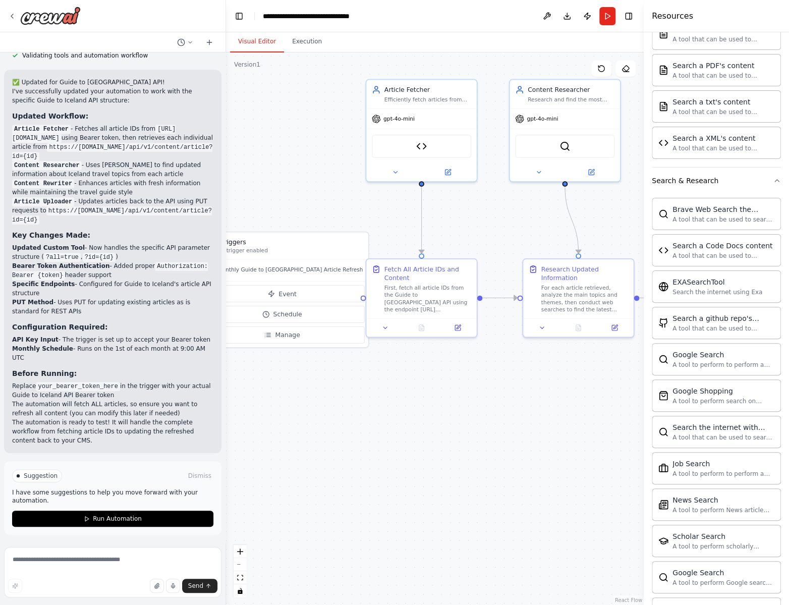
drag, startPoint x: 340, startPoint y: 367, endPoint x: 479, endPoint y: 469, distance: 172.3
click at [479, 469] on div ".deletable-edge-delete-btn { width: 20px; height: 20px; border: 0px solid #ffff…" at bounding box center [435, 328] width 418 height 552
click at [423, 301] on div "First, fetch all article IDs from the Guide to Iceland API using the endpoint h…" at bounding box center [428, 297] width 87 height 29
click at [388, 324] on icon at bounding box center [385, 325] width 7 height 7
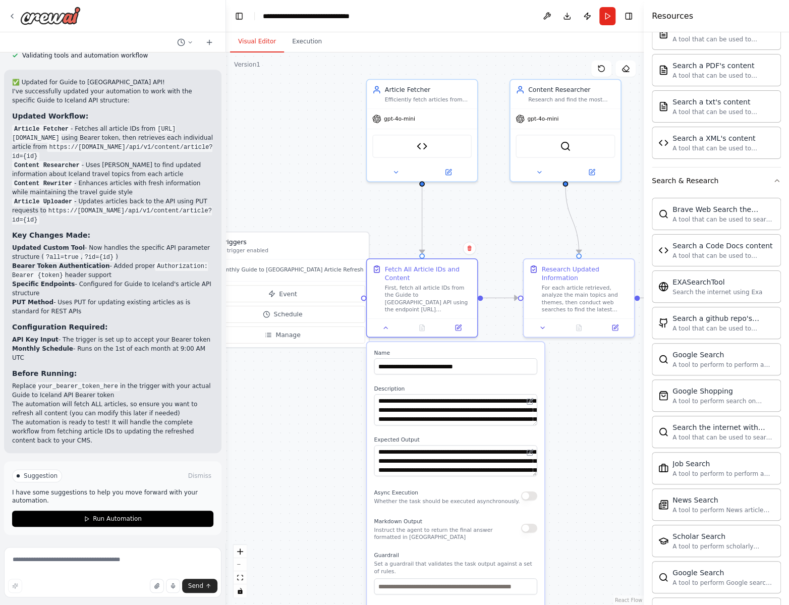
click at [589, 436] on div ".deletable-edge-delete-btn { width: 20px; height: 20px; border: 0px solid #ffff…" at bounding box center [435, 328] width 418 height 552
click at [382, 328] on icon at bounding box center [385, 325] width 7 height 7
click at [390, 327] on button at bounding box center [385, 325] width 31 height 11
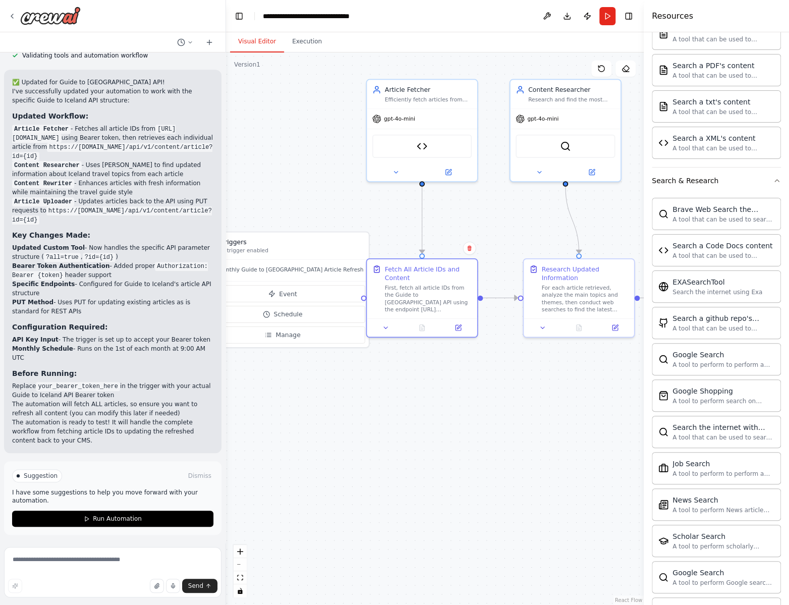
click at [602, 491] on div ".deletable-edge-delete-btn { width: 20px; height: 20px; border: 0px solid #ffff…" at bounding box center [435, 328] width 418 height 552
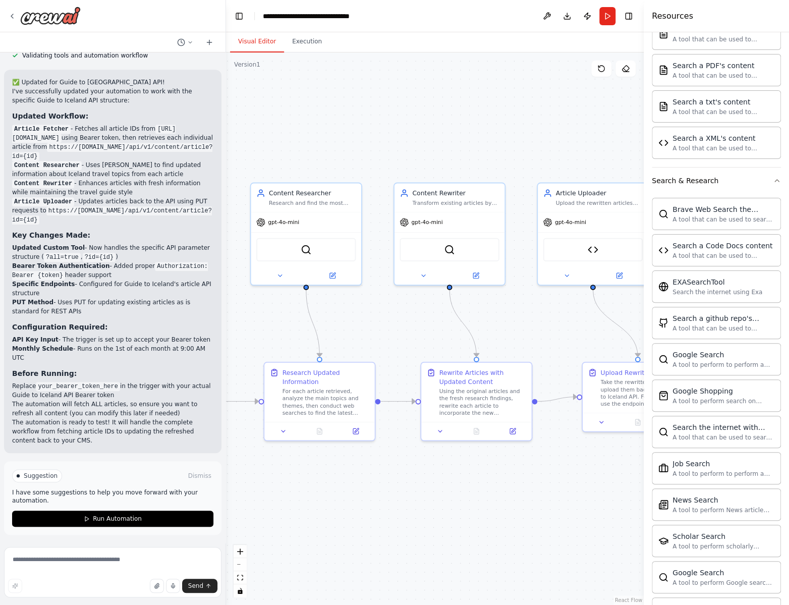
drag, startPoint x: 505, startPoint y: 422, endPoint x: 304, endPoint y: 498, distance: 214.9
click at [304, 498] on div ".deletable-edge-delete-btn { width: 20px; height: 20px; border: 0px solid #ffff…" at bounding box center [435, 328] width 418 height 552
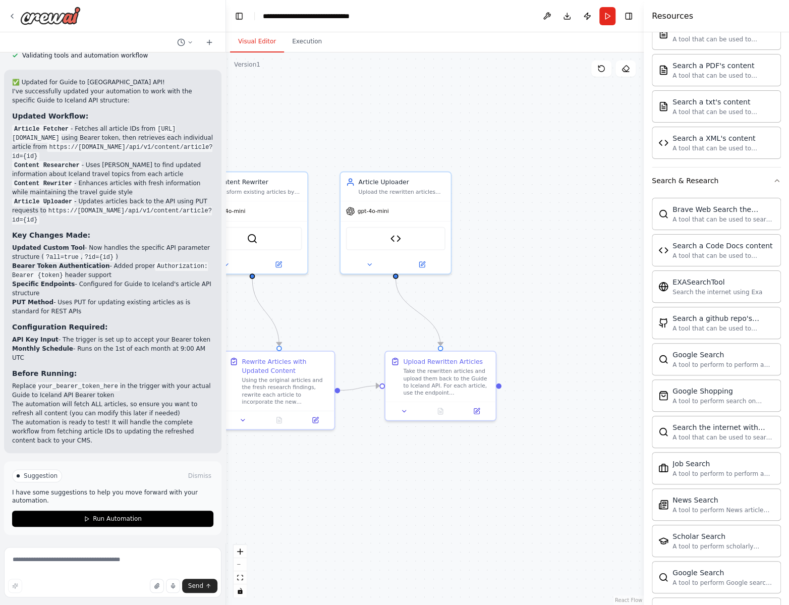
drag, startPoint x: 479, startPoint y: 508, endPoint x: 280, endPoint y: 497, distance: 199.6
click at [280, 497] on div ".deletable-edge-delete-btn { width: 20px; height: 20px; border: 0px solid #ffff…" at bounding box center [435, 328] width 418 height 552
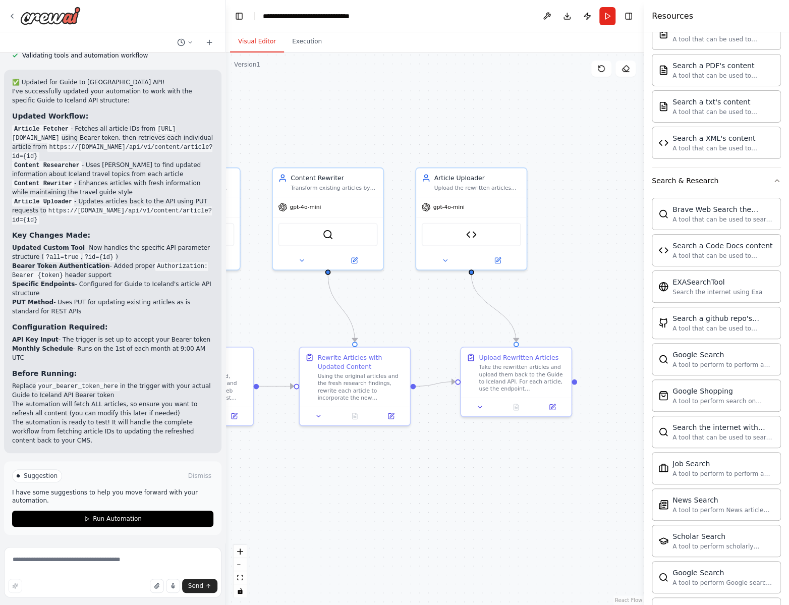
drag, startPoint x: 312, startPoint y: 497, endPoint x: 370, endPoint y: 492, distance: 58.8
click at [370, 492] on div ".deletable-edge-delete-btn { width: 20px; height: 20px; border: 0px solid #ffff…" at bounding box center [435, 328] width 418 height 552
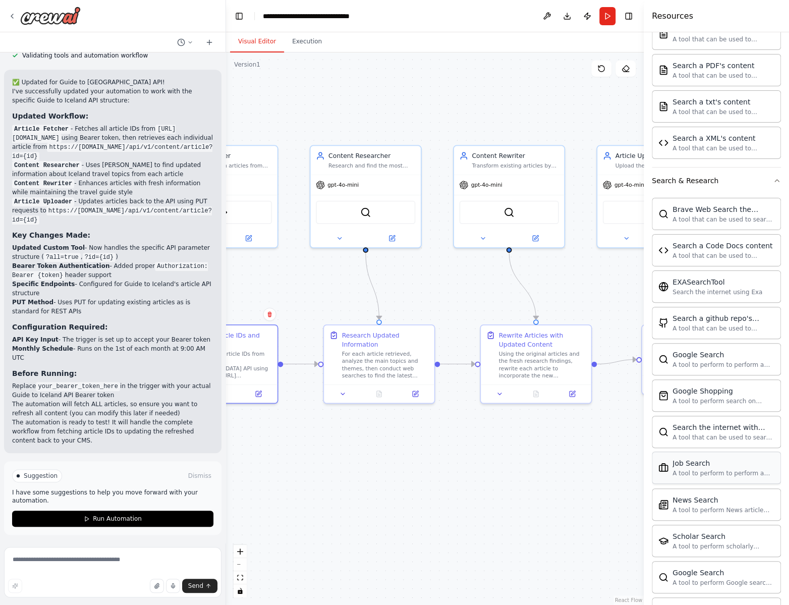
drag, startPoint x: 512, startPoint y: 493, endPoint x: 672, endPoint y: 478, distance: 161.1
click at [672, 478] on div "Once a month, fetch articles in a specific endpoint as json, then rewrite them …" at bounding box center [394, 302] width 789 height 605
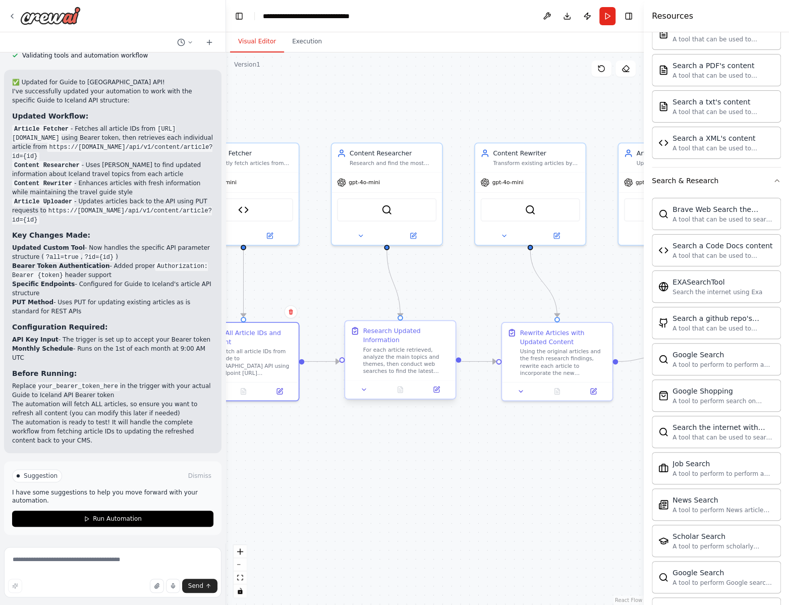
click at [387, 365] on div "For each article retrieved, analyze the main topics and themes, then conduct we…" at bounding box center [406, 360] width 87 height 29
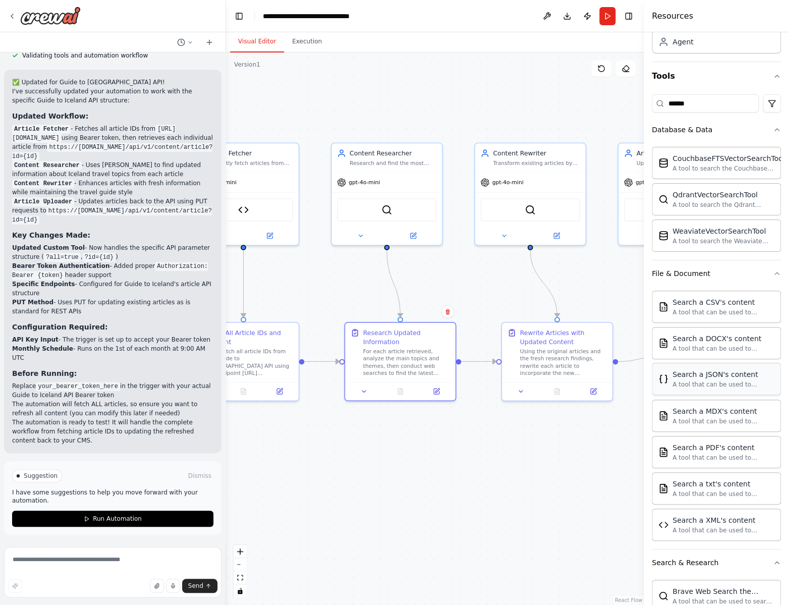
scroll to position [0, 0]
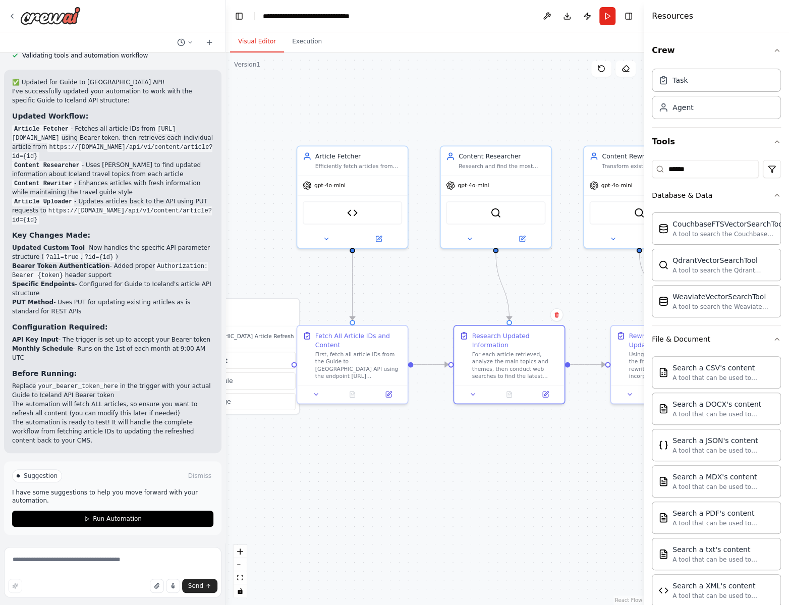
drag, startPoint x: 517, startPoint y: 117, endPoint x: 557, endPoint y: 97, distance: 45.1
click at [560, 97] on div ".deletable-edge-delete-btn { width: 20px; height: 20px; border: 0px solid #ffff…" at bounding box center [435, 328] width 418 height 552
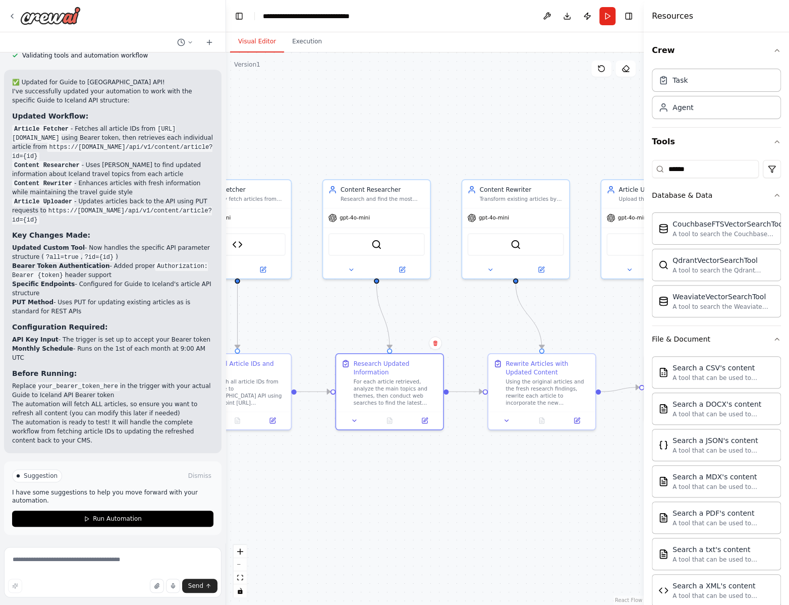
drag, startPoint x: 535, startPoint y: 470, endPoint x: 508, endPoint y: 534, distance: 69.6
click at [510, 540] on div ".deletable-edge-delete-btn { width: 20px; height: 20px; border: 0px solid #ffff…" at bounding box center [435, 328] width 418 height 552
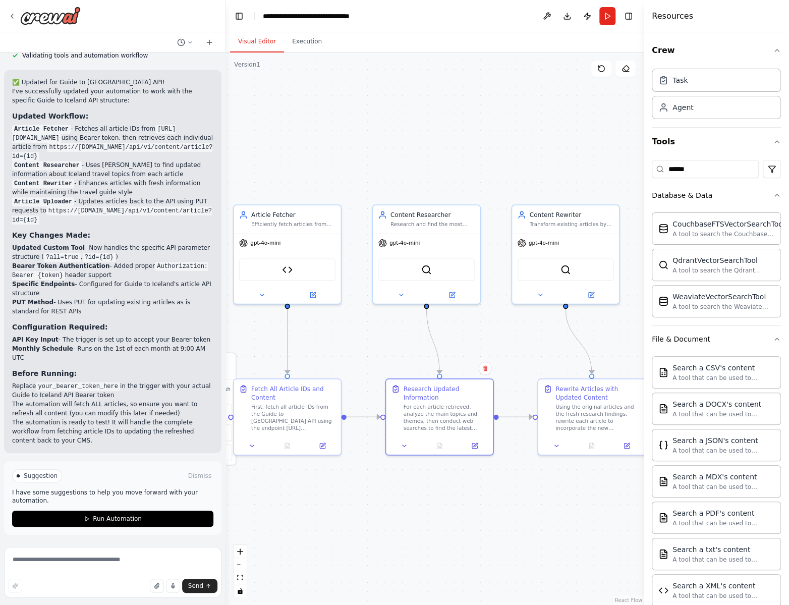
click at [411, 133] on div ".deletable-edge-delete-btn { width: 20px; height: 20px; border: 0px solid #ffff…" at bounding box center [435, 328] width 418 height 552
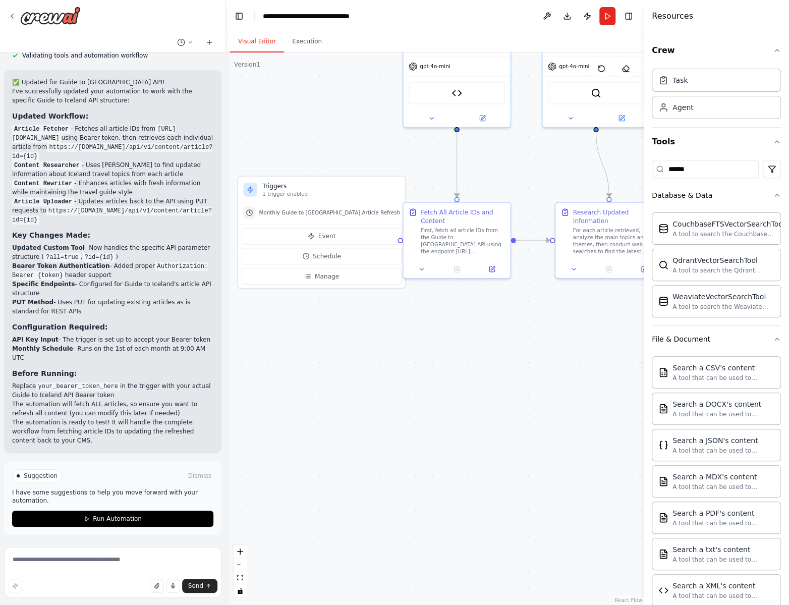
drag, startPoint x: 414, startPoint y: 532, endPoint x: 464, endPoint y: 392, distance: 148.7
click at [465, 388] on div ".deletable-edge-delete-btn { width: 20px; height: 20px; border: 0px solid #ffff…" at bounding box center [435, 328] width 418 height 552
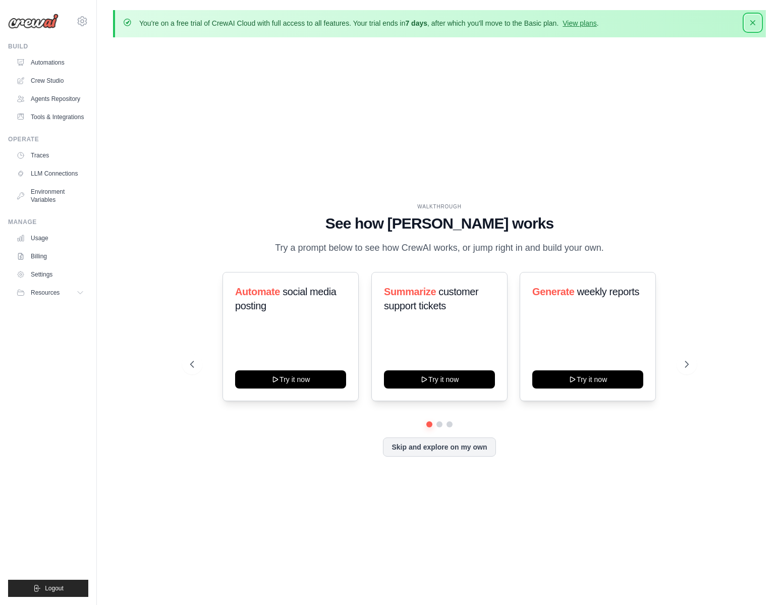
click at [752, 25] on icon "button" at bounding box center [753, 23] width 10 height 10
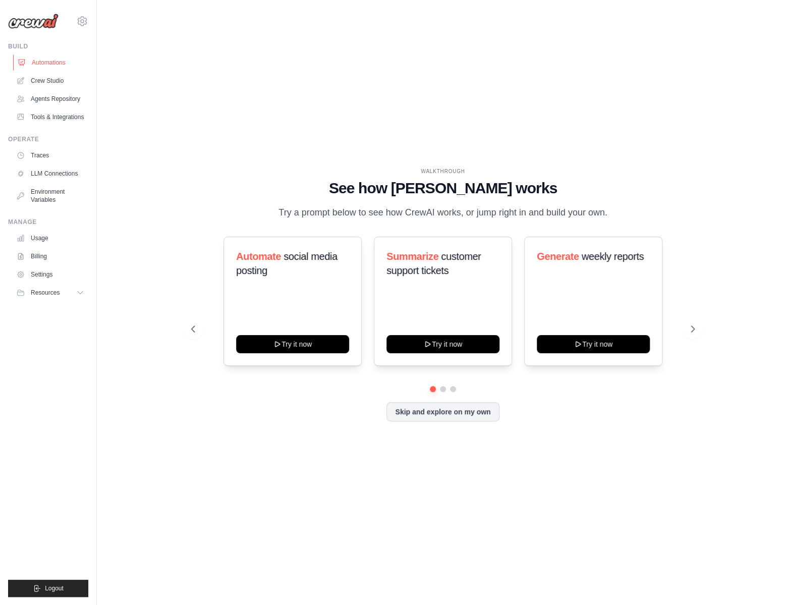
click at [39, 63] on link "Automations" at bounding box center [51, 62] width 76 height 16
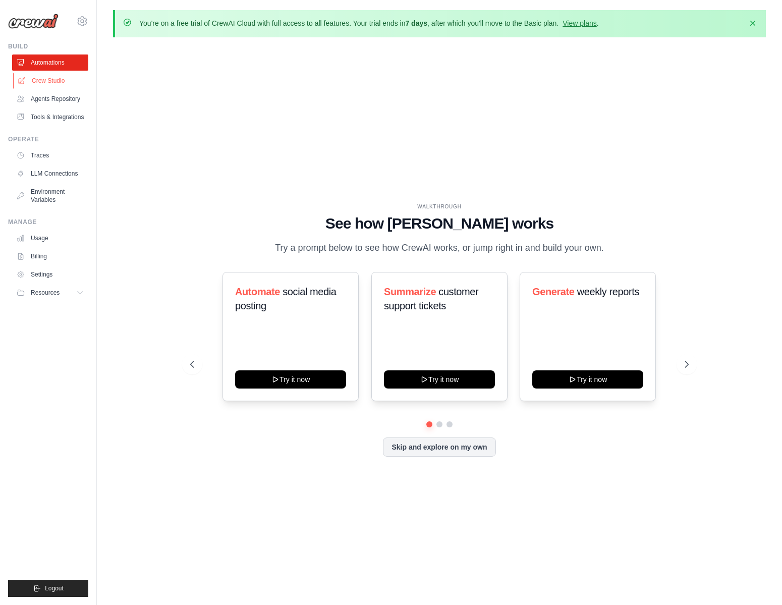
click at [50, 79] on link "Crew Studio" at bounding box center [51, 81] width 76 height 16
click at [49, 101] on link "Agents Repository" at bounding box center [51, 99] width 76 height 16
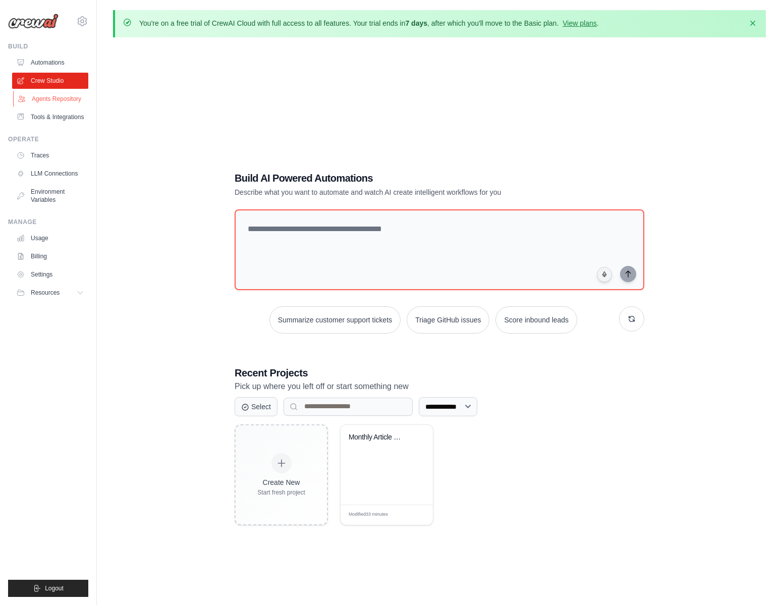
click at [54, 99] on link "Agents Repository" at bounding box center [51, 99] width 76 height 16
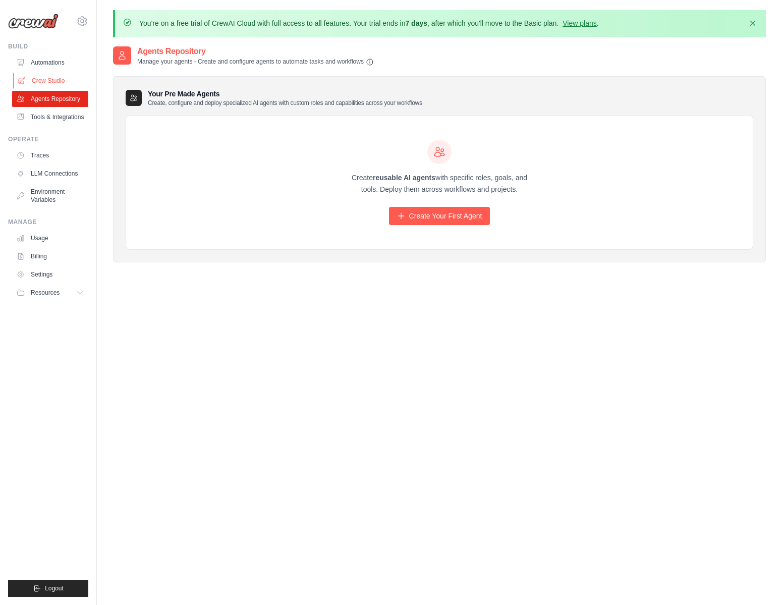
click at [53, 79] on link "Crew Studio" at bounding box center [51, 81] width 76 height 16
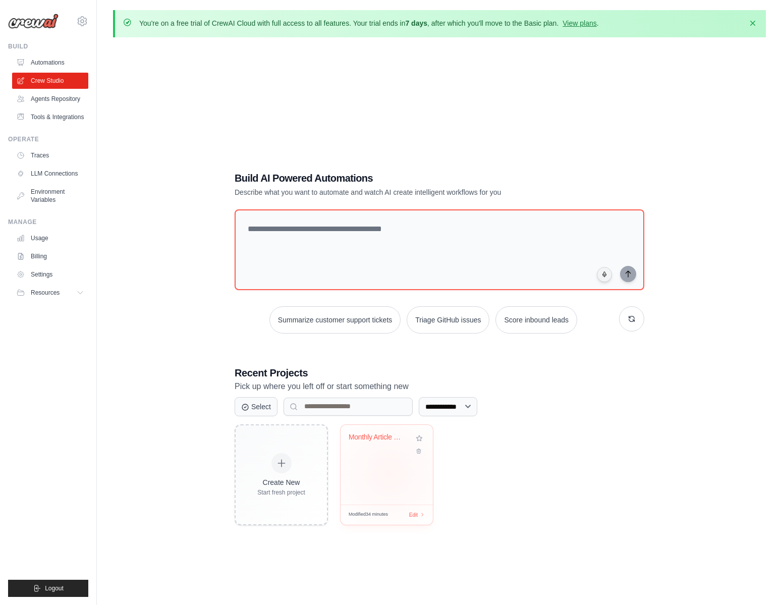
click at [388, 473] on div "Monthly Article Refresh Automation" at bounding box center [387, 465] width 92 height 80
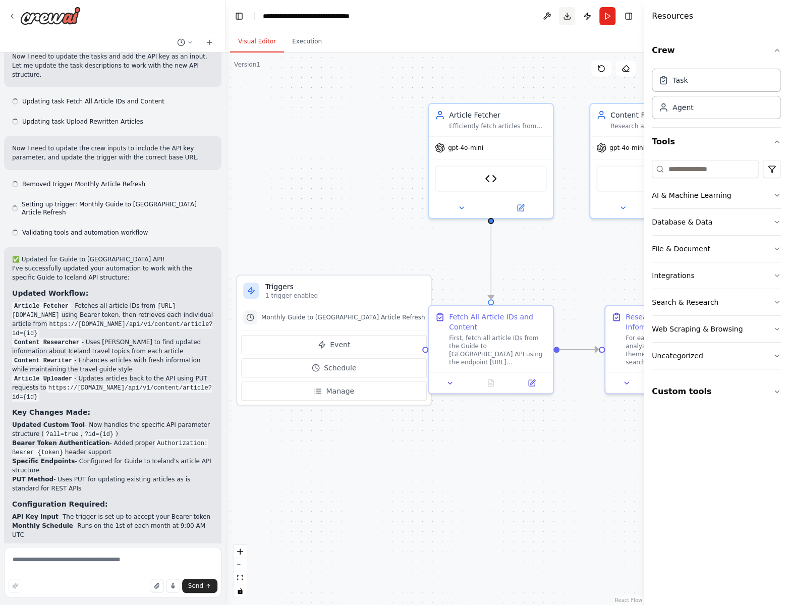
click at [568, 16] on button "Download" at bounding box center [567, 16] width 16 height 18
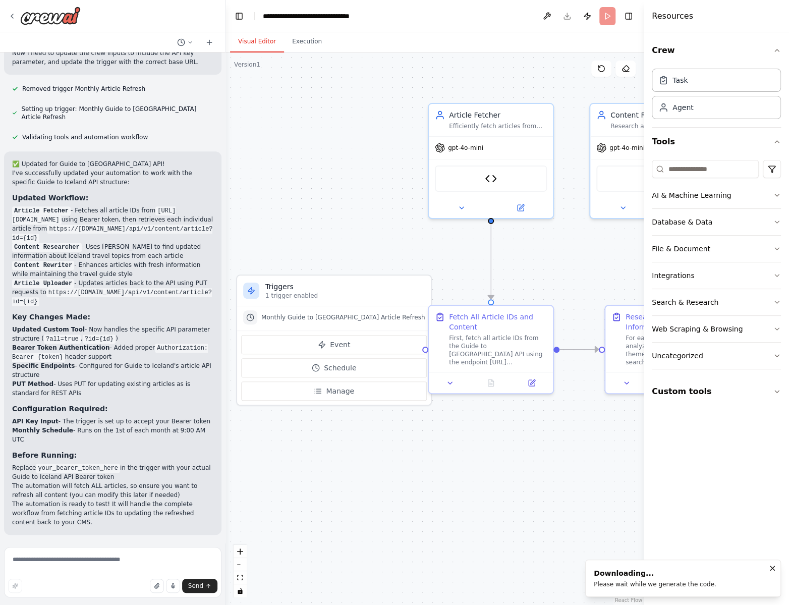
scroll to position [2364, 0]
click at [306, 123] on div ".deletable-edge-delete-btn { width: 20px; height: 20px; border: 0px solid #ffff…" at bounding box center [435, 328] width 418 height 552
